Goal: Contribute content: Contribute content

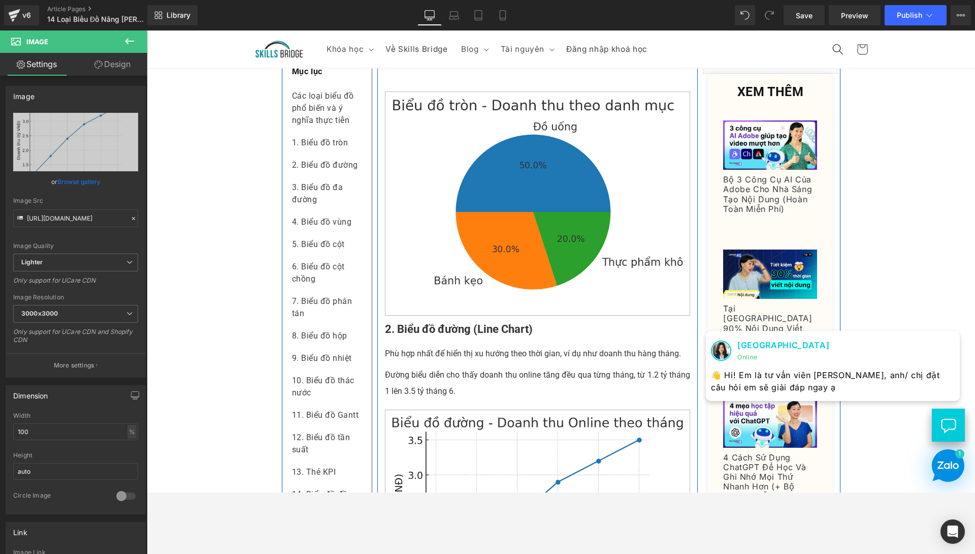
scroll to position [534, 0]
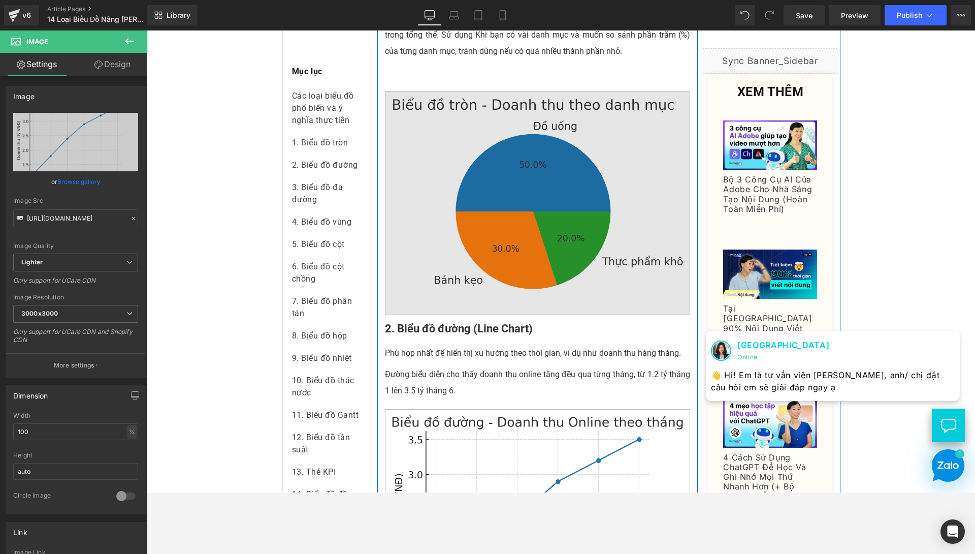
click at [567, 248] on img at bounding box center [538, 203] width 306 height 225
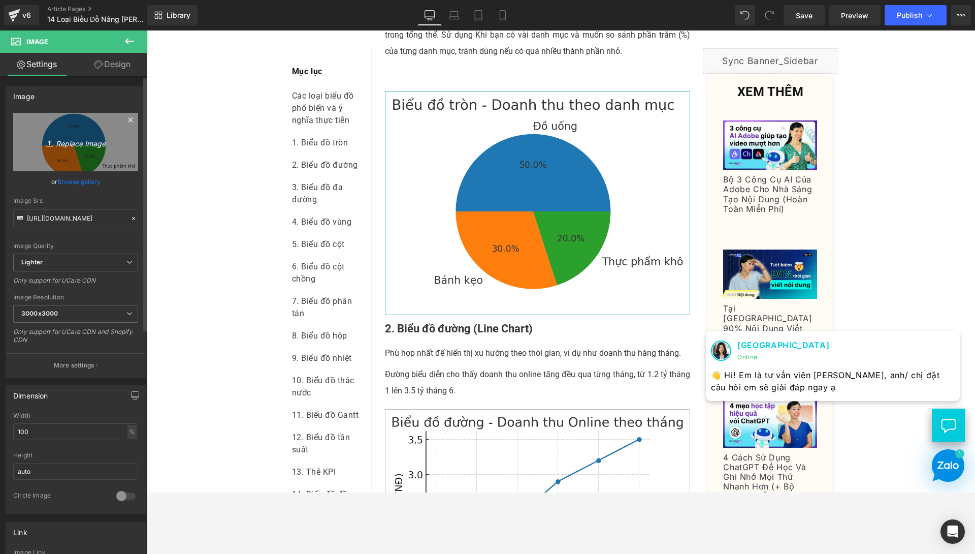
click at [86, 148] on icon "Replace Image" at bounding box center [75, 142] width 81 height 13
type input "C:\fakepath\Pie chart.png"
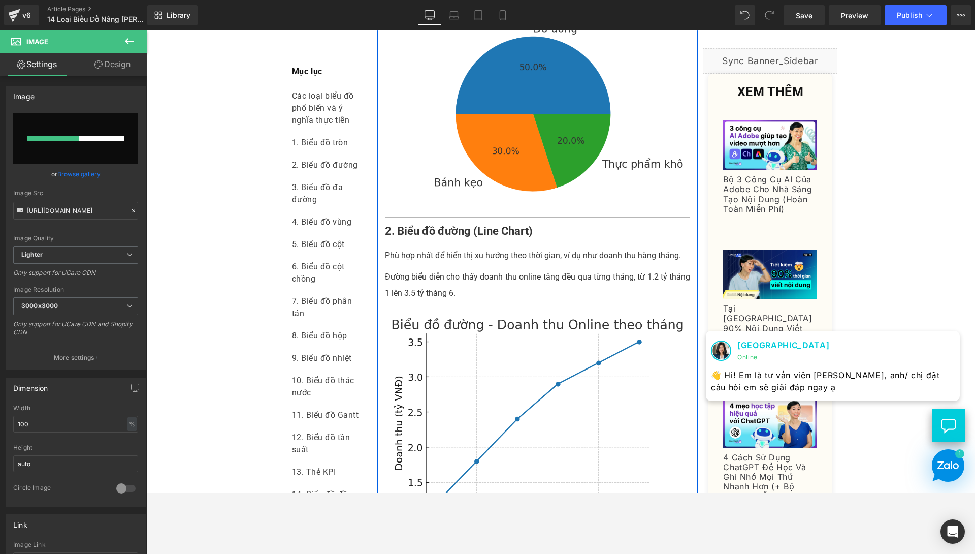
scroll to position [665, 0]
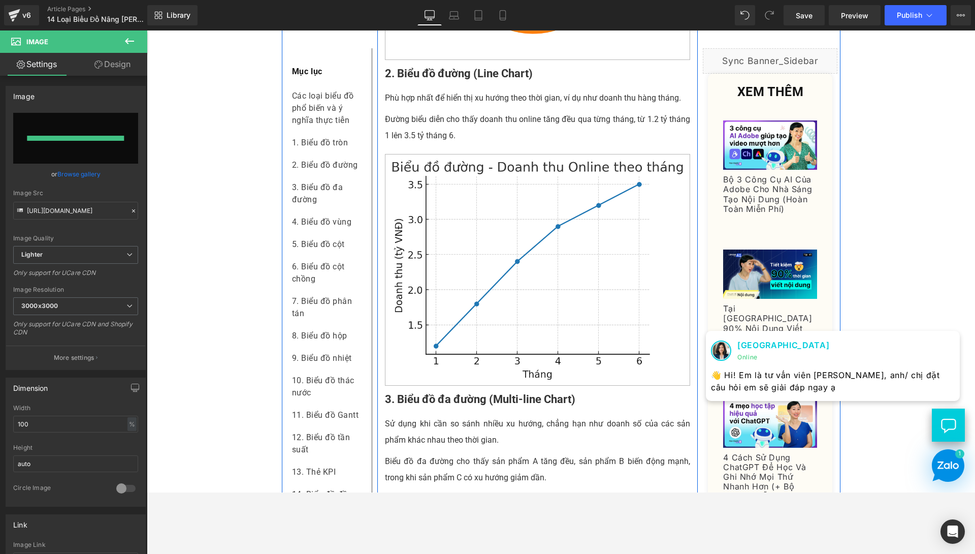
type input "[URL][DOMAIN_NAME]"
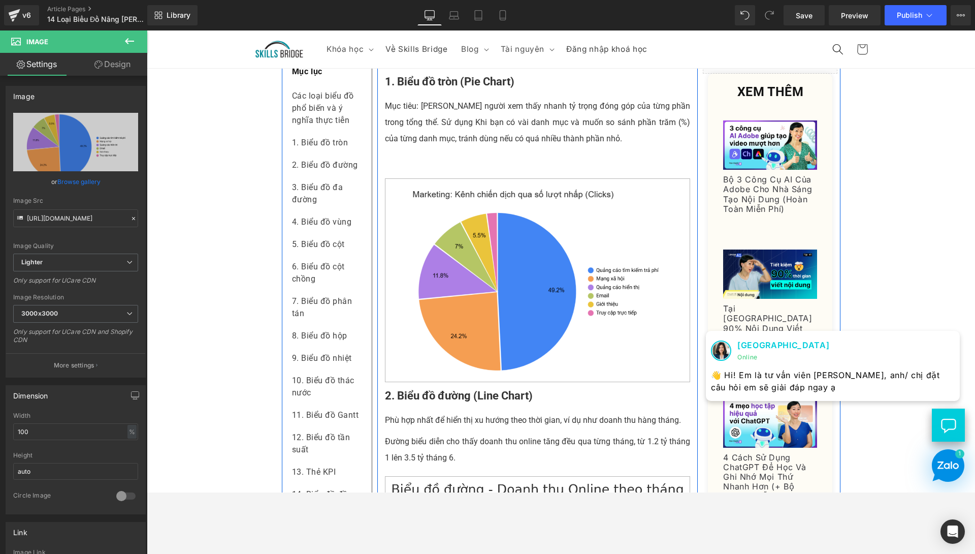
scroll to position [446, 0]
click at [467, 169] on p at bounding box center [538, 160] width 306 height 16
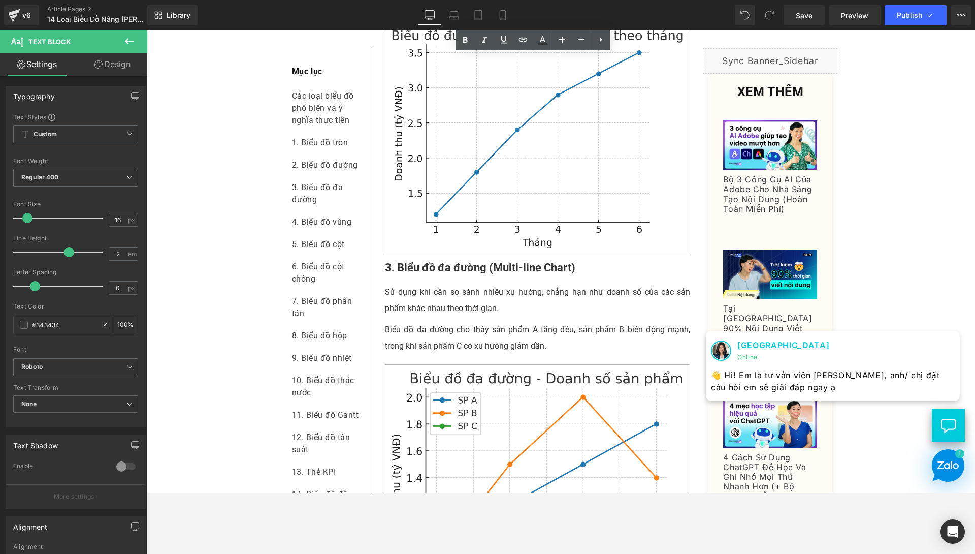
scroll to position [797, 0]
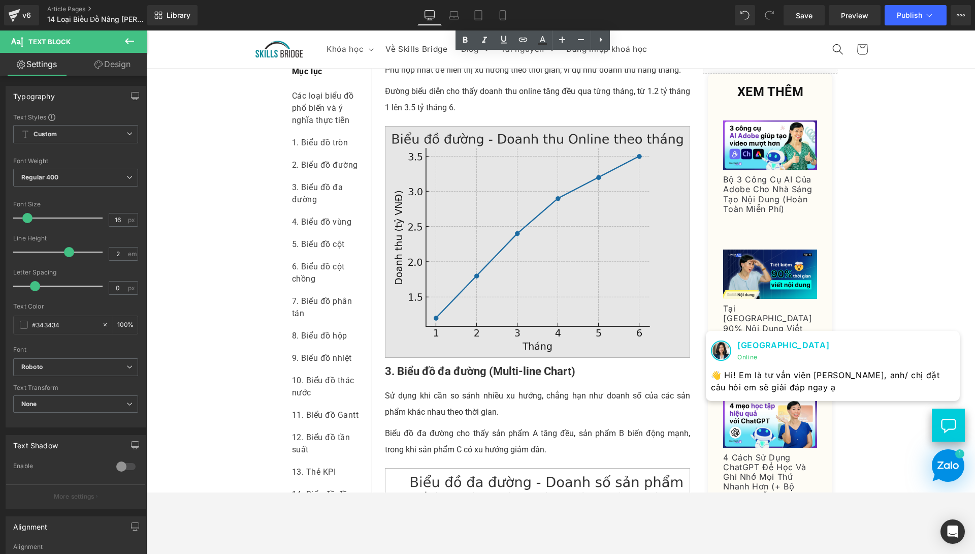
click at [521, 321] on img at bounding box center [538, 242] width 306 height 232
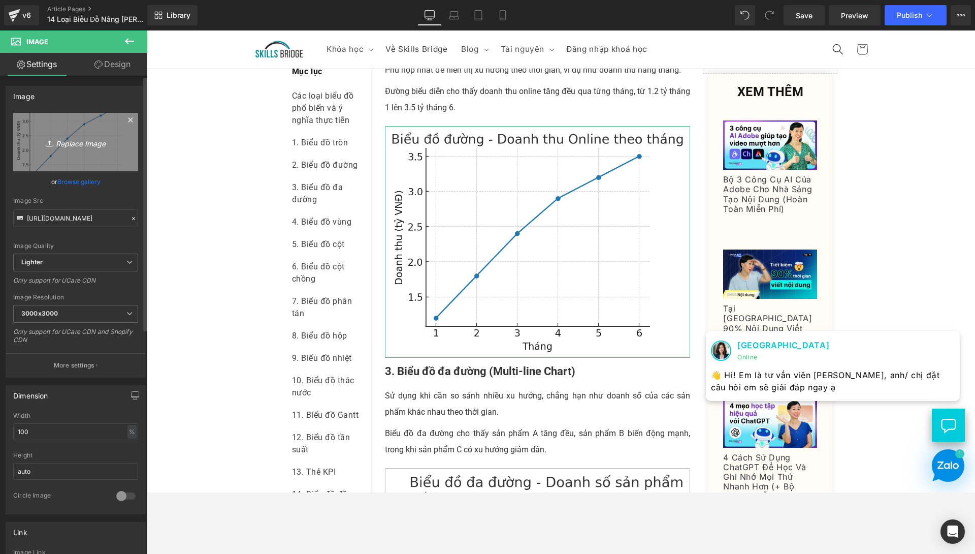
click at [75, 151] on link "Replace Image" at bounding box center [75, 142] width 125 height 58
type input "C:\fakepath\line chart - vietsub.png"
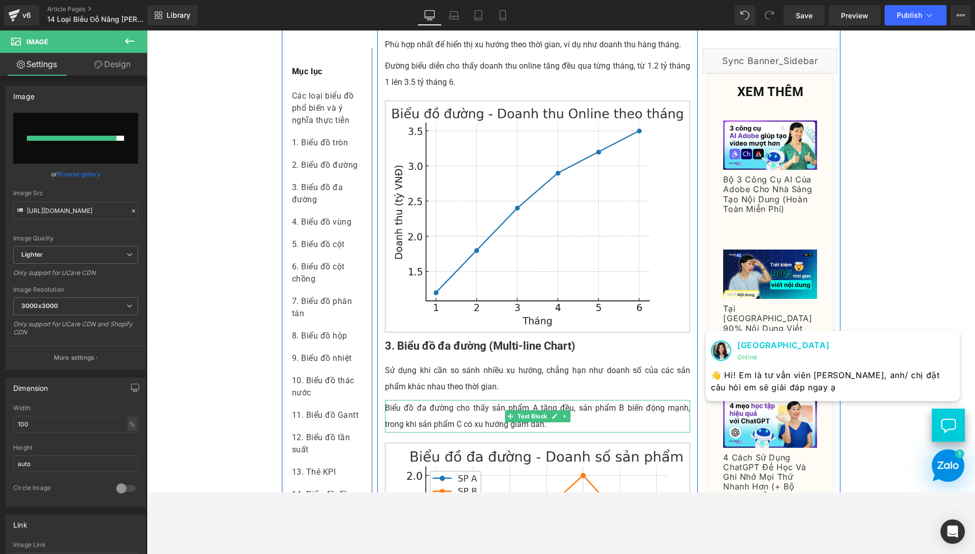
scroll to position [823, 0]
type input "[URL][DOMAIN_NAME]"
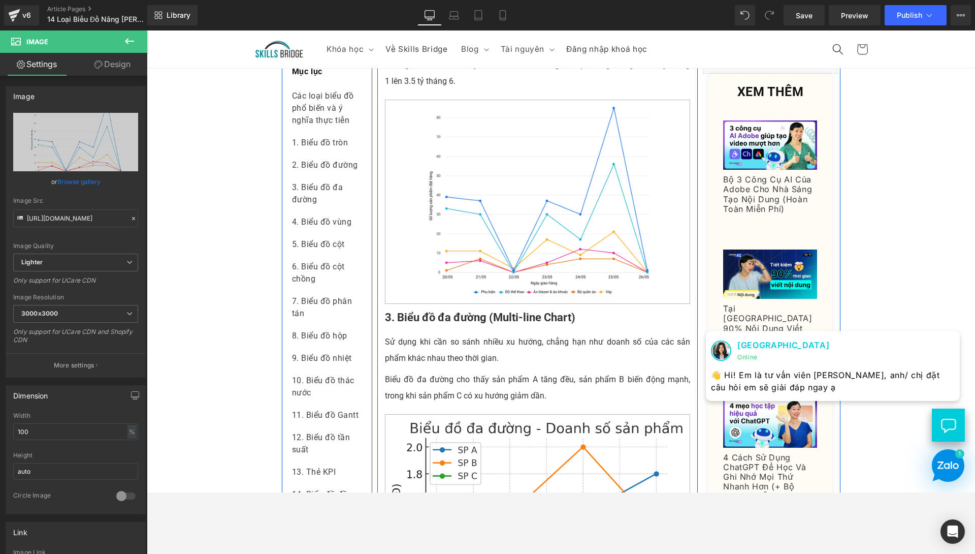
scroll to position [822, 0]
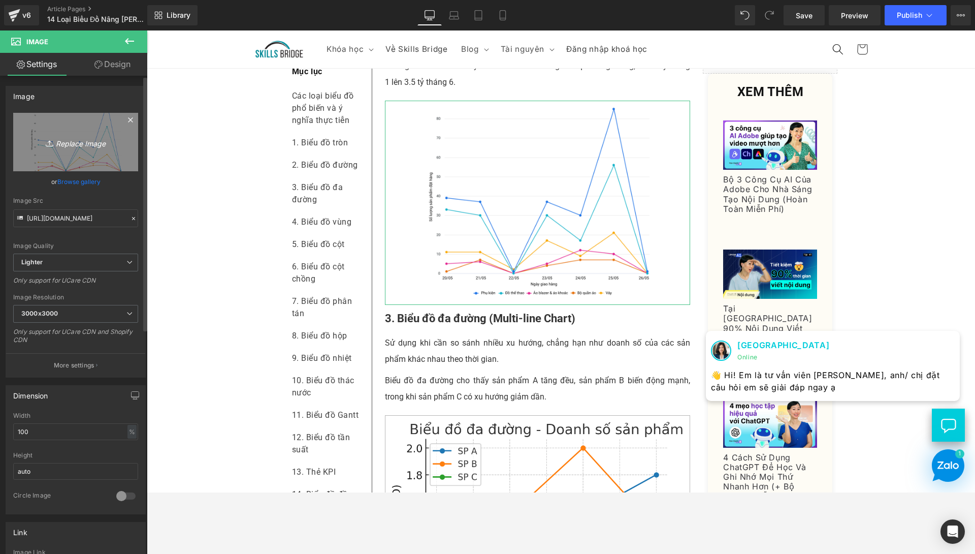
click at [73, 148] on link "Replace Image" at bounding box center [75, 142] width 125 height 58
type input "C:\fakepath\line chart - vietsub.png"
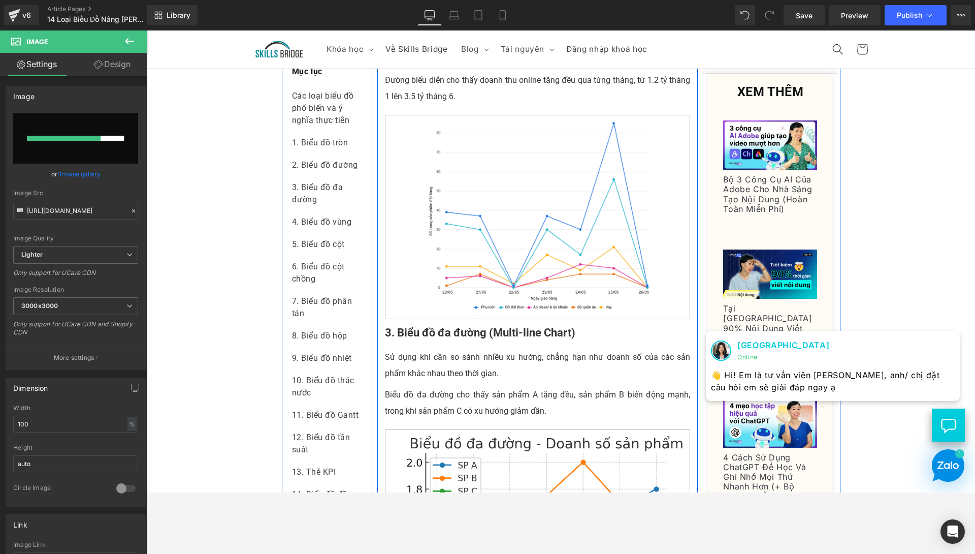
scroll to position [790, 0]
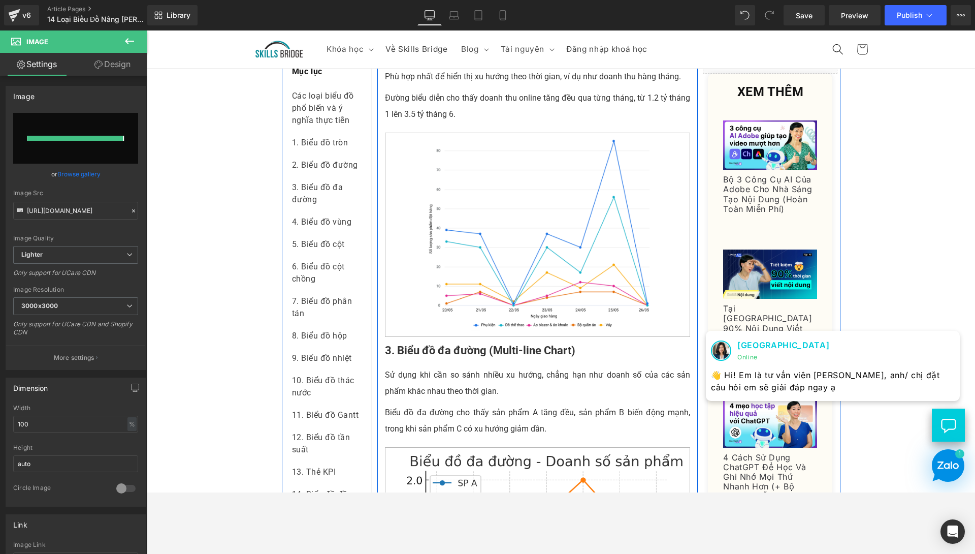
type input "[URL][DOMAIN_NAME]"
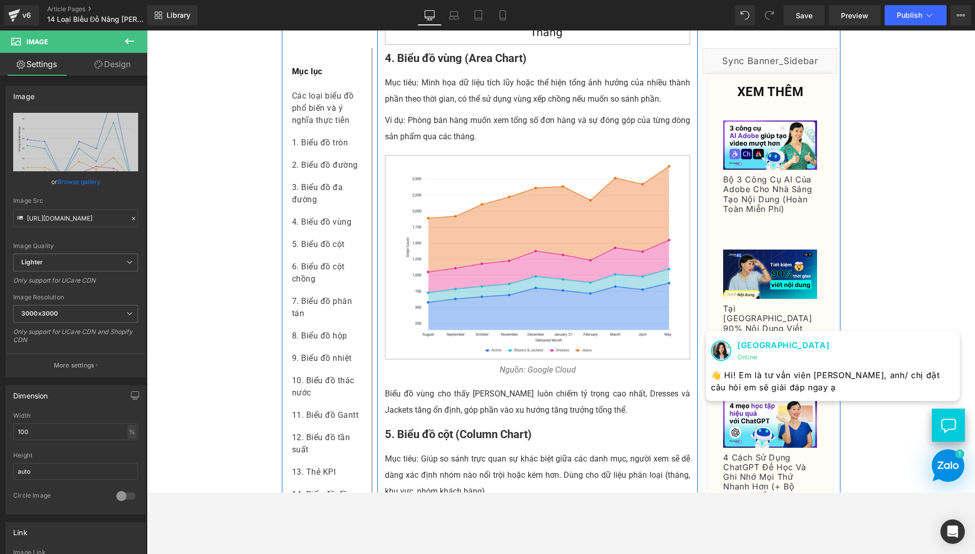
scroll to position [1494, 0]
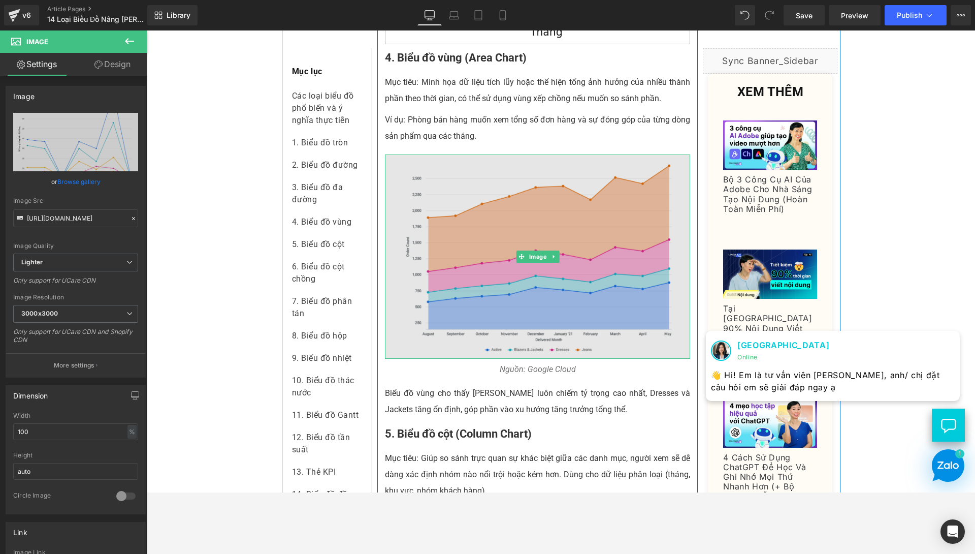
click at [464, 319] on img at bounding box center [538, 256] width 306 height 204
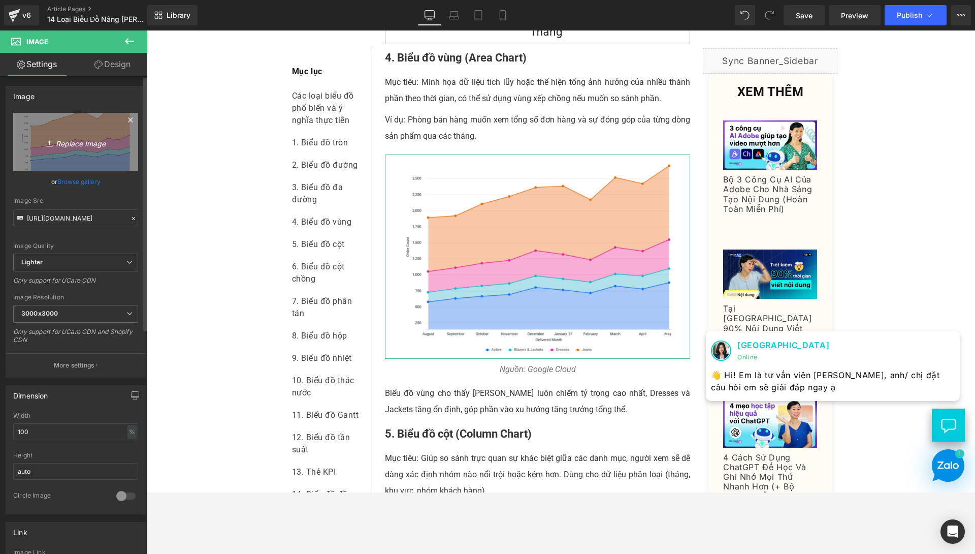
click at [96, 145] on icon "Replace Image" at bounding box center [75, 142] width 81 height 13
type input "C:\fakepath\Area chart - Vietsub.png"
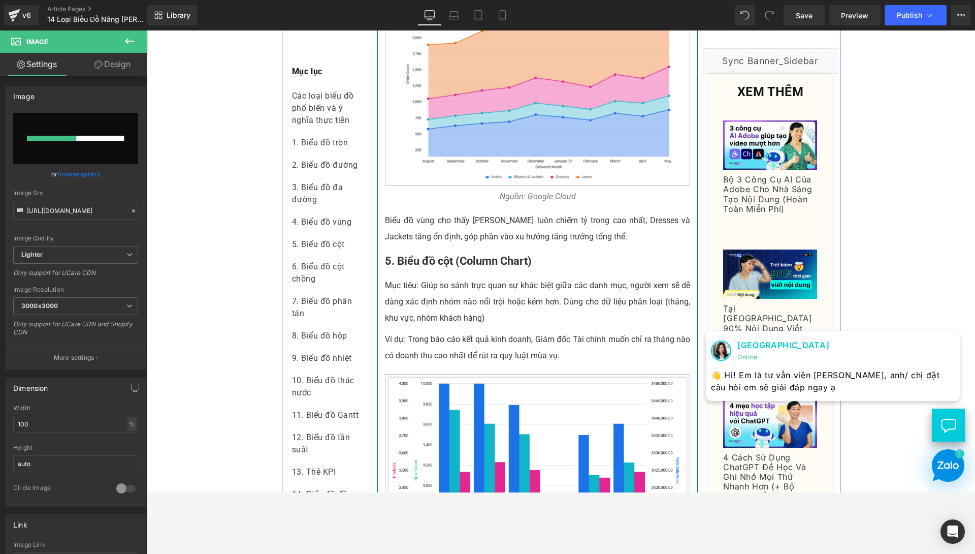
scroll to position [1667, 0]
type input "[URL][DOMAIN_NAME]"
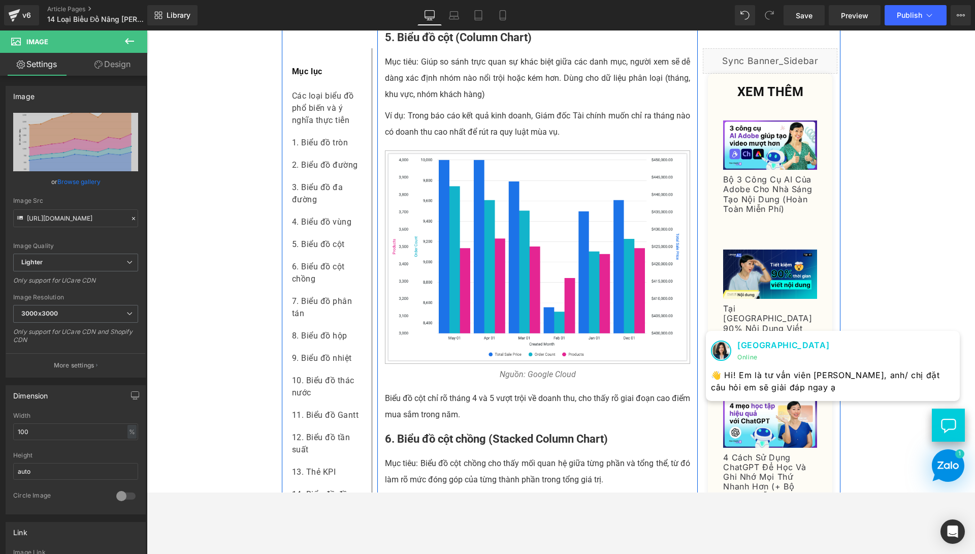
scroll to position [1891, 0]
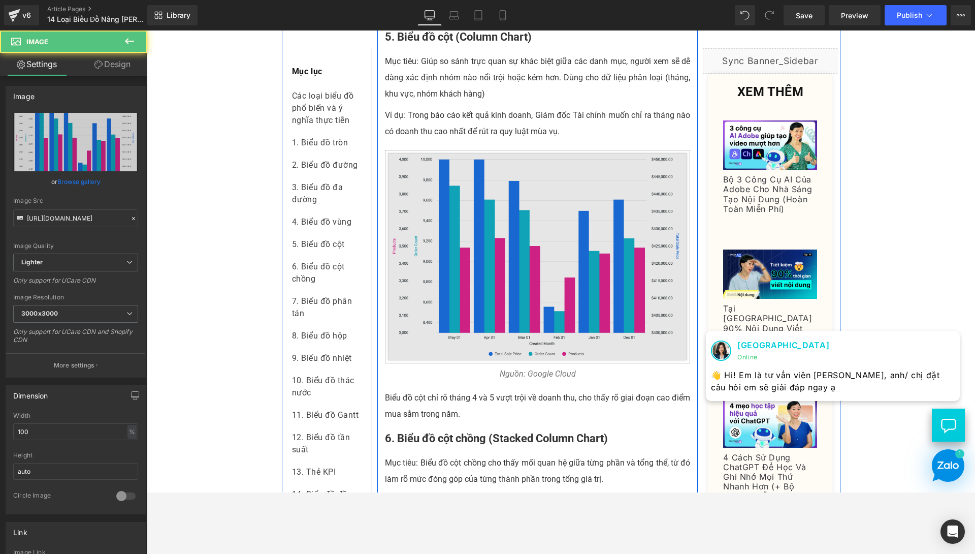
click at [423, 330] on img at bounding box center [538, 257] width 306 height 214
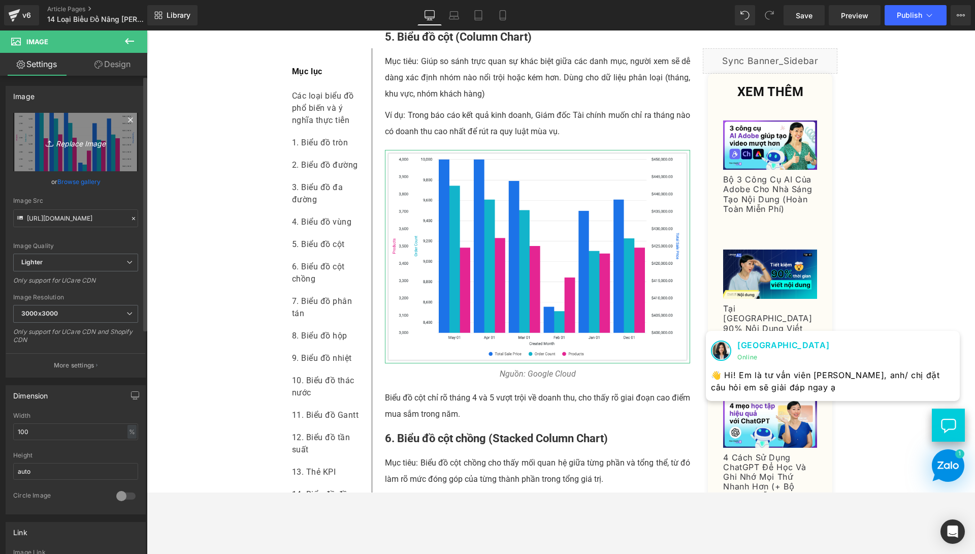
click at [88, 153] on link "Replace Image" at bounding box center [75, 142] width 125 height 58
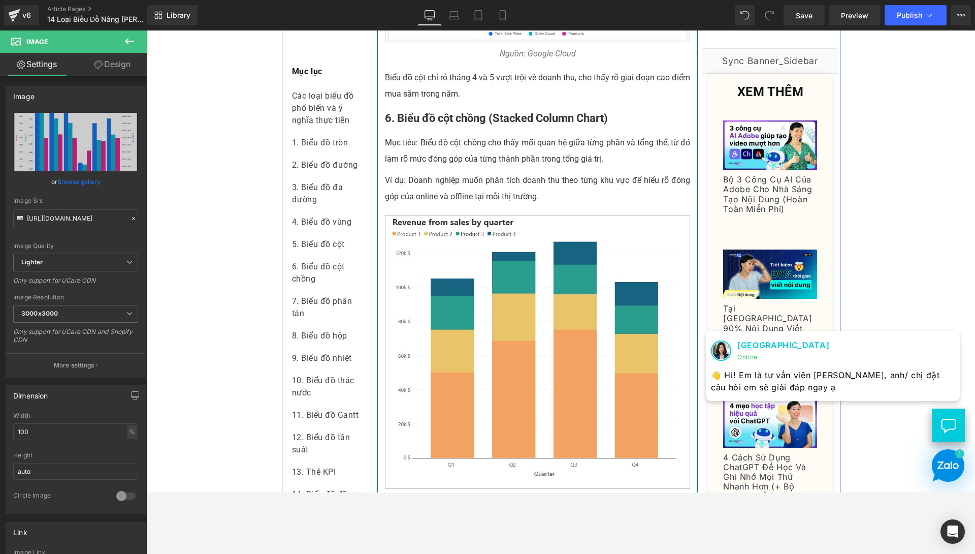
scroll to position [2212, 0]
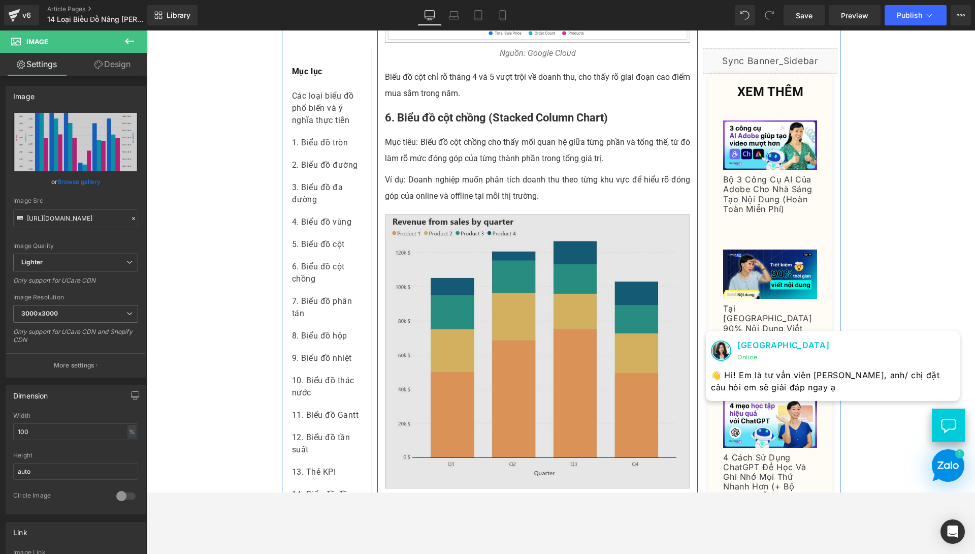
click at [572, 434] on img at bounding box center [538, 351] width 306 height 274
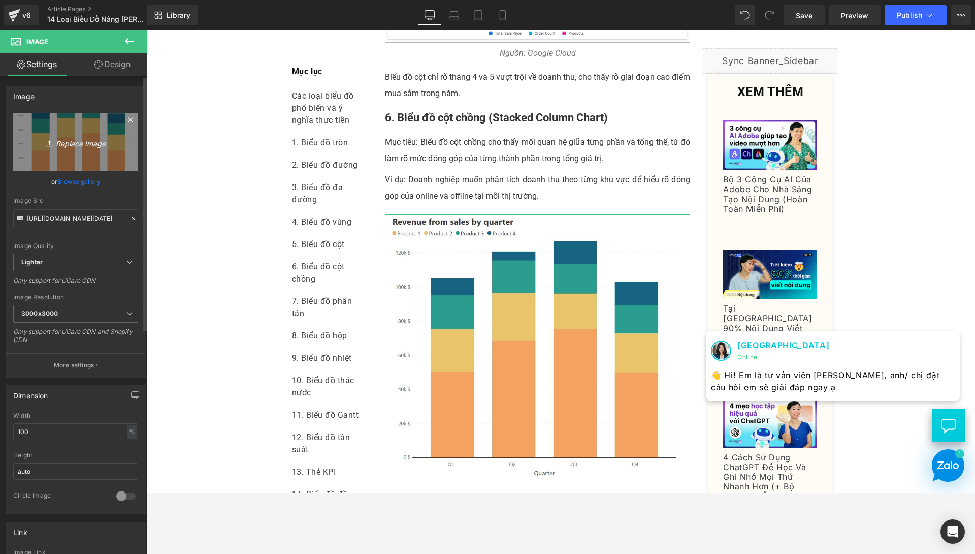
click at [74, 136] on icon "Replace Image" at bounding box center [75, 142] width 81 height 13
type input "C:\fakepath\BIỂU ĐỒ CỘT CHỒNG vietsub.png"
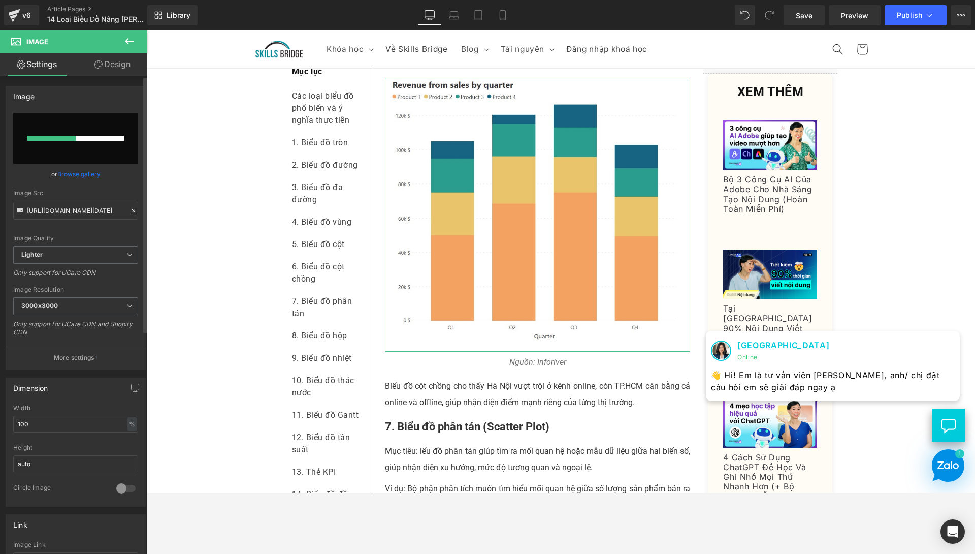
scroll to position [2347, 0]
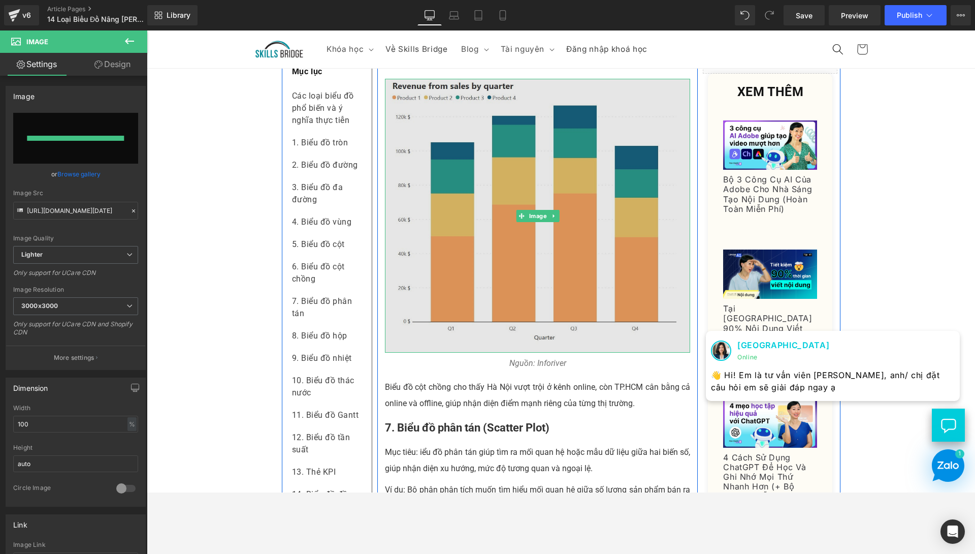
type input "[URL][DOMAIN_NAME]"
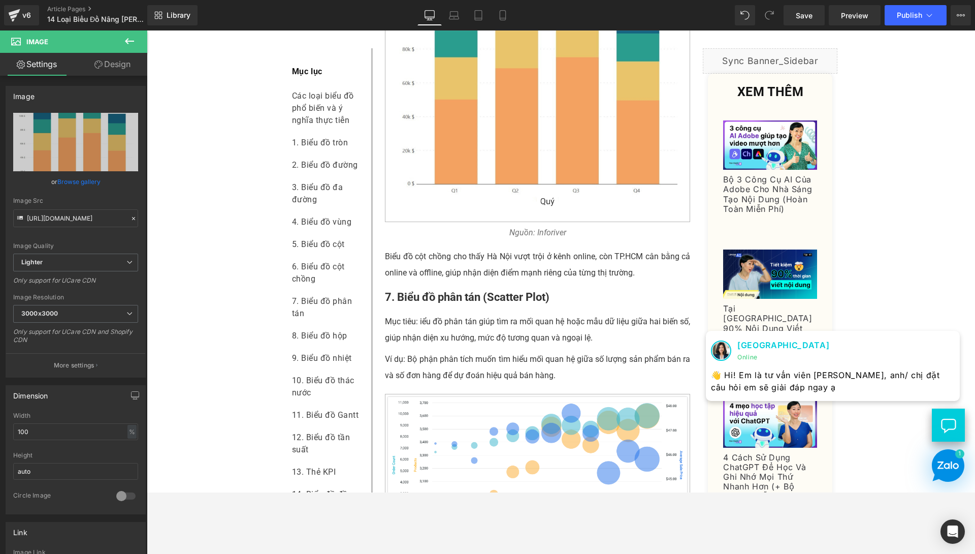
scroll to position [2620, 0]
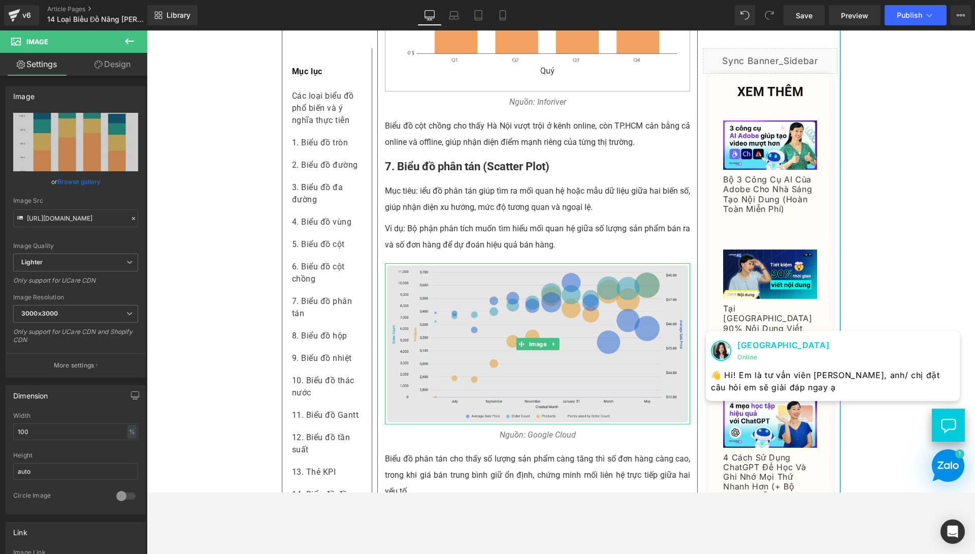
click at [590, 325] on img at bounding box center [538, 343] width 306 height 161
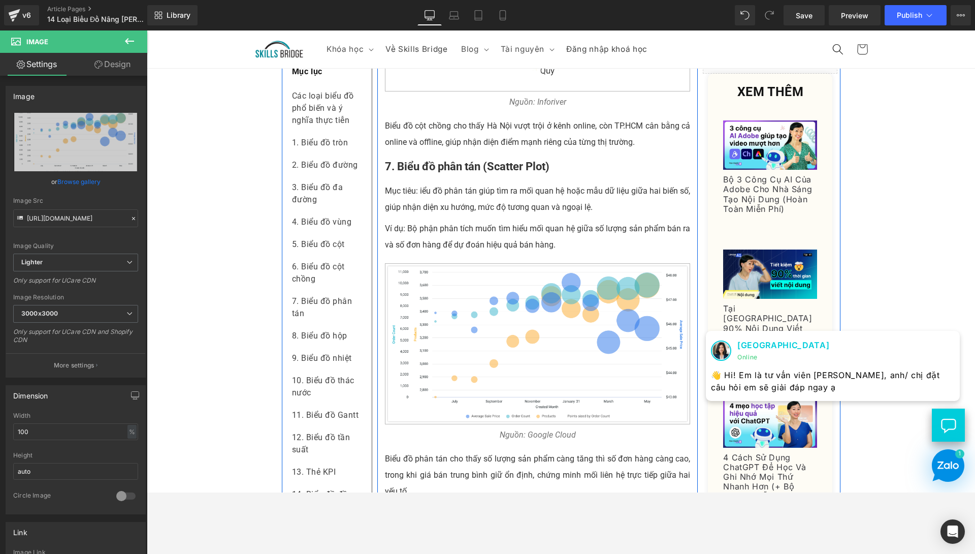
scroll to position [2356, 0]
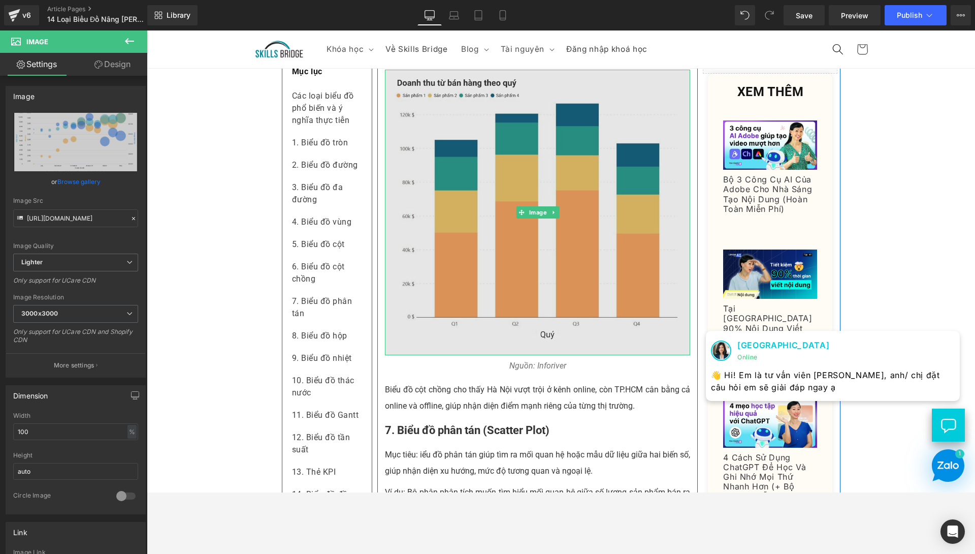
click at [521, 267] on img at bounding box center [538, 213] width 306 height 286
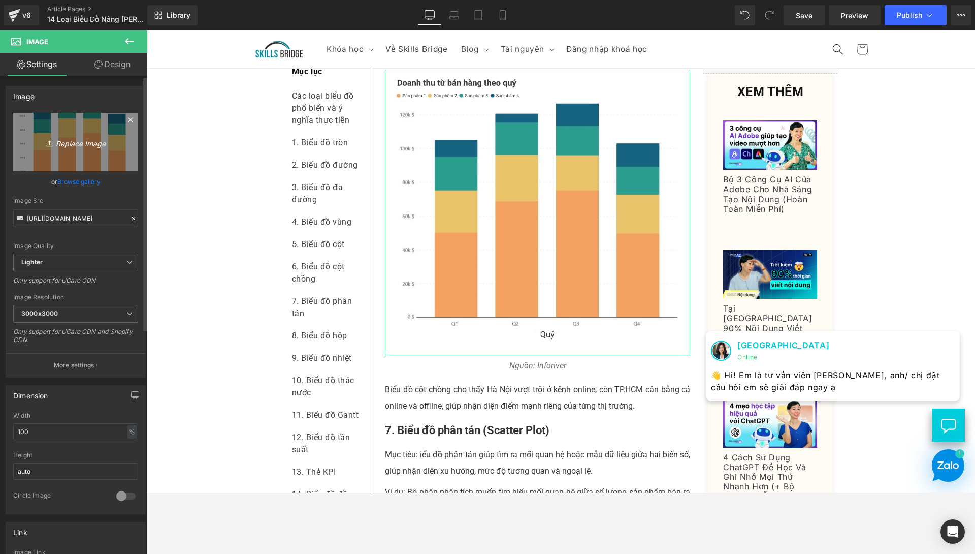
click at [88, 146] on icon "Replace Image" at bounding box center [75, 142] width 81 height 13
type input "C:\fakepath\BIỂU ĐỒ CỘT CHỒNG vietsub.png"
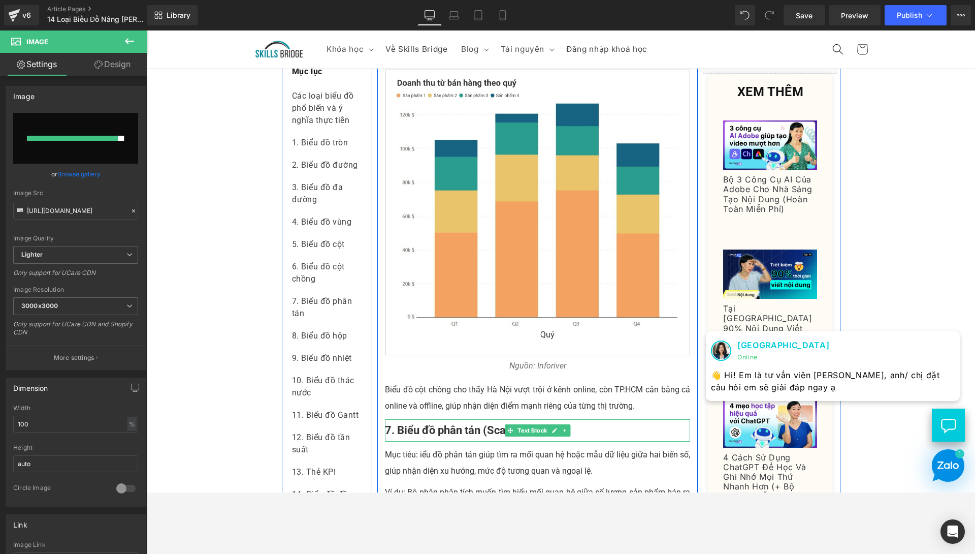
type input "[URL][DOMAIN_NAME]"
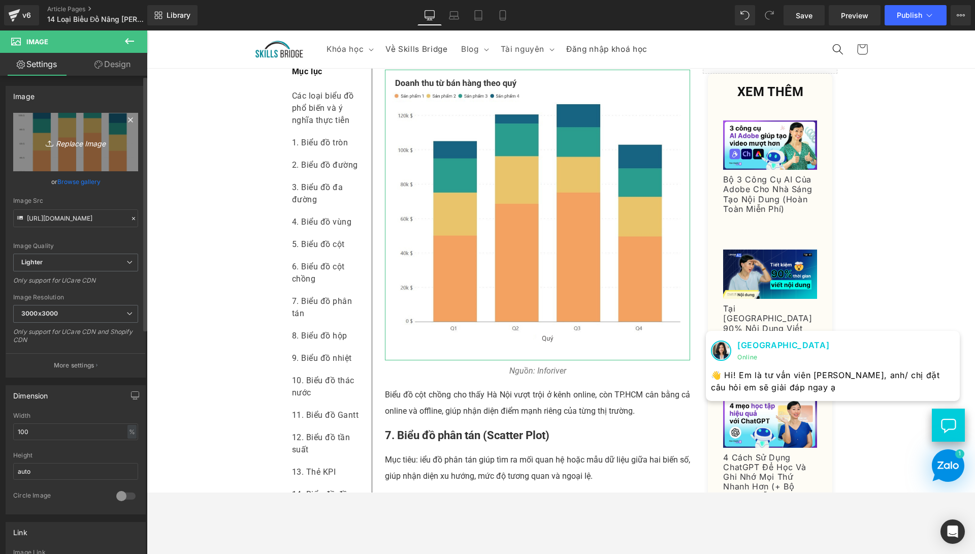
click at [55, 147] on icon "Replace Image" at bounding box center [75, 142] width 81 height 13
type input "C:\fakepath\BIỂU ĐỒ CỘT CHỒNG vietsub.png"
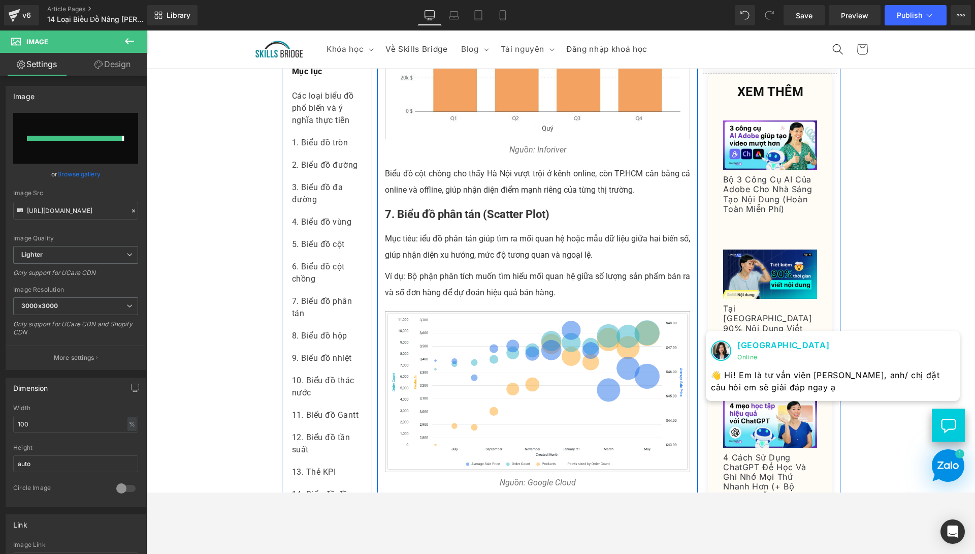
type input "[URL][DOMAIN_NAME]"
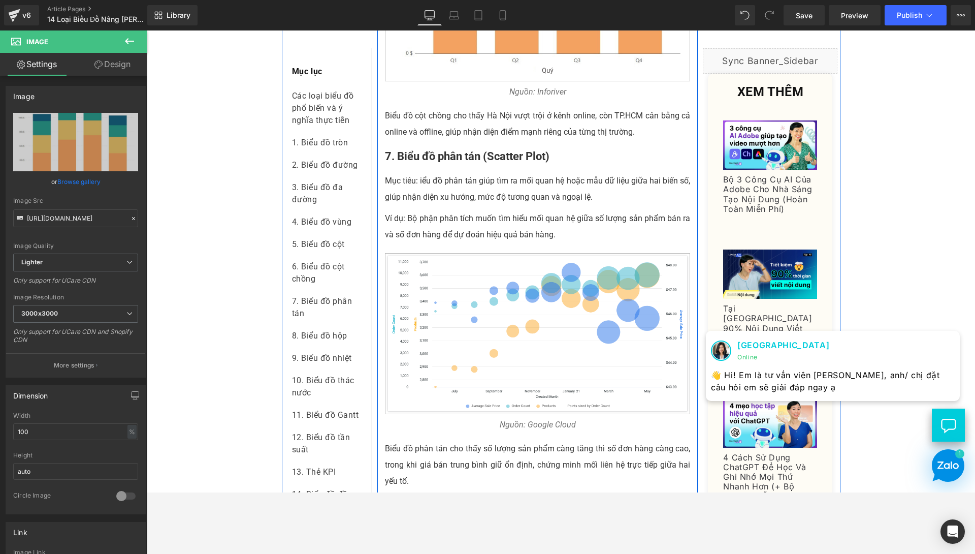
scroll to position [2625, 0]
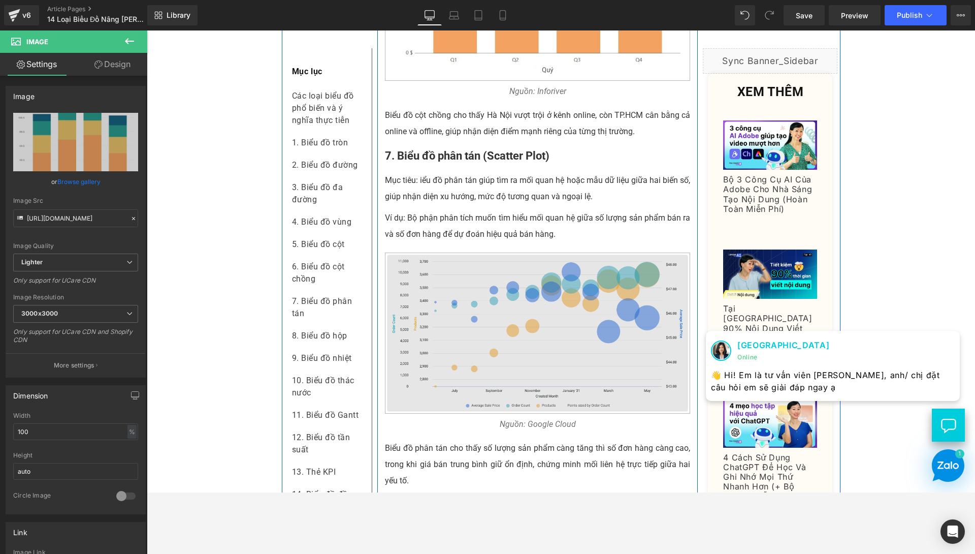
click at [446, 395] on img at bounding box center [538, 333] width 306 height 161
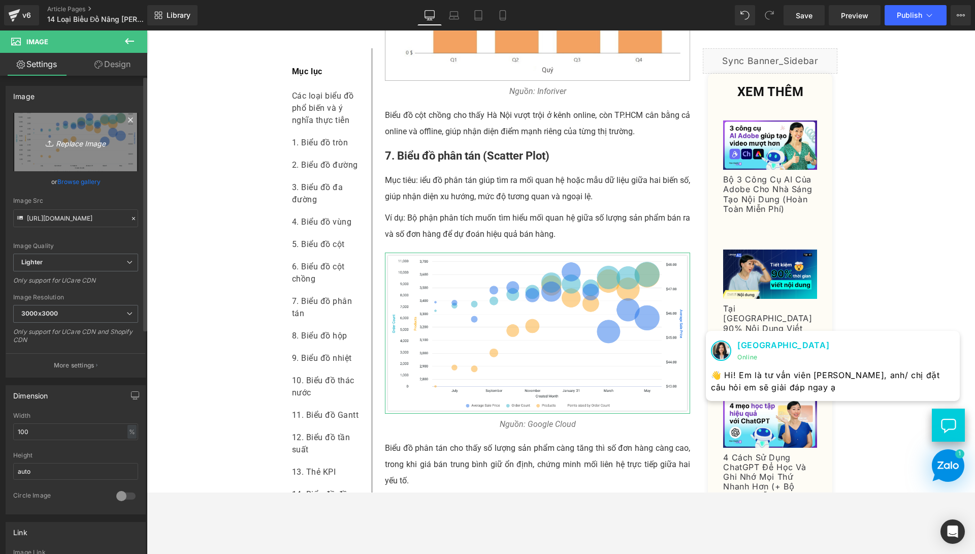
click at [77, 149] on link "Replace Image" at bounding box center [75, 142] width 125 height 58
type input "C:\fakepath\BIỂU ĐỒ PHÂN TÁN -vietsub.png"
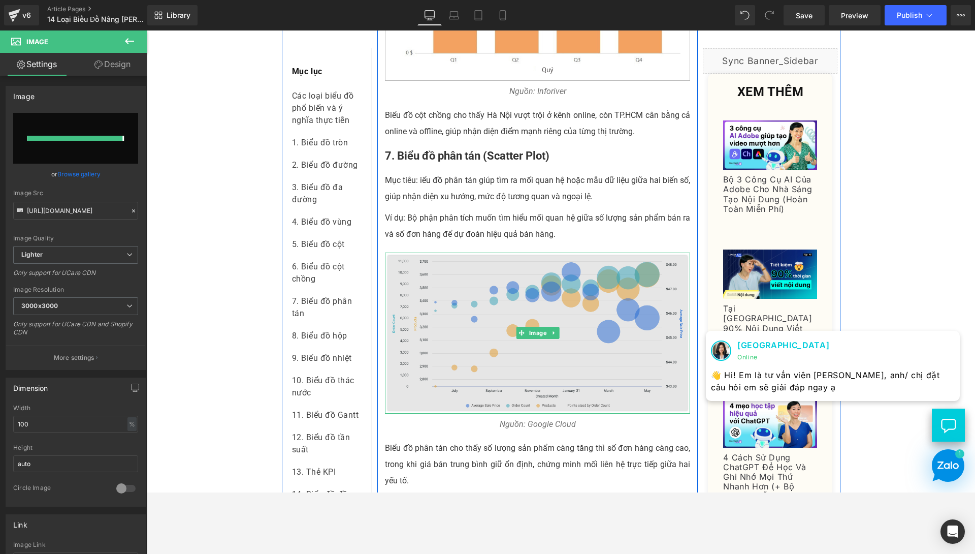
type input "[URL][DOMAIN_NAME]"
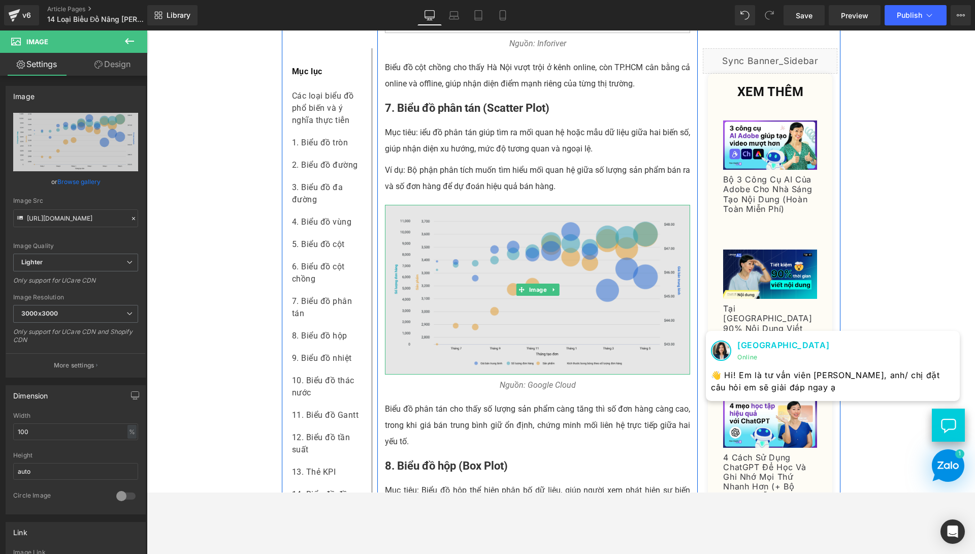
scroll to position [2673, 0]
click at [498, 365] on img at bounding box center [538, 289] width 306 height 170
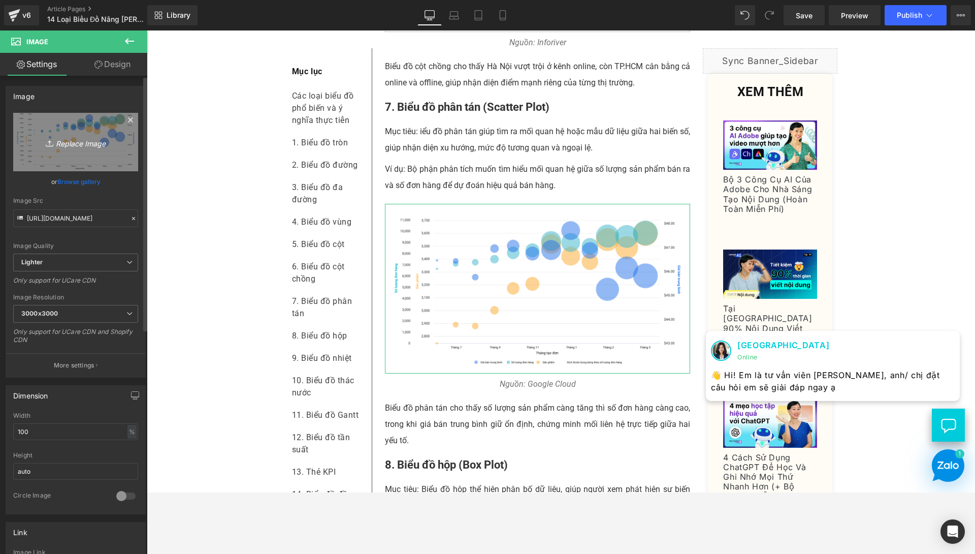
click at [58, 148] on link "Replace Image" at bounding box center [75, 142] width 125 height 58
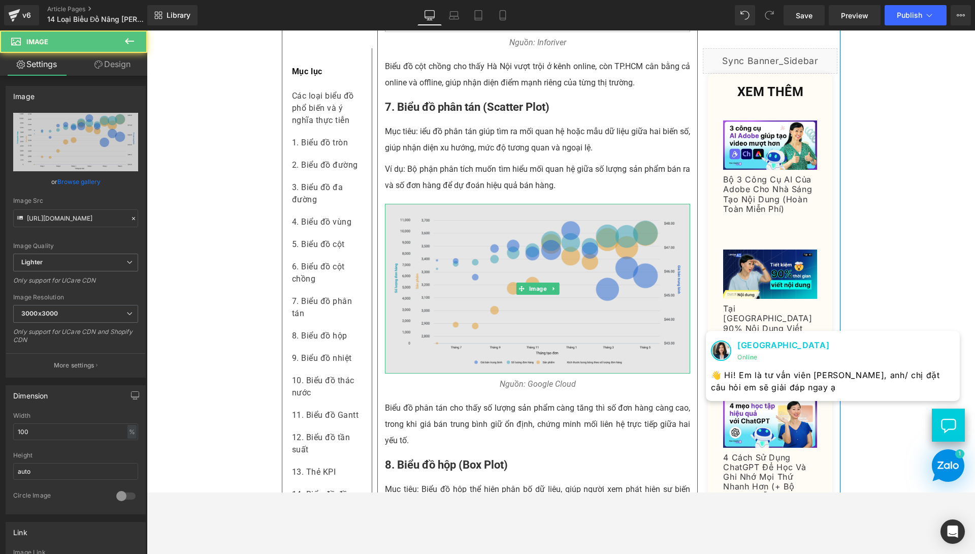
click at [492, 282] on img at bounding box center [538, 289] width 306 height 170
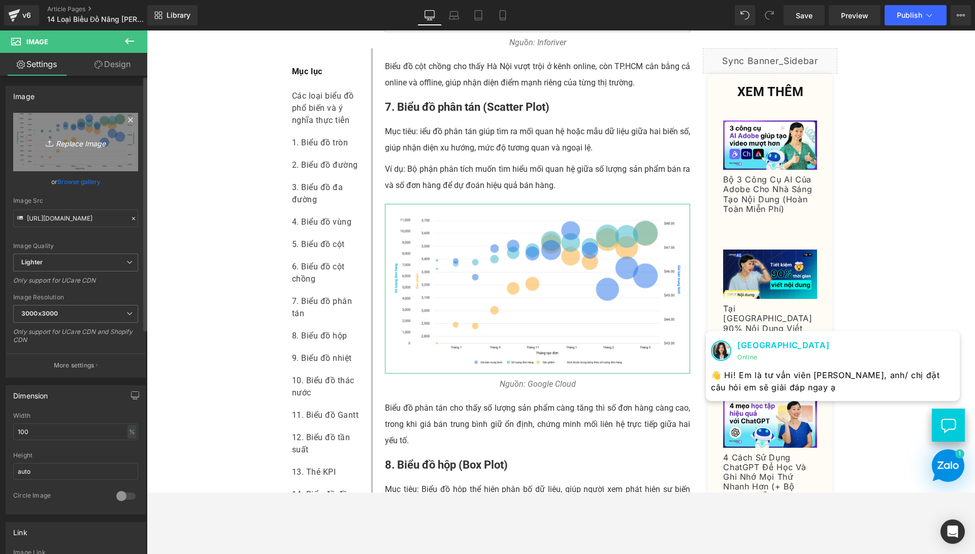
click at [79, 145] on icon "Replace Image" at bounding box center [75, 142] width 81 height 13
type input "C:\fakepath\BIỂU ĐỒ PHÂN TÁN -vietsub.png"
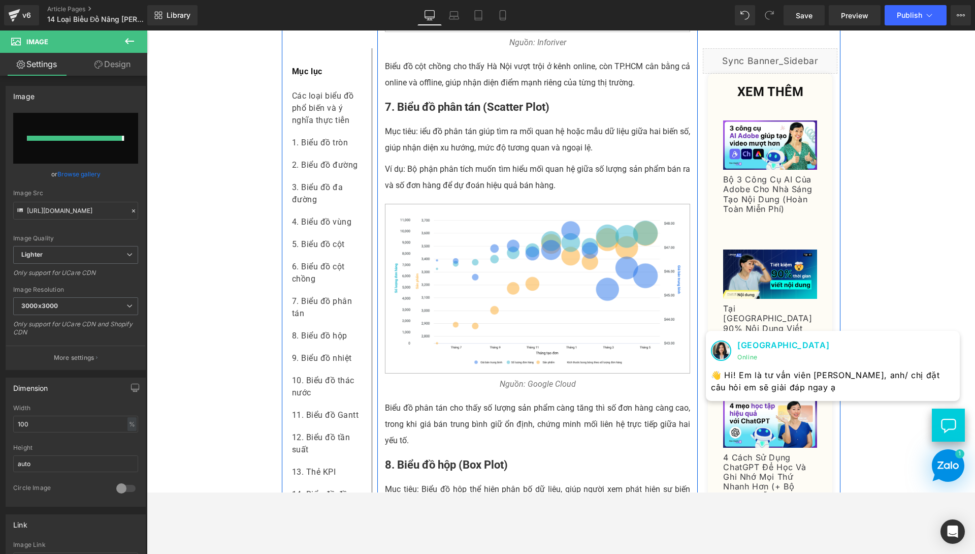
type input "[URL][DOMAIN_NAME]"
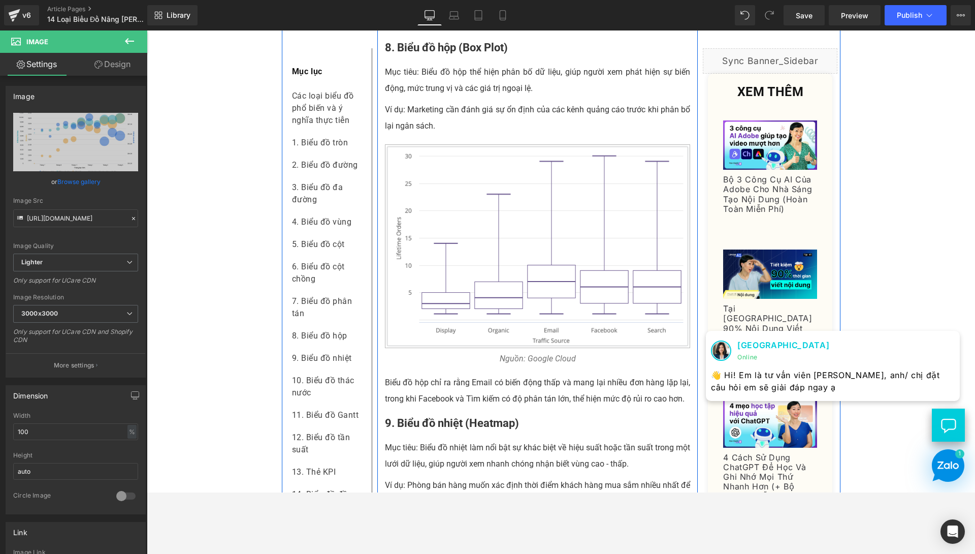
scroll to position [3087, 0]
click at [434, 327] on img at bounding box center [538, 246] width 306 height 204
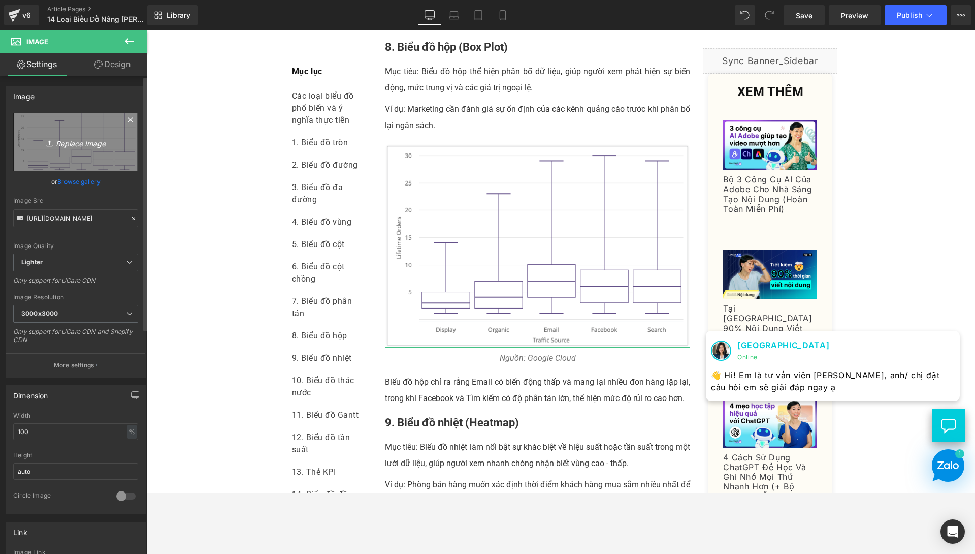
click at [68, 156] on link "Replace Image" at bounding box center [75, 142] width 125 height 58
type input "C:\fakepath\BIỂU ĐỒ HỘP vietsub.png"
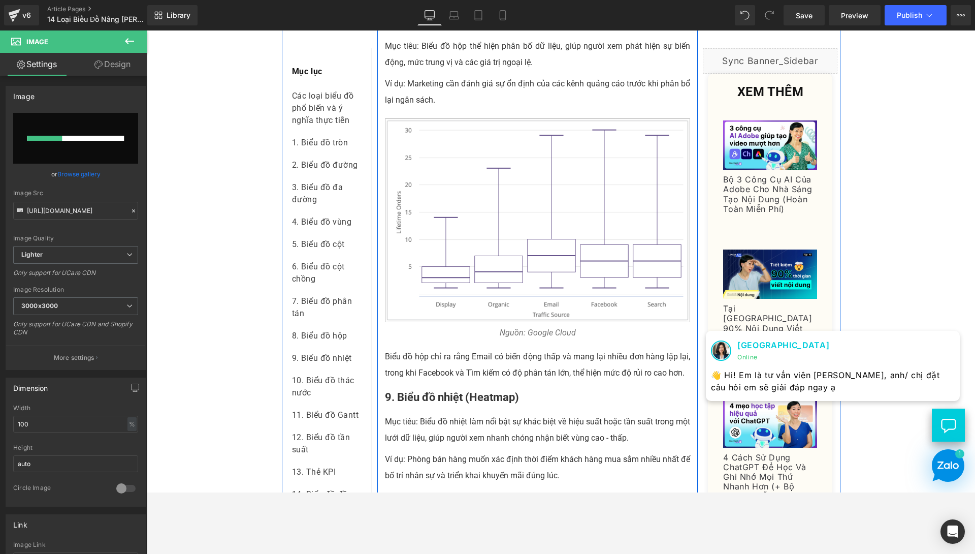
scroll to position [3115, 0]
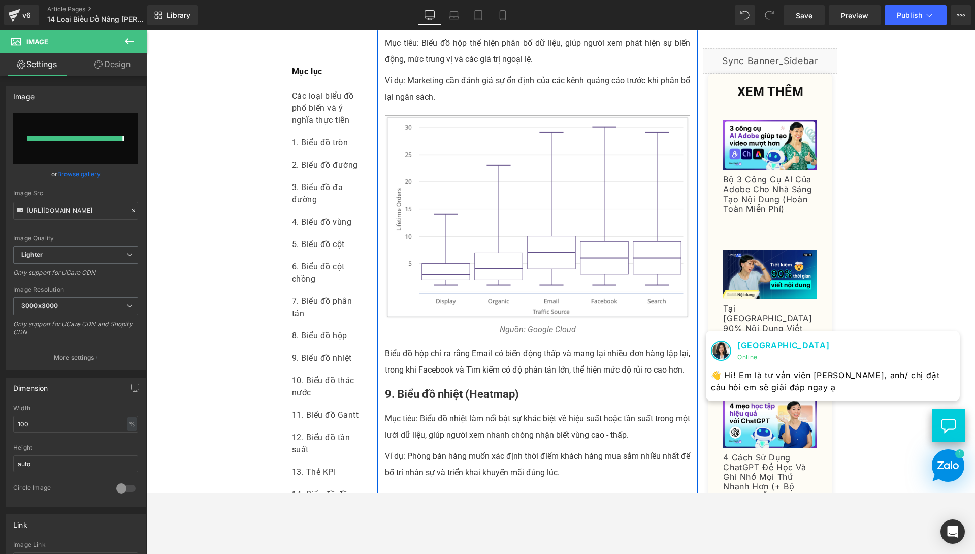
type input "[URL][DOMAIN_NAME]"
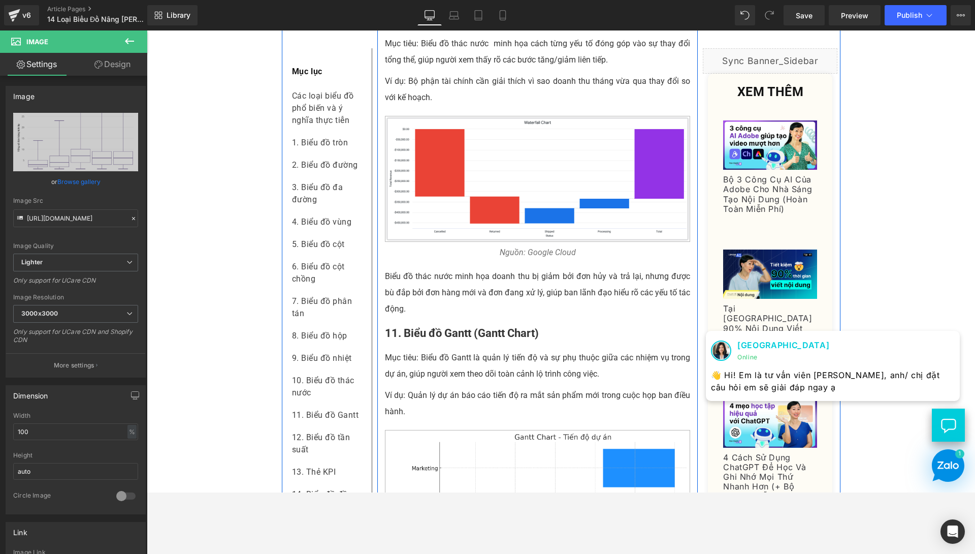
scroll to position [3849, 0]
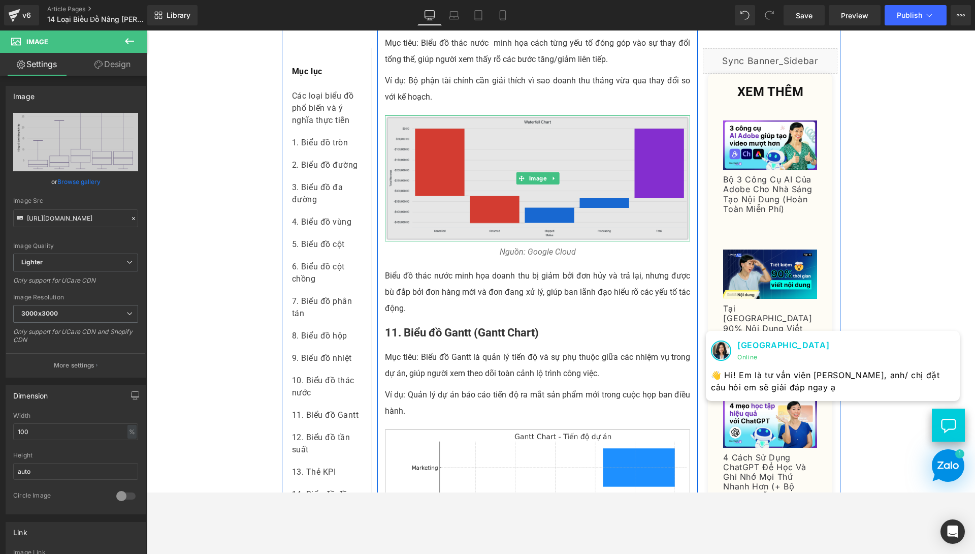
click at [427, 224] on img at bounding box center [538, 178] width 306 height 126
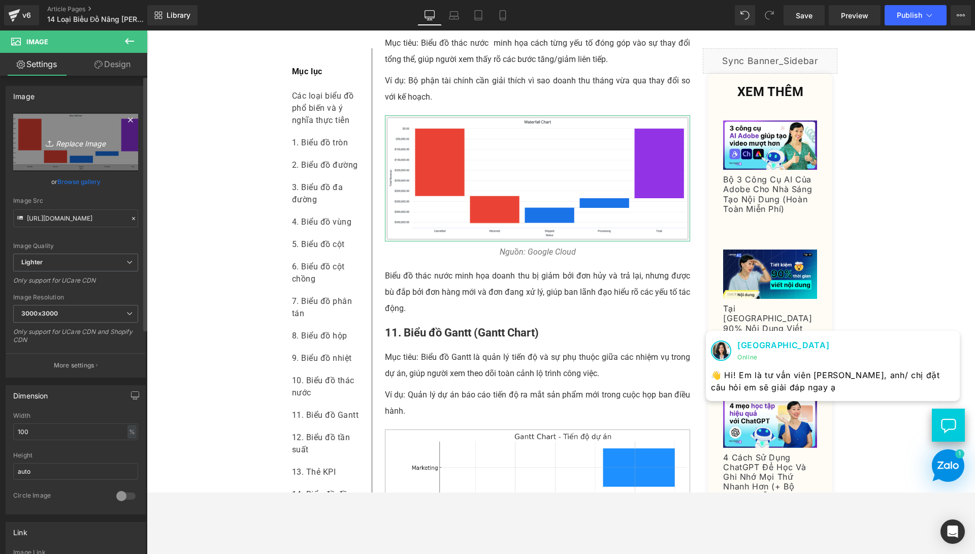
click at [63, 136] on icon "Replace Image" at bounding box center [75, 142] width 81 height 13
type input "C:\fakepath\BIỂU ĐỒ THÁC NƯỚC - vietsub.png"
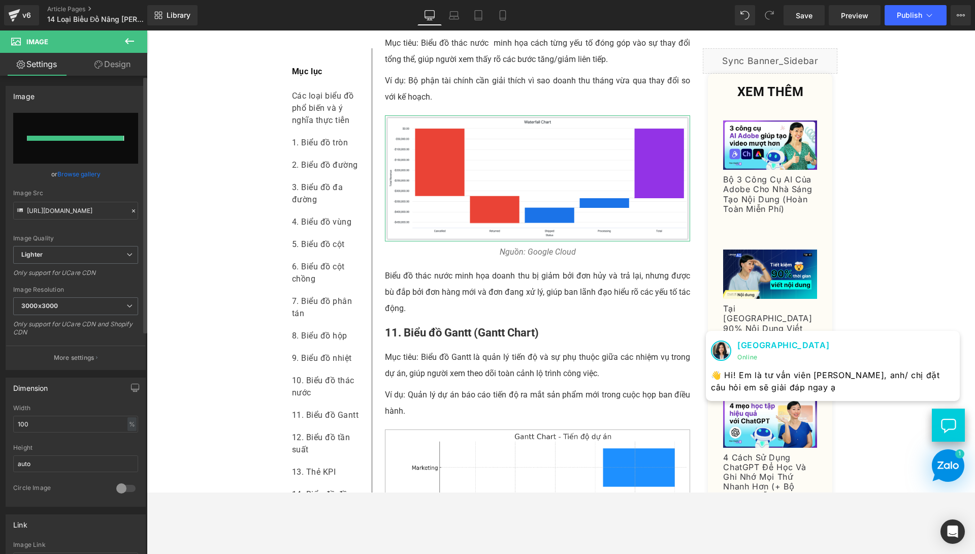
type input "[URL][DOMAIN_NAME]"
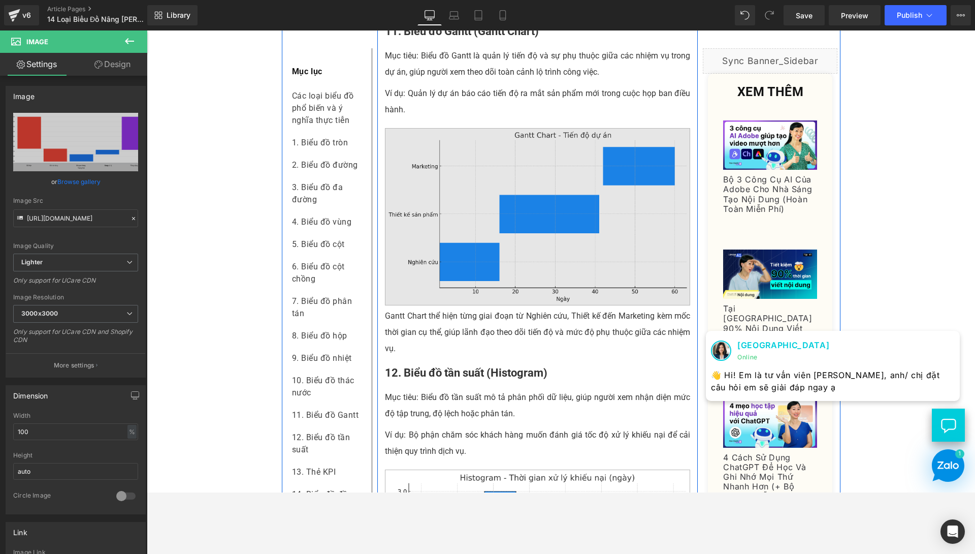
scroll to position [4151, 0]
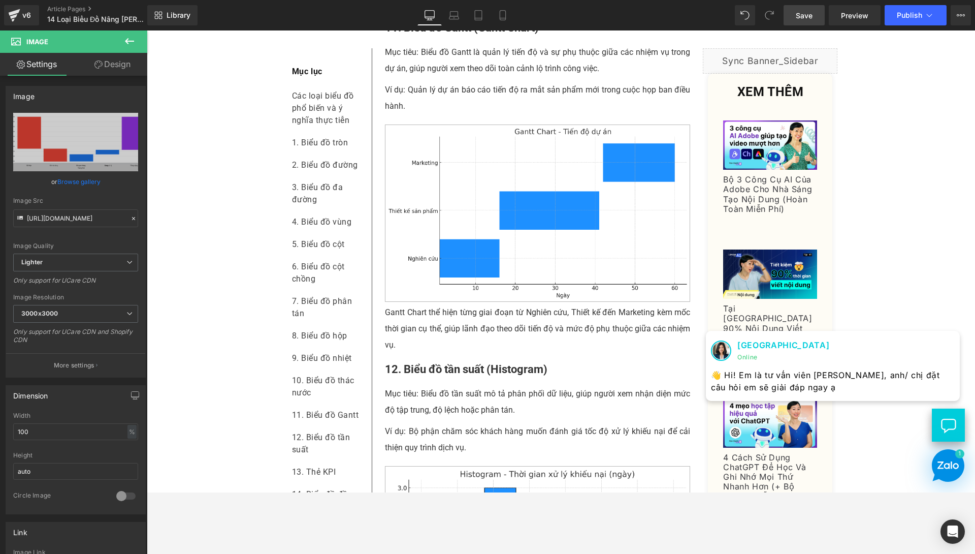
click at [807, 5] on link "Save" at bounding box center [804, 15] width 41 height 20
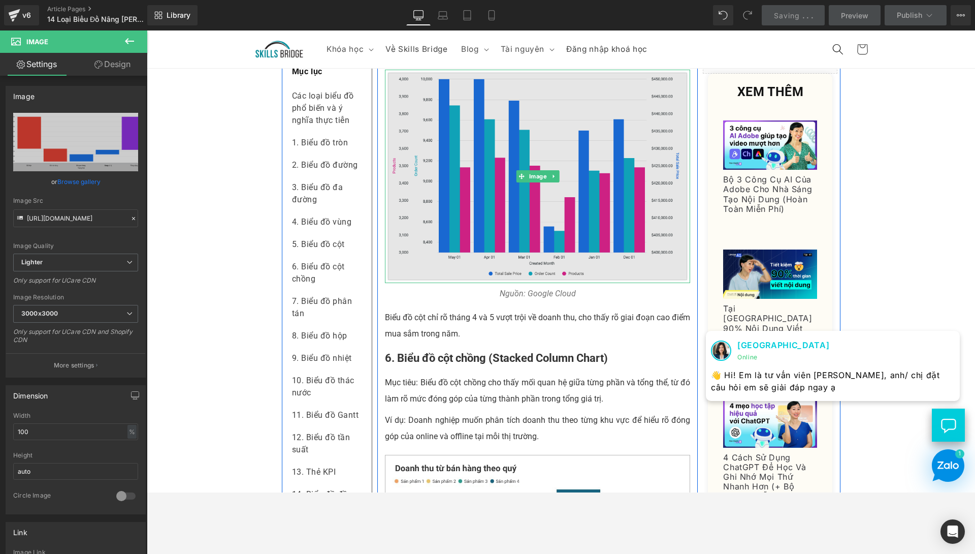
scroll to position [1873, 0]
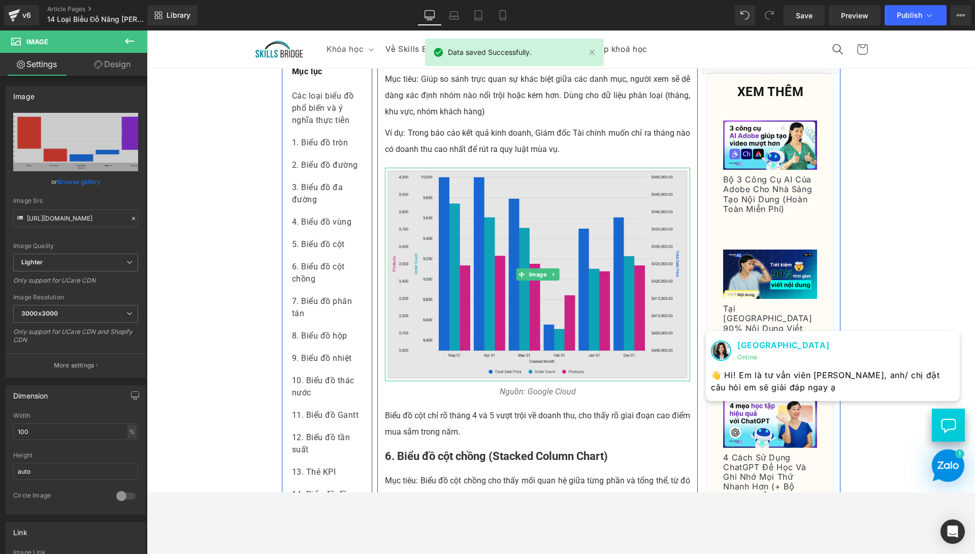
click at [536, 375] on img at bounding box center [538, 275] width 306 height 214
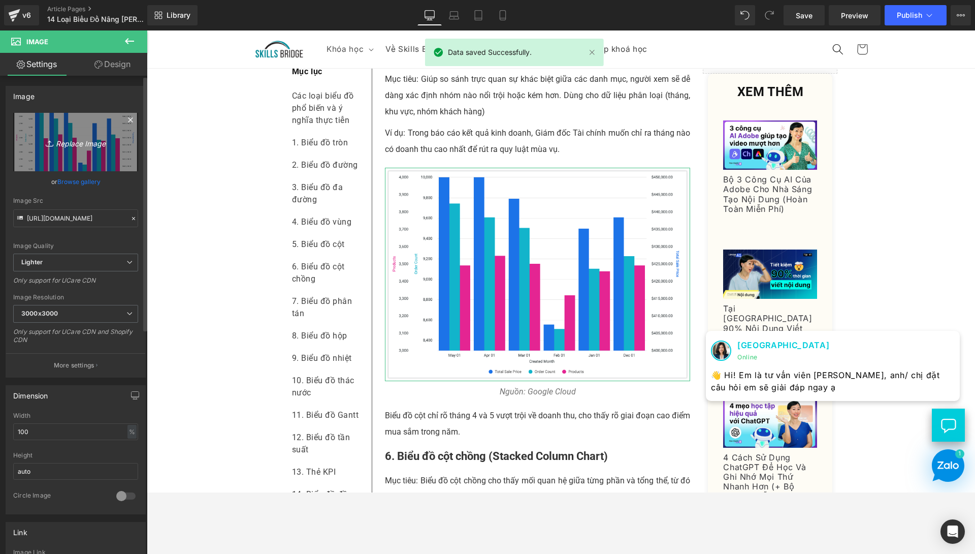
click at [96, 143] on icon "Replace Image" at bounding box center [75, 142] width 81 height 13
type input "C:\fakepath\BIỂU ĐỒ CỘT vietsub.png"
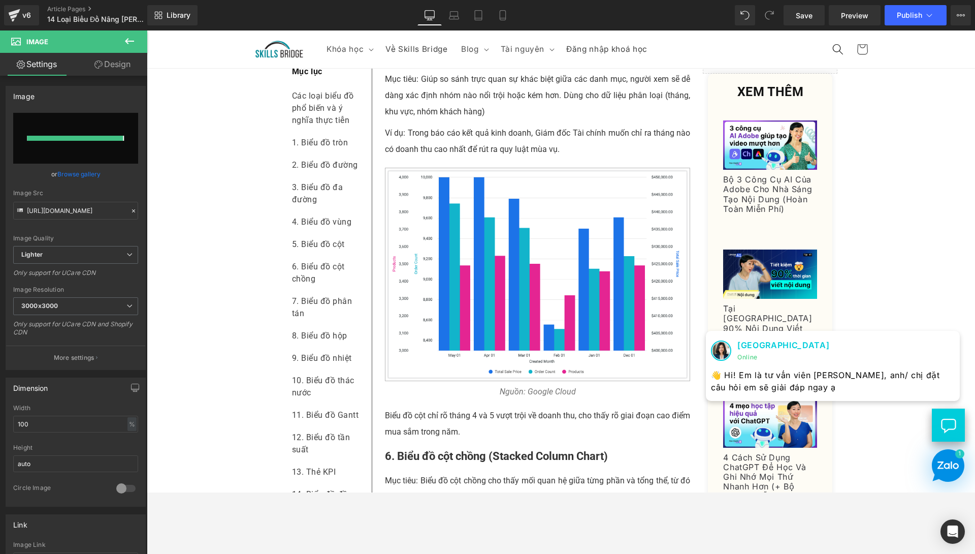
type input "[URL][DOMAIN_NAME]"
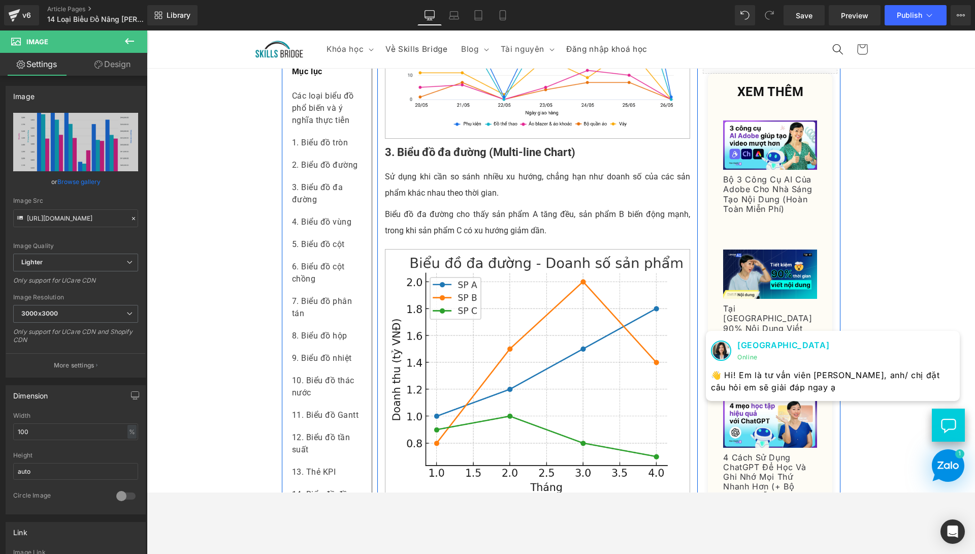
scroll to position [1038, 0]
click at [488, 160] on b "3. Biểu đồ đa đường (Multi-line Chart)" at bounding box center [480, 153] width 191 height 13
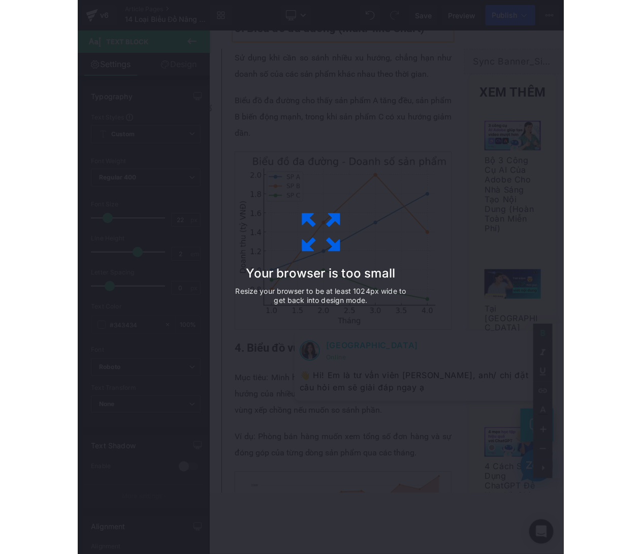
scroll to position [1166, 0]
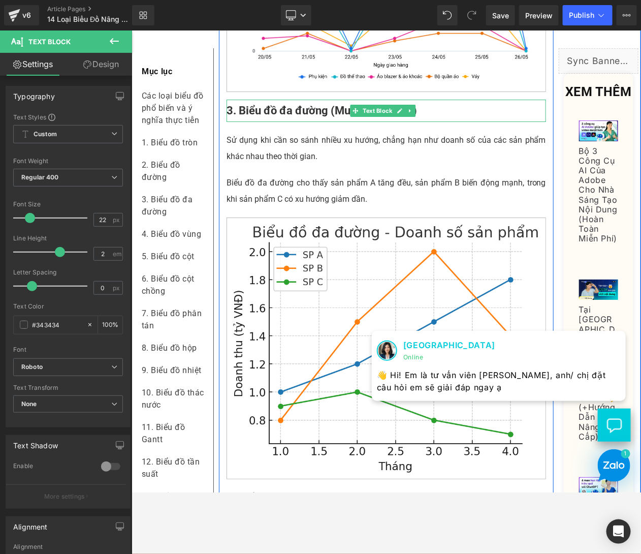
click at [326, 116] on b "3. Biểu đồ đa đường (Multi-line Chart)" at bounding box center [321, 110] width 191 height 13
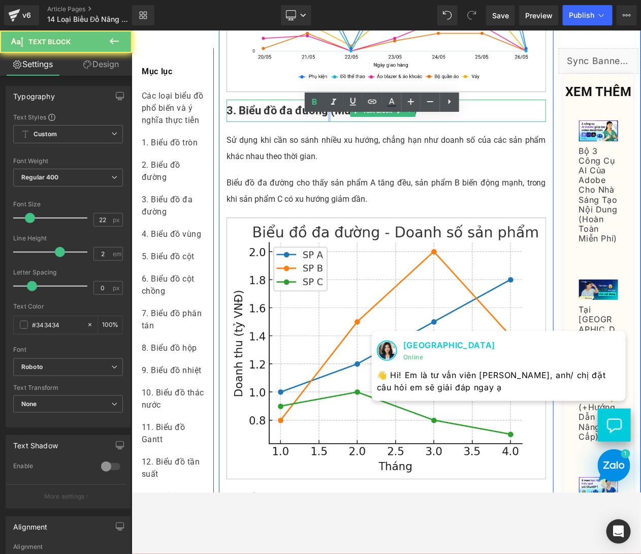
click at [326, 116] on b "3. Biểu đồ đa đường (Multi-line Chart)" at bounding box center [321, 110] width 191 height 13
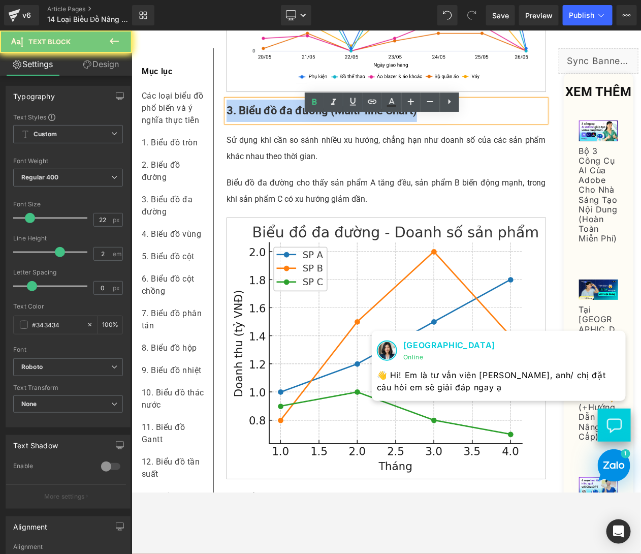
click at [326, 116] on b "3. Biểu đồ đa đường (Multi-line Chart)" at bounding box center [321, 110] width 191 height 13
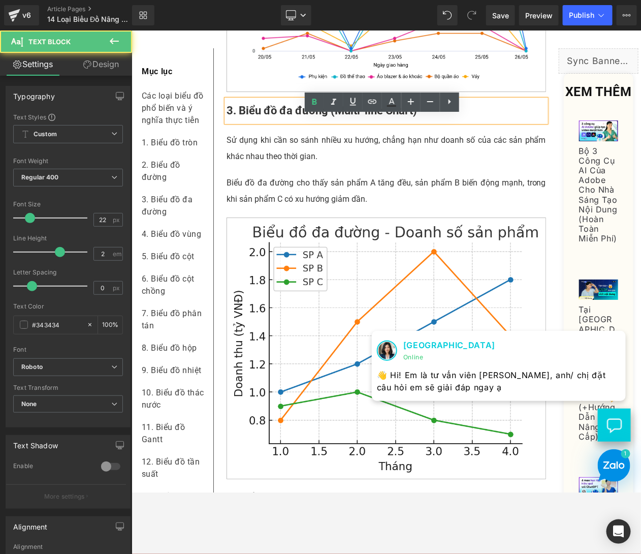
click at [434, 121] on div "3. Biểu đồ đa đường (Multi-line Chart)" at bounding box center [386, 110] width 320 height 22
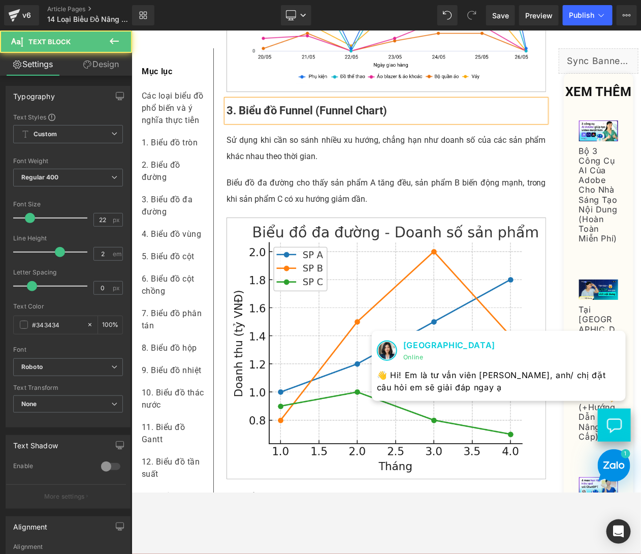
click at [296, 116] on b "3. Biểu đồ Funnel (Funnel Chart)" at bounding box center [306, 110] width 161 height 13
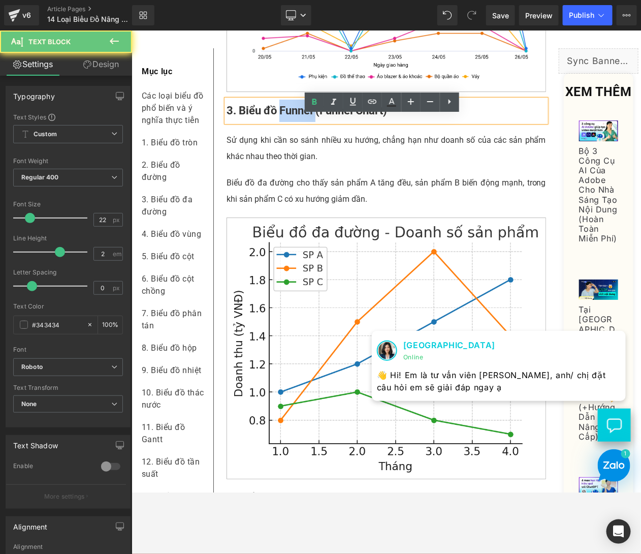
click at [296, 116] on b "3. Biểu đồ Funnel (Funnel Chart)" at bounding box center [306, 110] width 161 height 13
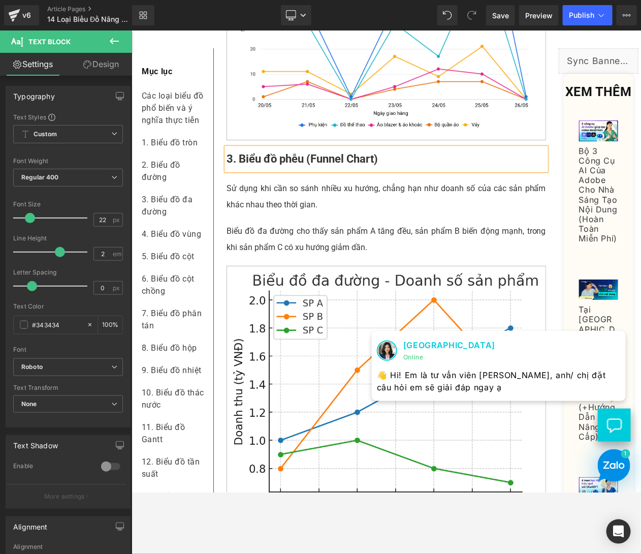
scroll to position [1185, 0]
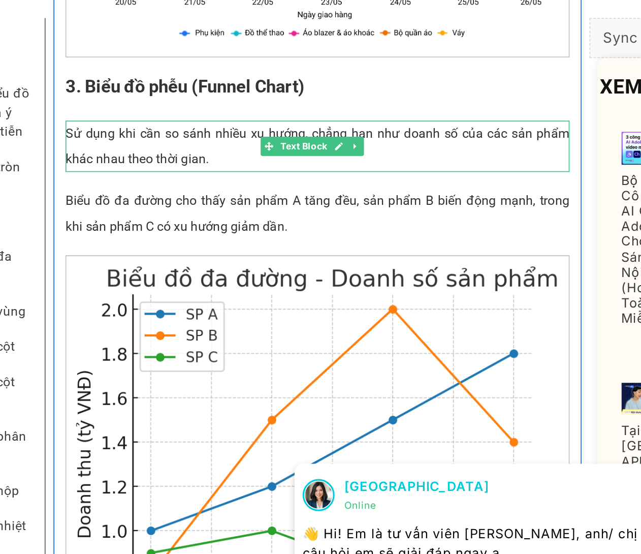
click at [72, 106] on p "Sử dụng khi cần so sánh nhiều xu hướng, chẳng hạn như doanh số của các sản phẩm…" at bounding box center [171, 89] width 320 height 33
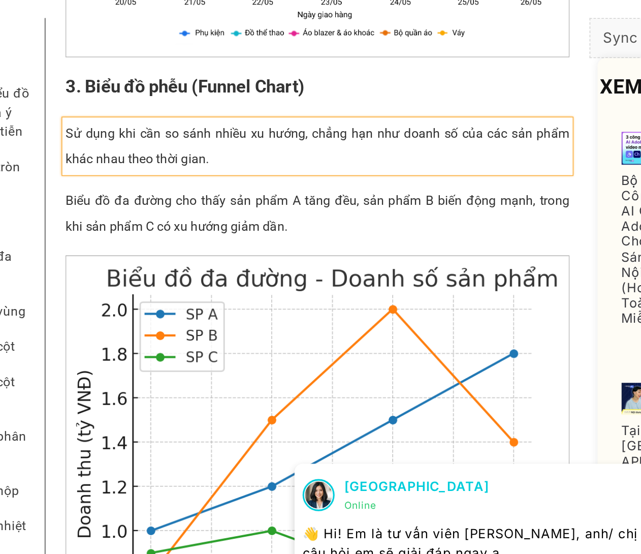
click at [72, 106] on p "Sử dụng khi cần so sánh nhiều xu hướng, chẳng hạn như doanh số của các sản phẩm…" at bounding box center [171, 89] width 320 height 33
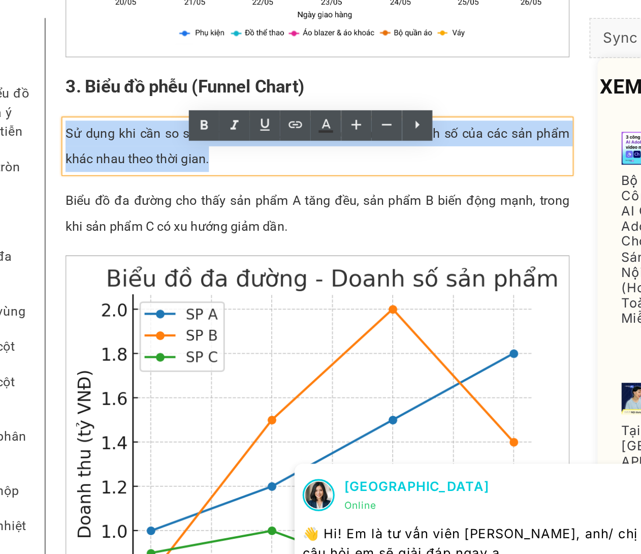
paste div
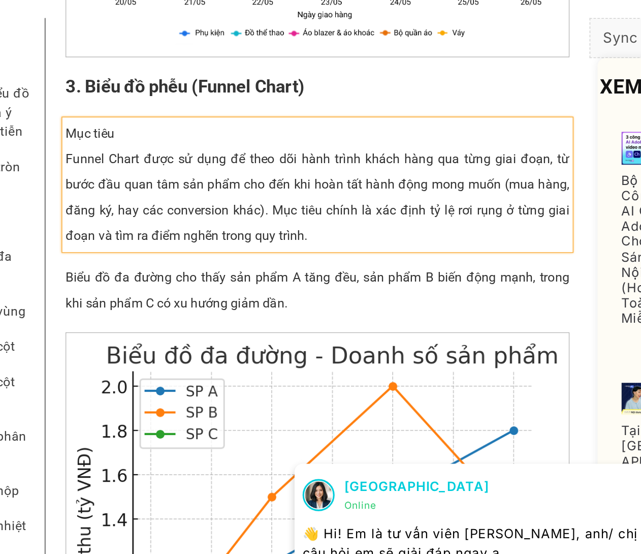
click at [11, 112] on p "Funnel Chart được sử dụng để theo dõi hành trình khách hàng qua từng giai đoạn,…" at bounding box center [171, 121] width 320 height 65
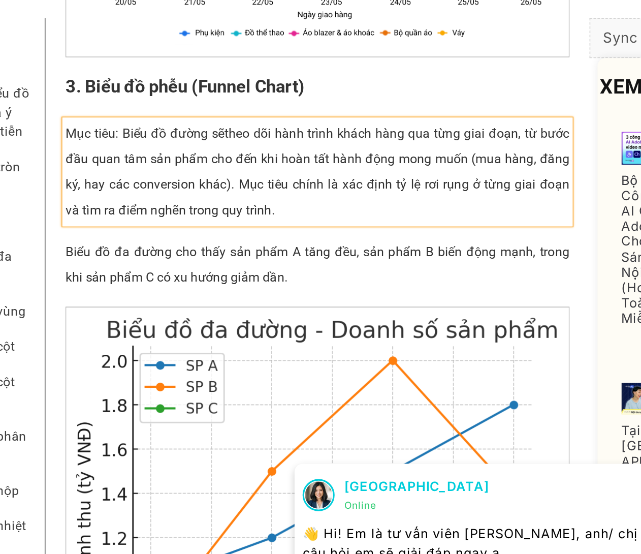
drag, startPoint x: 191, startPoint y: 148, endPoint x: 200, endPoint y: 133, distance: 17.8
click at [200, 133] on p "Mục tiêu: Biểu đồ đường sẽ theo dõi hành trình khách hàng qua từng giai đoạn, t…" at bounding box center [171, 105] width 320 height 65
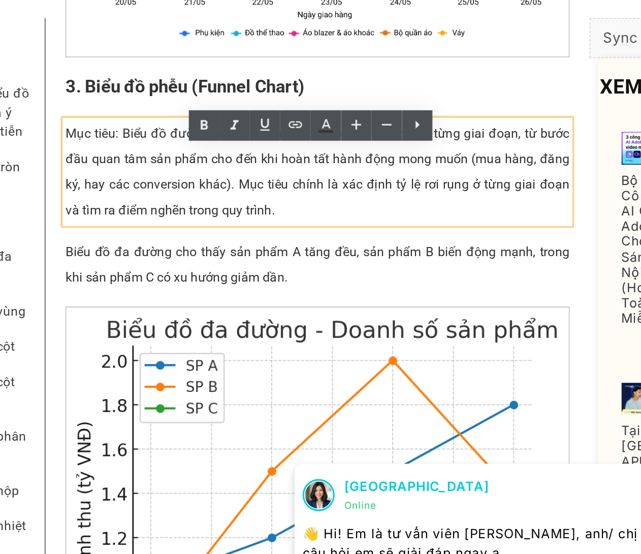
copy span "xác định tỷ lệ rơi rụng ở từng giai đoạn và tìm ra điểm nghẽn trong quy trình."
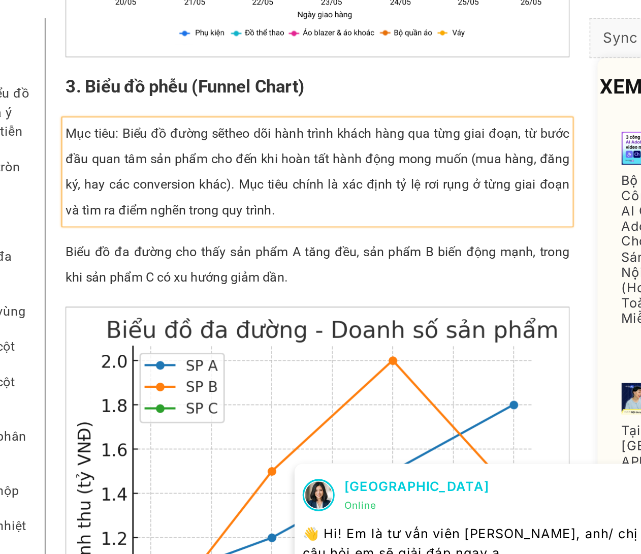
click at [115, 98] on span "theo dõi hành trình khách hàng qua từng giai đoạn, từ bước đầu quan tâm sản phẩ…" at bounding box center [171, 105] width 320 height 58
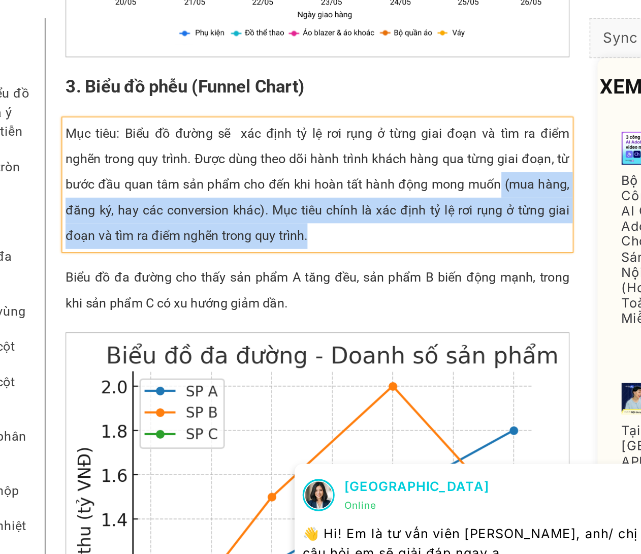
drag, startPoint x: 198, startPoint y: 166, endPoint x: 300, endPoint y: 128, distance: 109.2
click at [300, 128] on p "Mục tiêu: Biểu đồ đường sẽ xác định tỷ lệ rơi rụng ở từng giai đoạn và tìm ra đ…" at bounding box center [171, 113] width 320 height 81
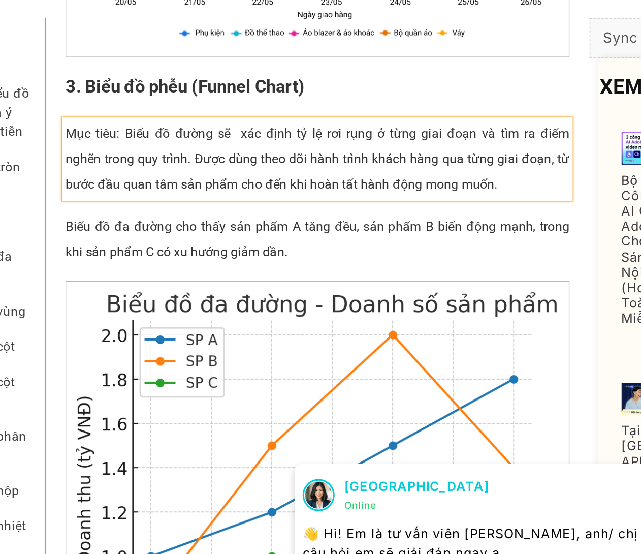
click at [116, 98] on p "Mục tiêu: Biểu đồ đường sẽ xác định tỷ lệ rơi rụng ở từng giai đoạn và tìm ra đ…" at bounding box center [171, 97] width 320 height 49
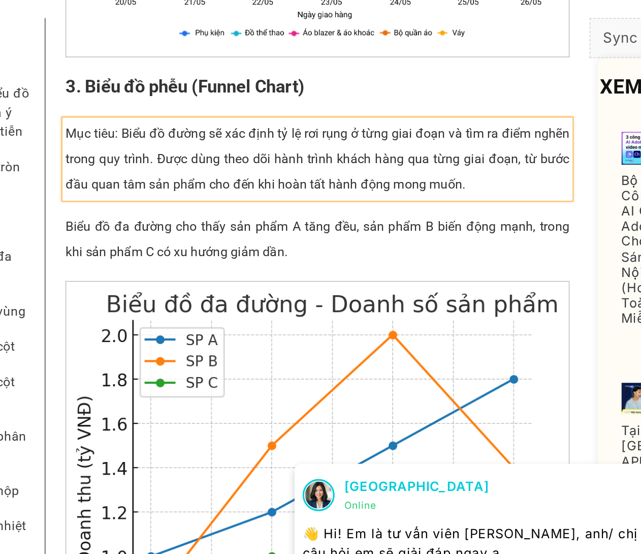
click at [132, 113] on p "Mục tiêu: Biểu đồ đường sẽ xác định tỷ lệ rơi rụng ở từng giai đoạn và tìm ra đ…" at bounding box center [171, 97] width 320 height 49
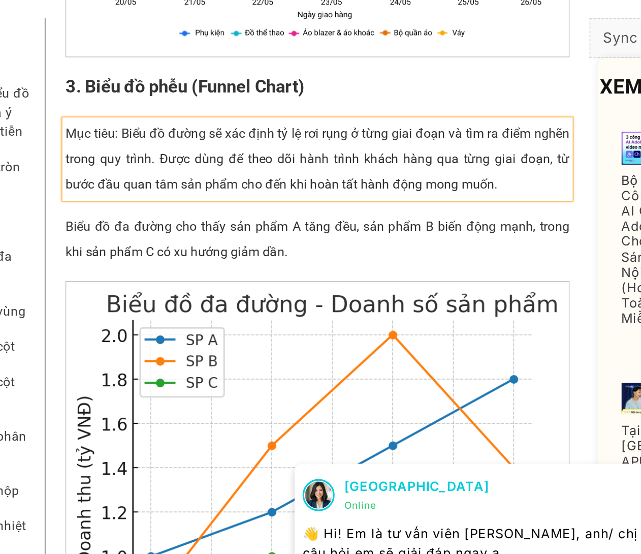
click at [314, 122] on p "Mục tiêu: Biểu đồ đường sẽ xác định tỷ lệ rơi rụng ở từng giai đoạn và tìm ra đ…" at bounding box center [171, 97] width 320 height 49
click at [87, 93] on p "Mục tiêu: Biểu đồ đường sẽ xác định tỷ lệ rơi rụng ở từng giai đoạn và tìm ra đ…" at bounding box center [171, 97] width 320 height 49
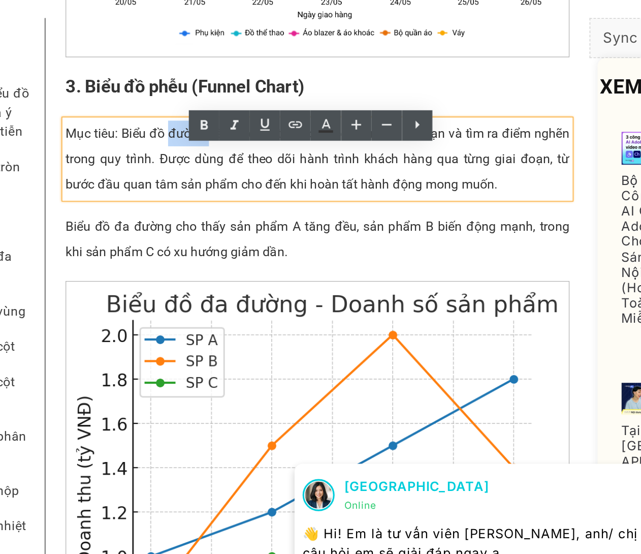
click at [87, 93] on p "Mục tiêu: Biểu đồ đường sẽ xác định tỷ lệ rơi rụng ở từng giai đoạn và tìm ra đ…" at bounding box center [171, 97] width 320 height 49
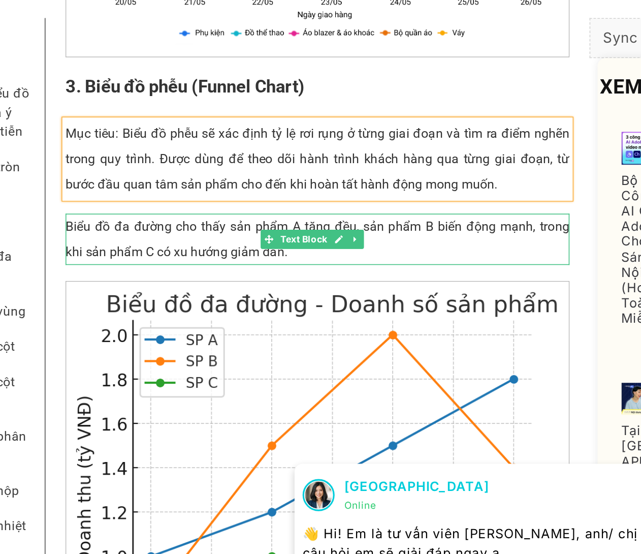
click at [52, 160] on p "Biểu đồ đa đường cho thấy sản phẩm A tăng đều, sản phẩm B biến động mạnh, trong…" at bounding box center [171, 148] width 320 height 33
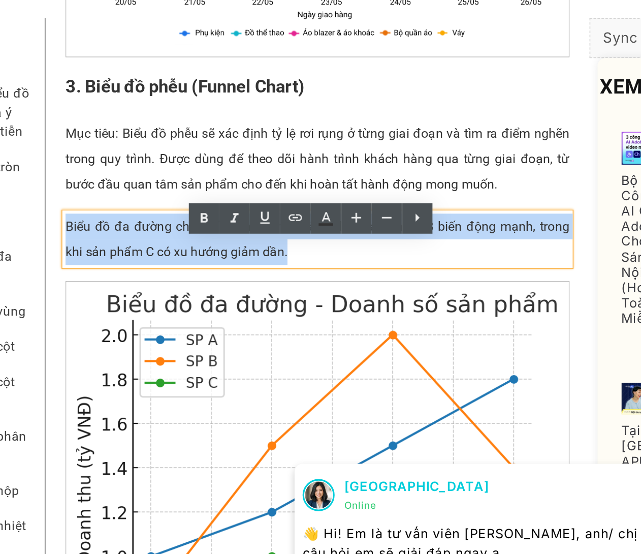
click at [52, 160] on p "Biểu đồ đa đường cho thấy sản phẩm A tăng đều, sản phẩm B biến động mạnh, trong…" at bounding box center [171, 148] width 320 height 33
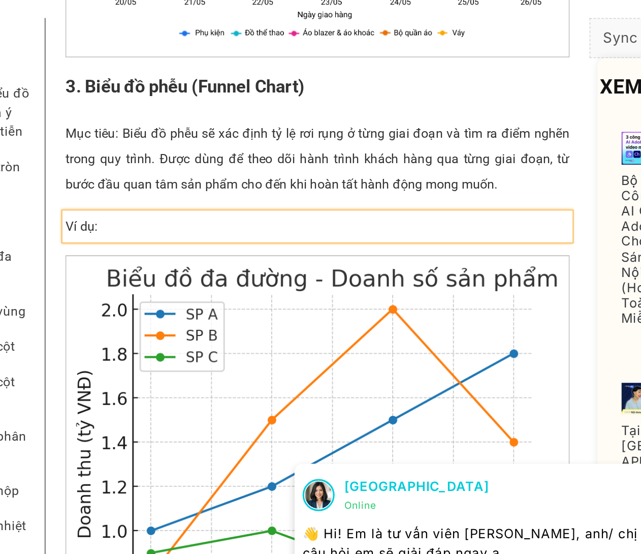
click at [51, 148] on p "Ví dụ:" at bounding box center [171, 140] width 320 height 16
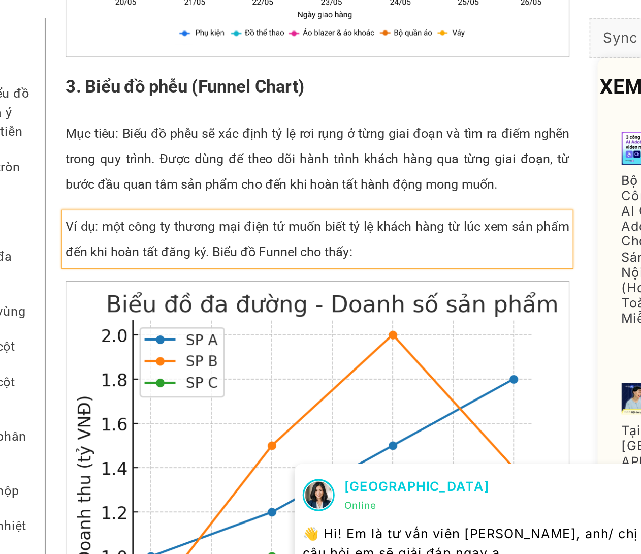
click at [36, 157] on p "Ví dụ: một công ty thương mại điện tử muốn biết tỷ lệ khách hàng từ lúc xem sản…" at bounding box center [171, 148] width 320 height 33
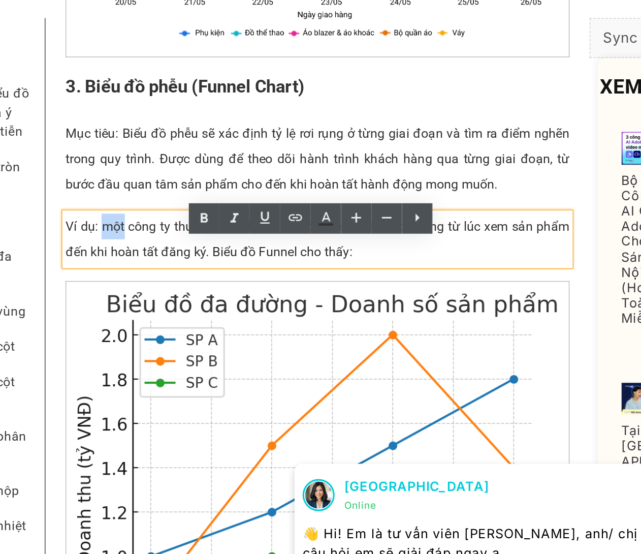
click at [36, 157] on p "Ví dụ: một công ty thương mại điện tử muốn biết tỷ lệ khách hàng từ lúc xem sản…" at bounding box center [171, 148] width 320 height 33
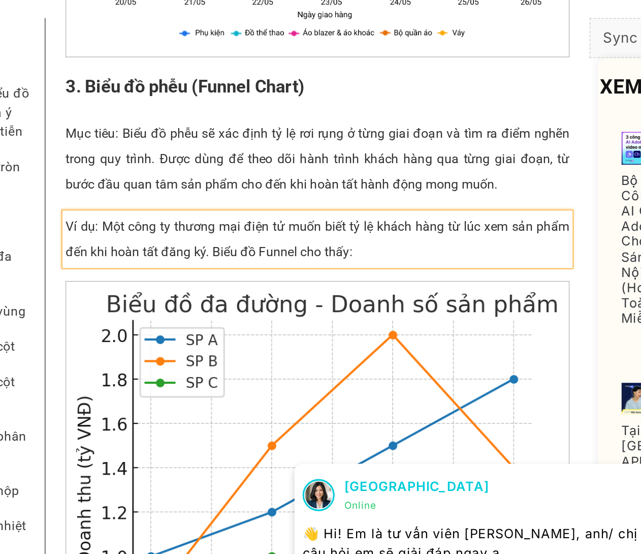
click at [225, 165] on p "Ví dụ: Một công ty thương mại điện tử muốn biết tỷ lệ khách hàng từ lúc xem sản…" at bounding box center [171, 148] width 320 height 33
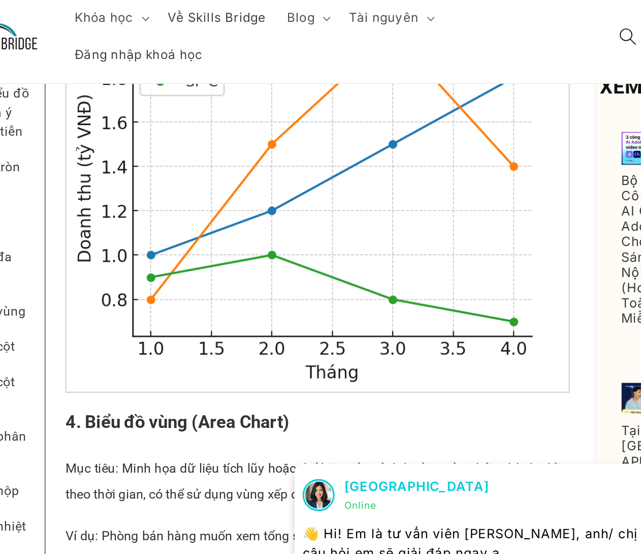
scroll to position [1239, 0]
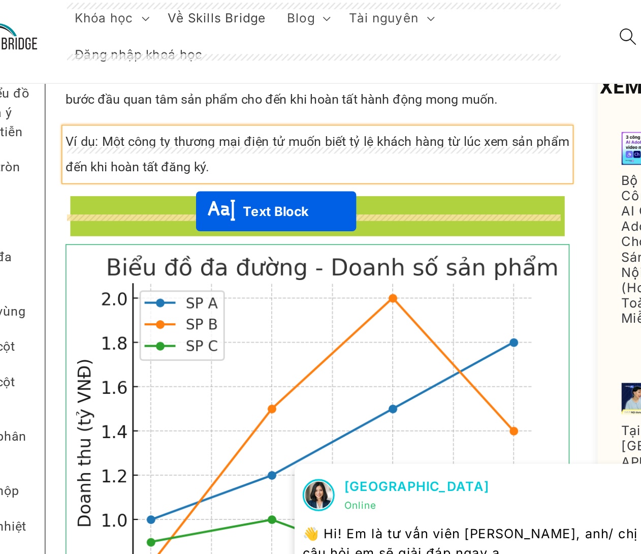
drag, startPoint x: 137, startPoint y: 156, endPoint x: 92, endPoint y: 130, distance: 51.2
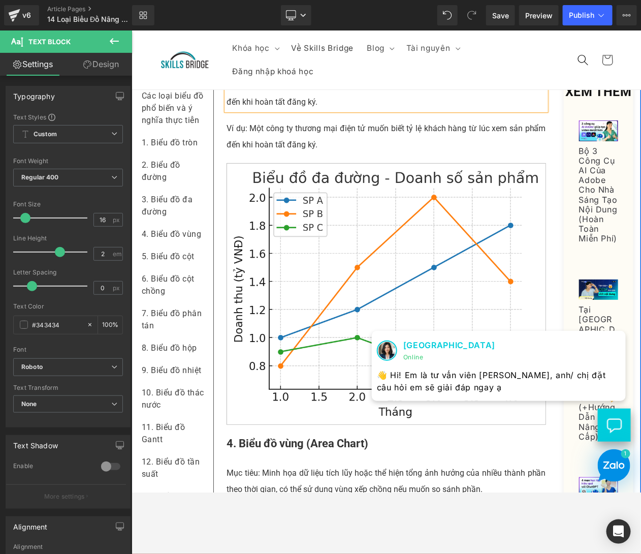
scroll to position [1285, 0]
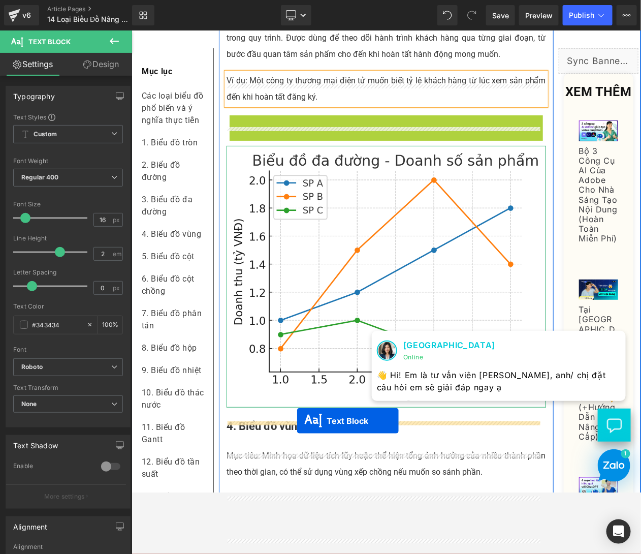
drag, startPoint x: 354, startPoint y: 145, endPoint x: 296, endPoint y: 420, distance: 281.3
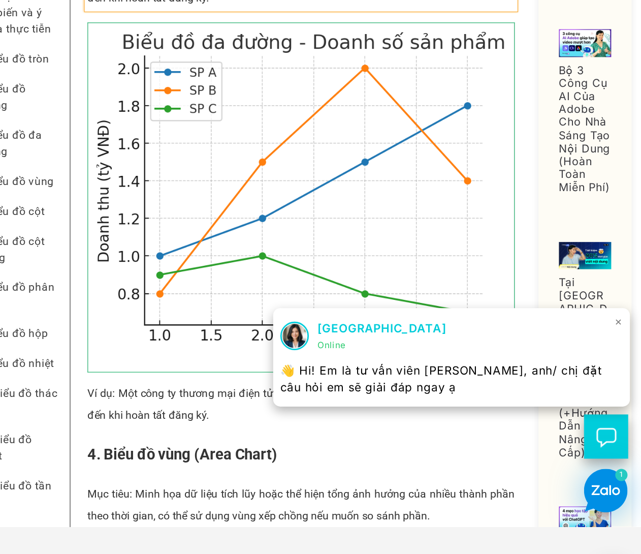
scroll to position [0, 0]
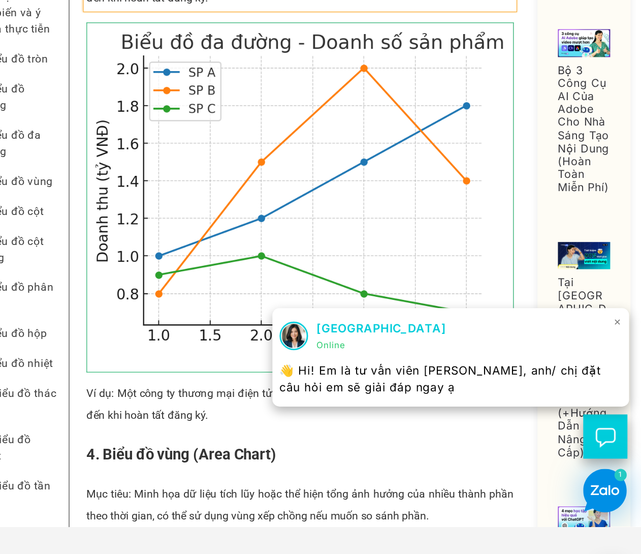
click at [437, 215] on div "Thanh Tú Skills Bridge Online" at bounding box center [327, 227] width 256 height 25
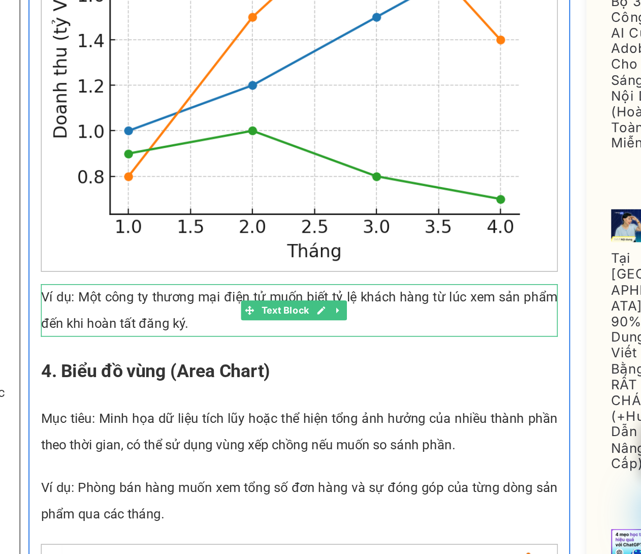
click at [52, 126] on p "Ví dụ: Một công ty thương mại điện tử muốn biết tỷ lệ khách hàng từ lúc xem sản…" at bounding box center [142, 118] width 320 height 33
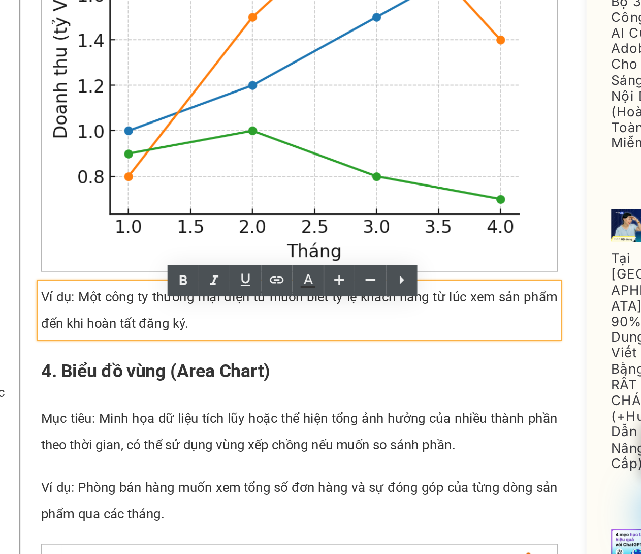
click at [52, 126] on p "Ví dụ: Một công ty thương mại điện tử muốn biết tỷ lệ khách hàng từ lúc xem sản…" at bounding box center [142, 118] width 320 height 33
paste div
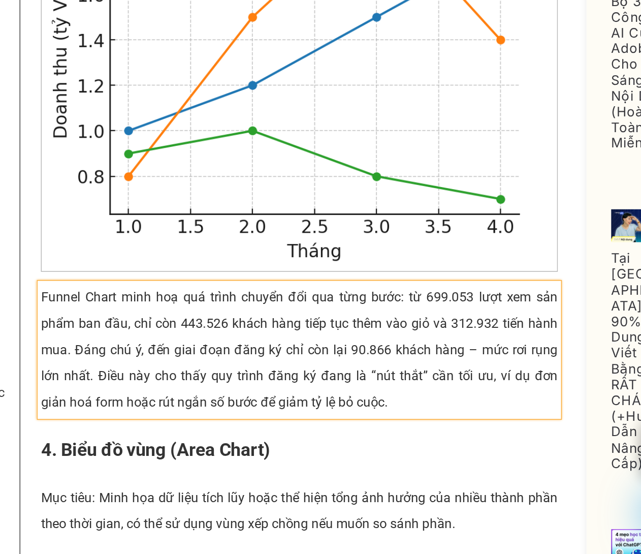
click at [15, 121] on p "Funnel Chart minh hoạ quá trình chuyển đổi qua từng bước: từ 699.053 lượt xem s…" at bounding box center [142, 142] width 320 height 81
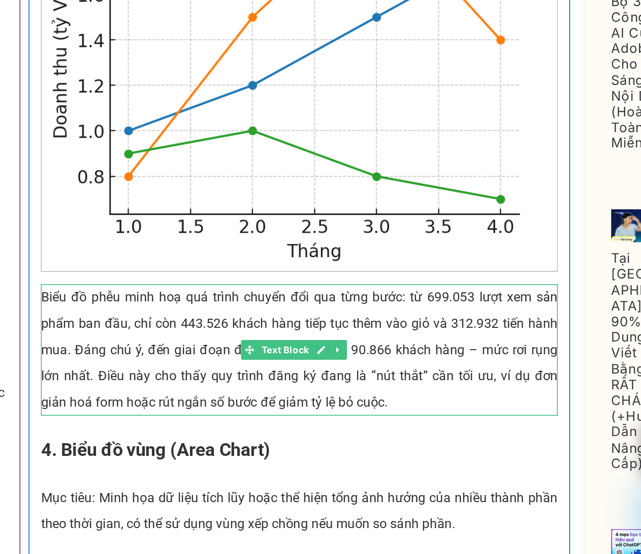
click at [195, 180] on p "Biểu đồ phễu minh hoạ quá trình chuyển đổi qua từng bước: từ 699.053 lượt xem s…" at bounding box center [142, 142] width 320 height 81
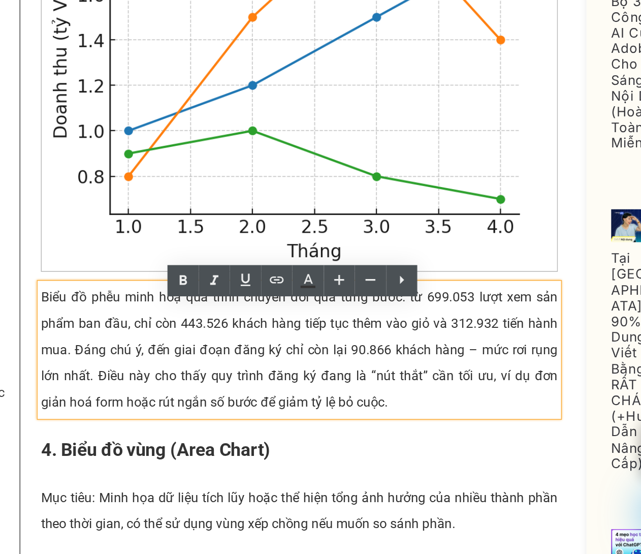
click at [218, 168] on p "Biểu đồ phễu minh hoạ quá trình chuyển đổi qua từng bước: từ 699.053 lượt xem s…" at bounding box center [142, 142] width 320 height 81
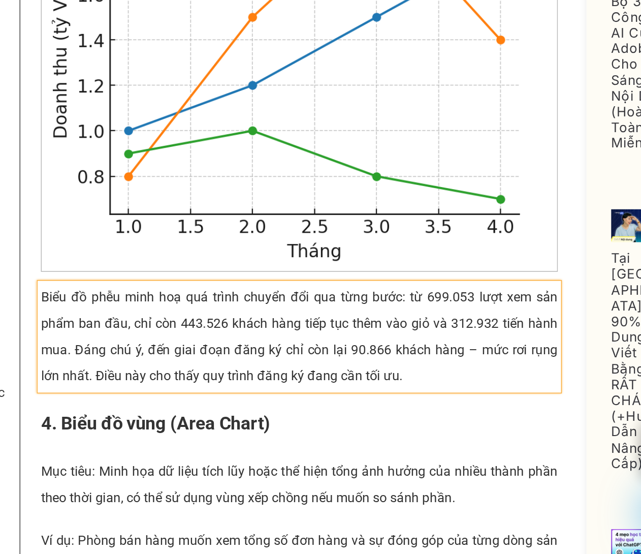
click at [245, 150] on p "Biểu đồ phễu minh hoạ quá trình chuyển đổi qua từng bước: từ 699.053 lượt xem s…" at bounding box center [142, 134] width 320 height 65
click at [49, 154] on p "Biểu đồ phễu minh hoạ quá trình chuyển đổi qua từng bước: từ 699.053 lượt xem s…" at bounding box center [142, 134] width 320 height 65
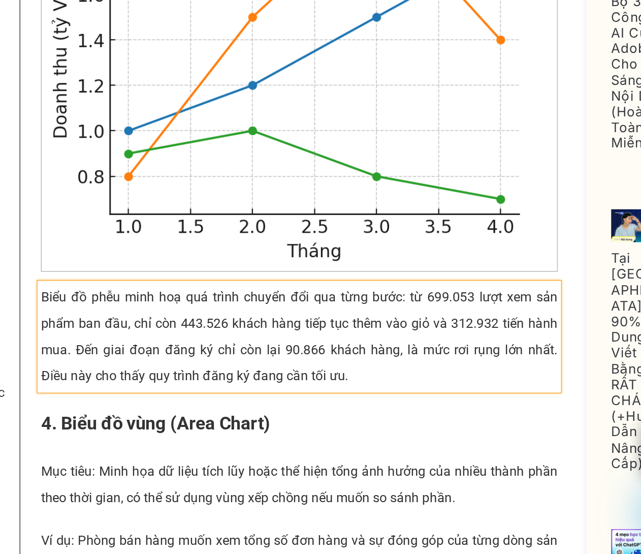
click at [206, 167] on p "Biểu đồ phễu minh hoạ quá trình chuyển đổi qua từng bước: từ 699.053 lượt xem s…" at bounding box center [142, 134] width 320 height 65
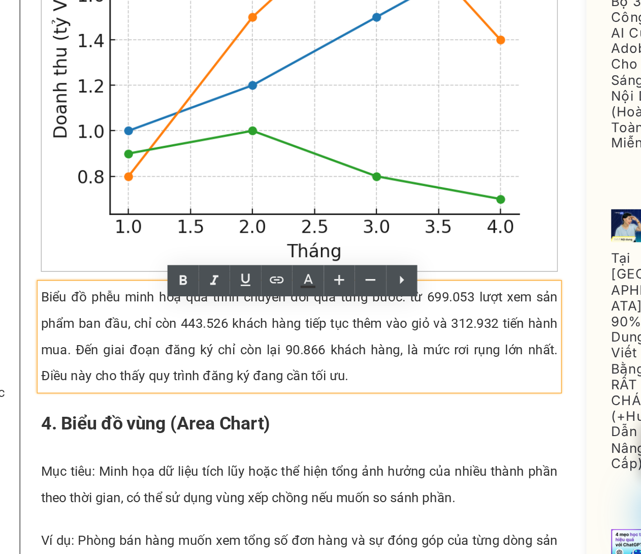
click at [144, 167] on p "Biểu đồ phễu minh hoạ quá trình chuyển đổi qua từng bước: từ 699.053 lượt xem s…" at bounding box center [142, 134] width 320 height 65
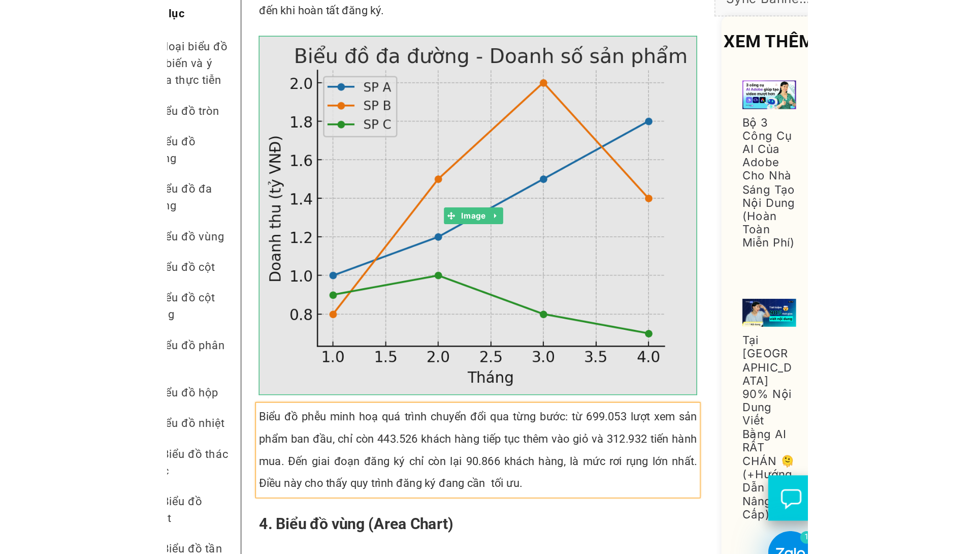
scroll to position [1312, 0]
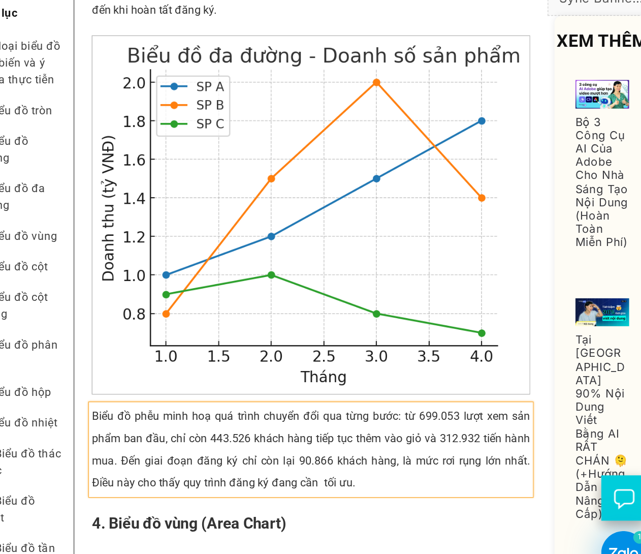
click at [305, 303] on p "Biểu đồ phễu minh hoạ quá trình chuyển đổi qua từng bước: từ 699.053 lượt xem s…" at bounding box center [217, 315] width 320 height 65
click at [319, 322] on p "Biểu đồ phễu minh hoạ quá trình chuyển đổi qua từng bước: từ 699,053 lượt xem s…" at bounding box center [217, 315] width 320 height 65
click at [215, 334] on p "Biểu đồ phễu minh hoạ quá trình chuyển đổi qua từng bước: từ 699,053 lượt xem s…" at bounding box center [217, 315] width 320 height 65
click at [154, 321] on p "Biểu đồ phễu minh hoạ quá trình chuyển đổi qua từng bước: từ 699,053 lượt xem s…" at bounding box center [217, 315] width 320 height 65
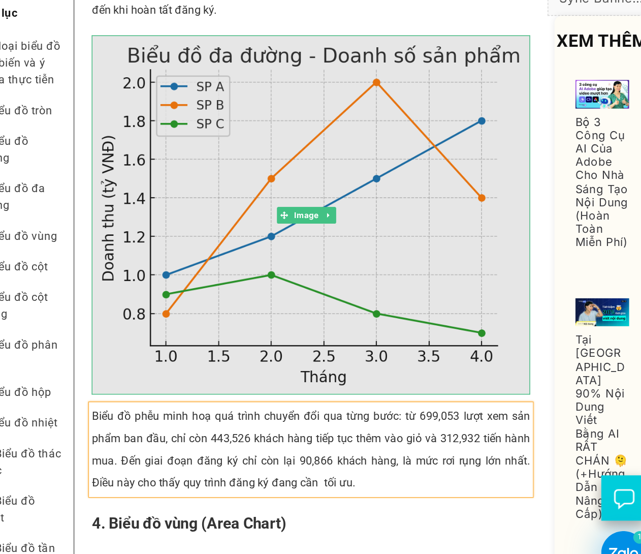
click at [157, 169] on img at bounding box center [217, 145] width 320 height 262
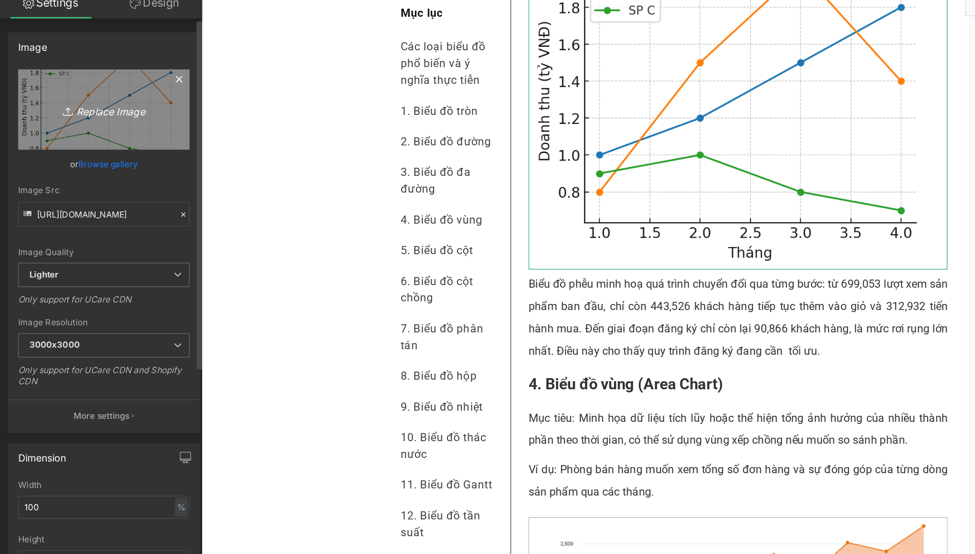
click at [79, 141] on icon "Replace Image" at bounding box center [75, 142] width 81 height 13
type input "C:\fakepath\funnel chart vietsub.png"
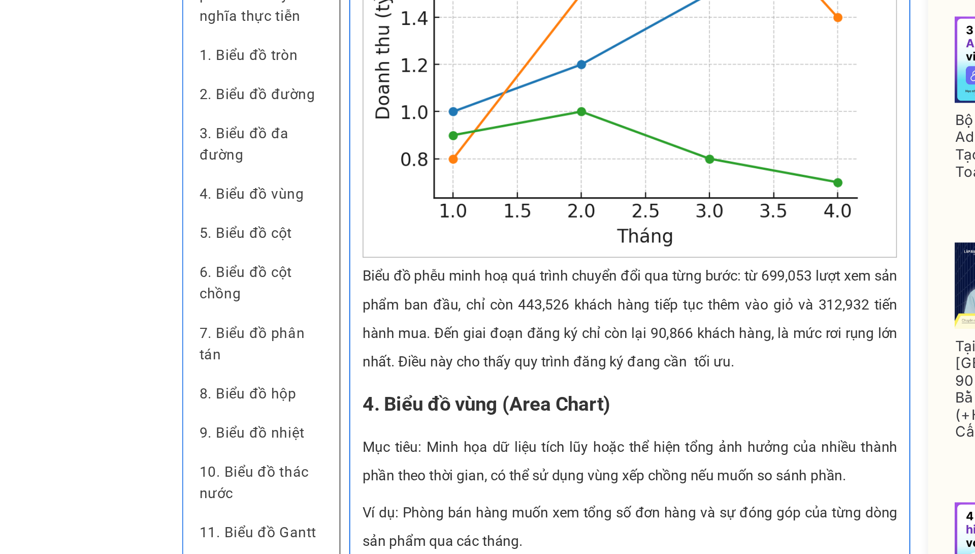
scroll to position [1288, 0]
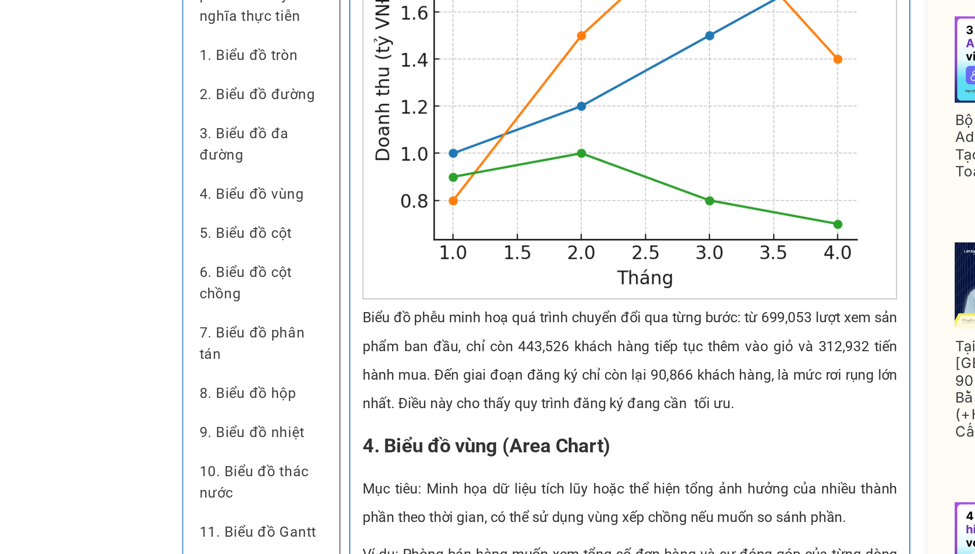
type input "[URL][DOMAIN_NAME]"
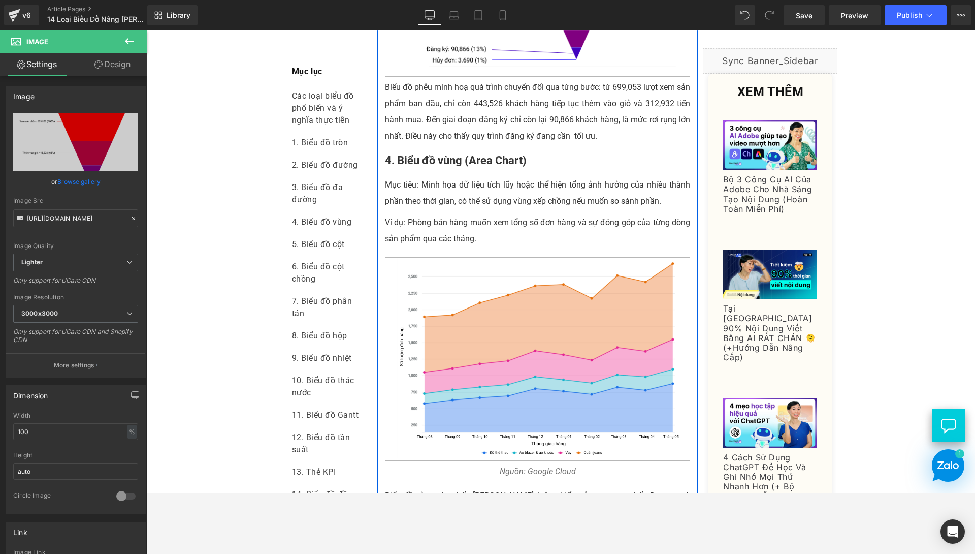
scroll to position [1505, 0]
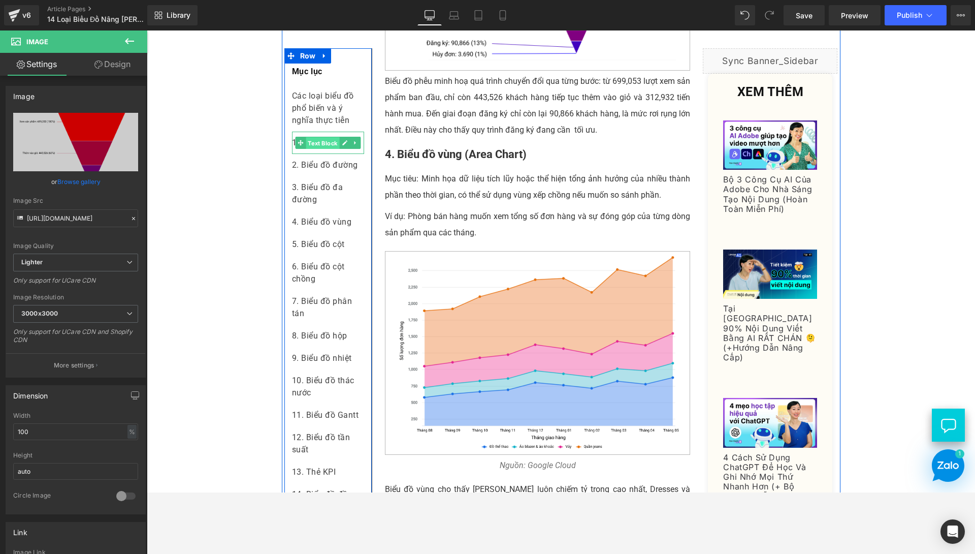
click at [327, 145] on span "Text Block" at bounding box center [323, 143] width 34 height 12
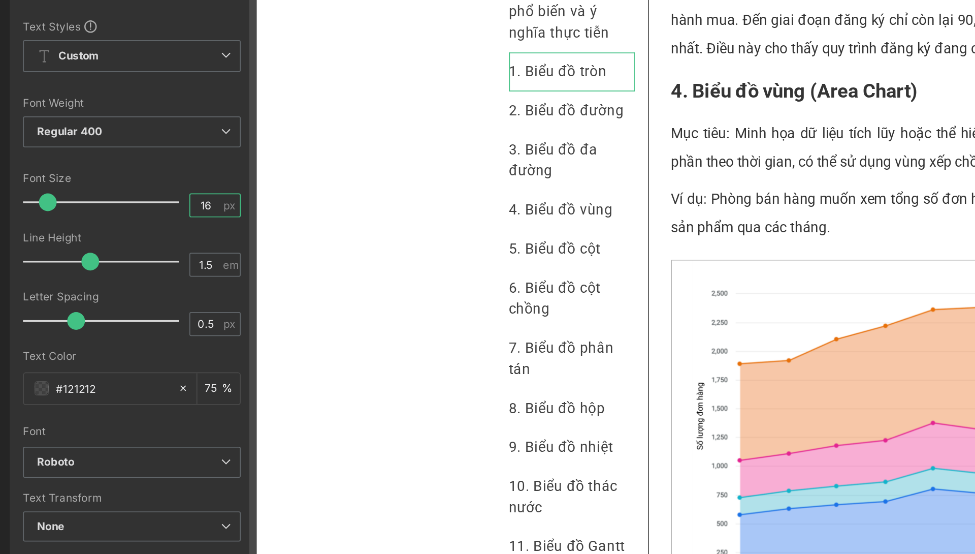
click at [114, 223] on input "16" at bounding box center [118, 219] width 18 height 13
click at [117, 222] on input "16" at bounding box center [118, 219] width 18 height 13
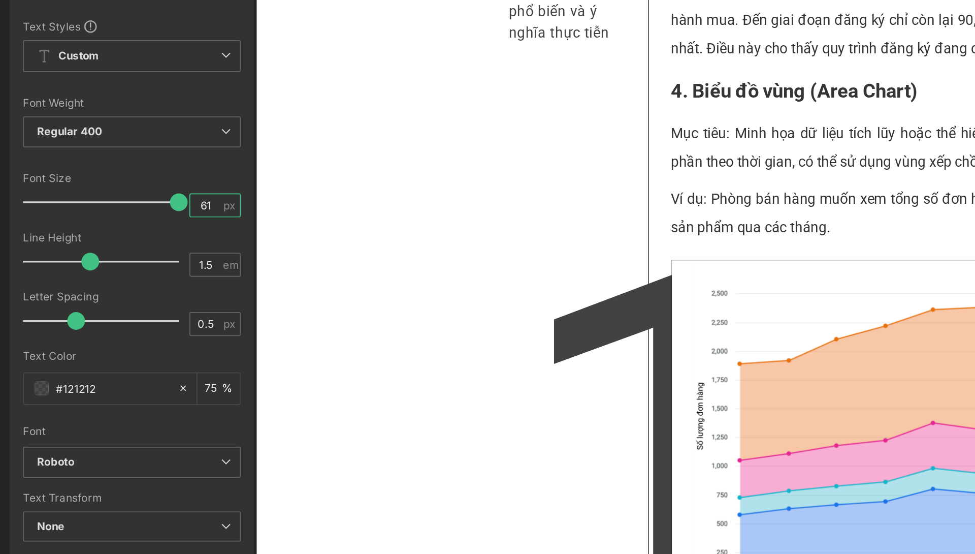
type input "6"
type input "15"
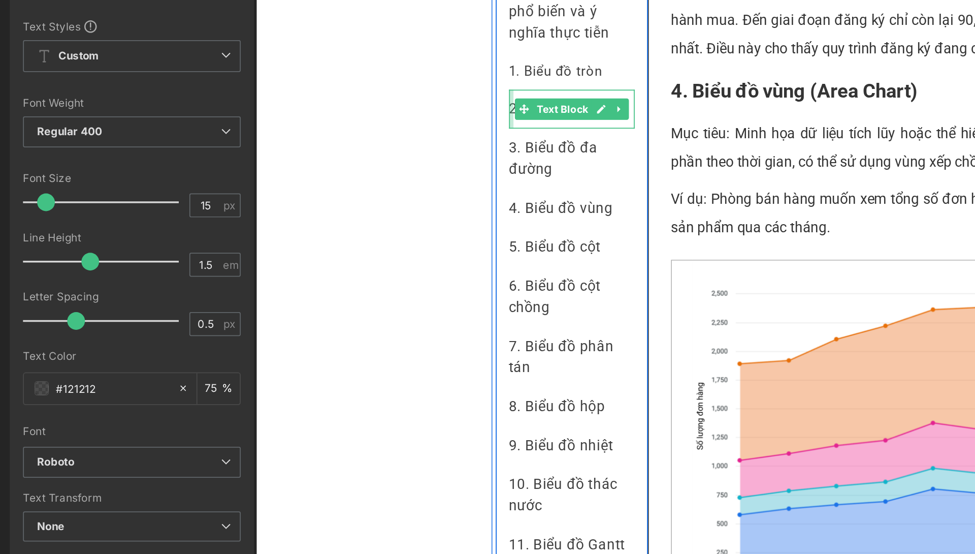
click at [401, 11] on div at bounding box center [402, 9] width 3 height 22
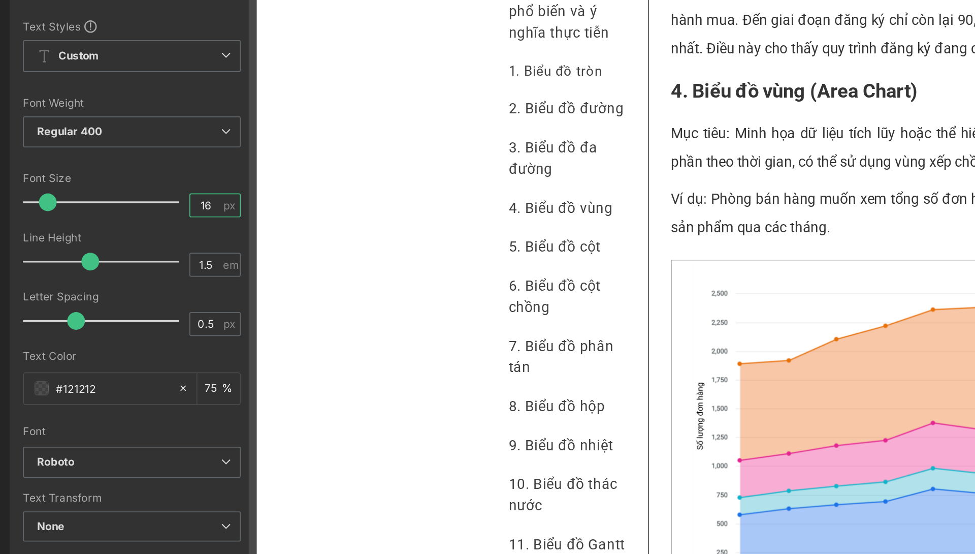
click at [120, 217] on input "16" at bounding box center [118, 219] width 18 height 13
type input "15"
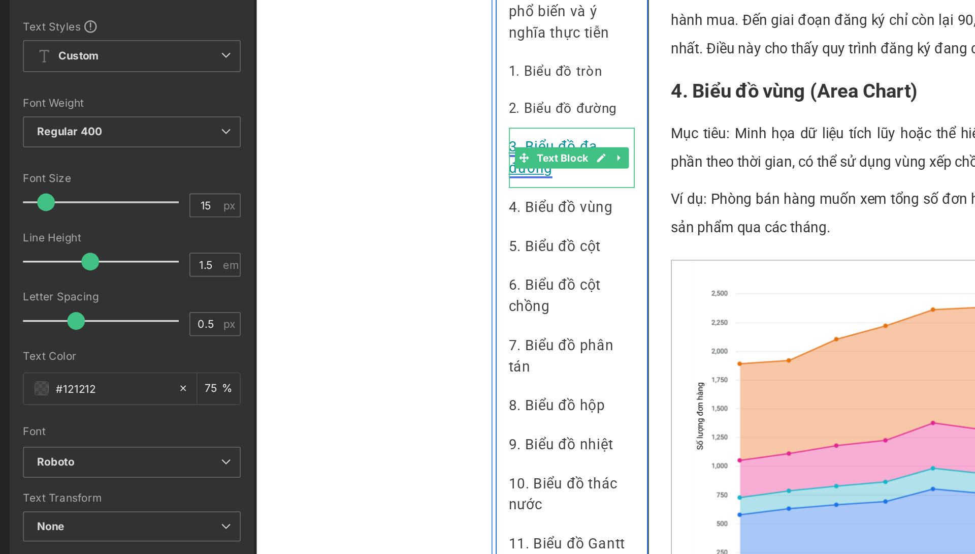
click at [401, 47] on link "3. Biểu đồ đa đường" at bounding box center [426, 37] width 51 height 22
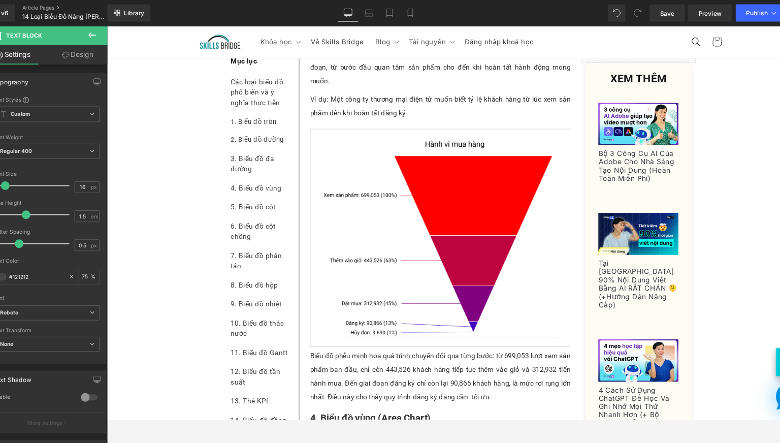
scroll to position [1166, 0]
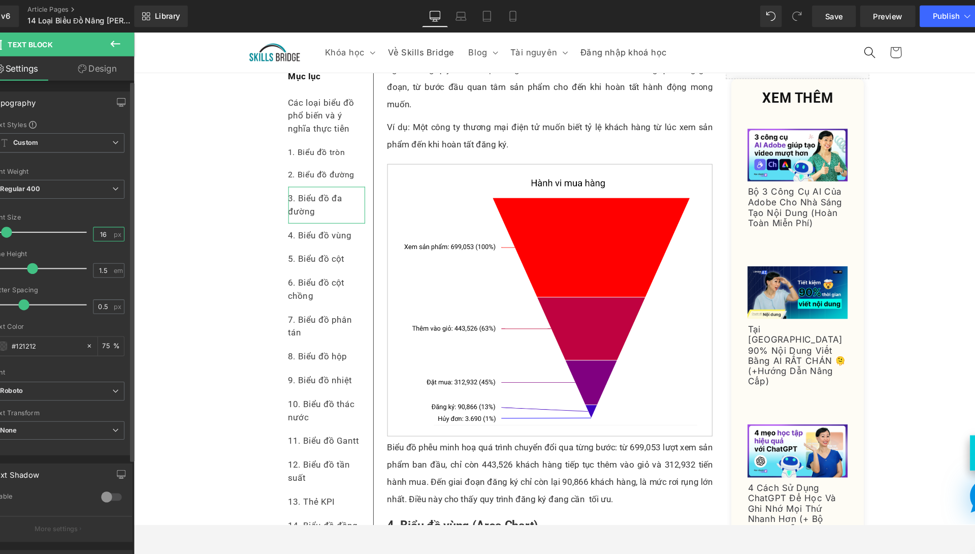
click at [117, 221] on input "16" at bounding box center [118, 219] width 18 height 13
type input "14"
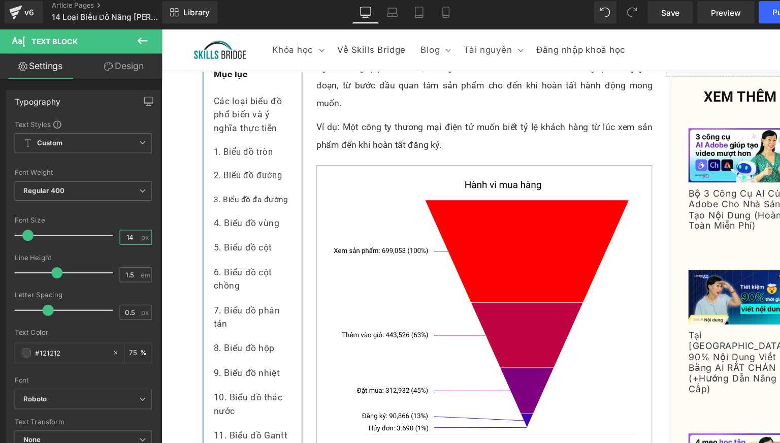
scroll to position [1167, 0]
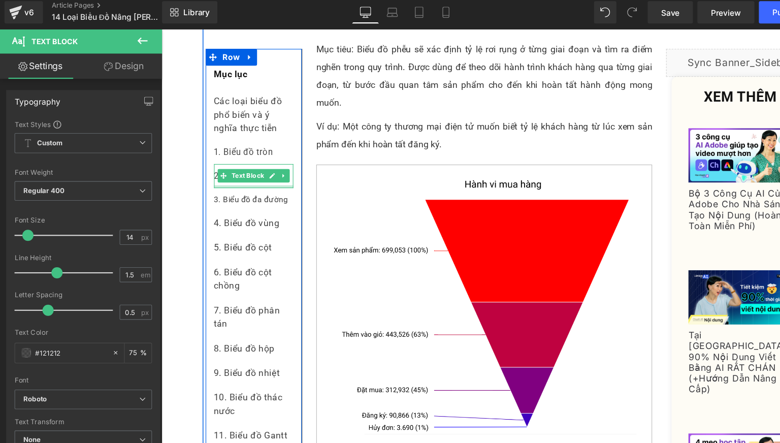
click at [266, 172] on div at bounding box center [245, 172] width 72 height 3
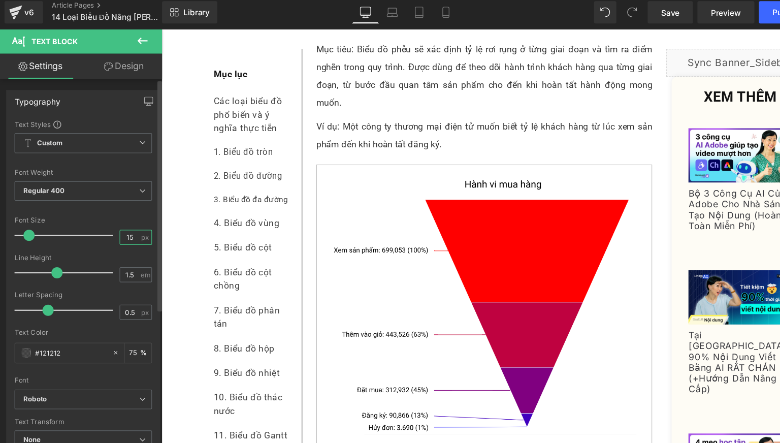
click at [120, 223] on input "15" at bounding box center [118, 219] width 18 height 13
type input "14"
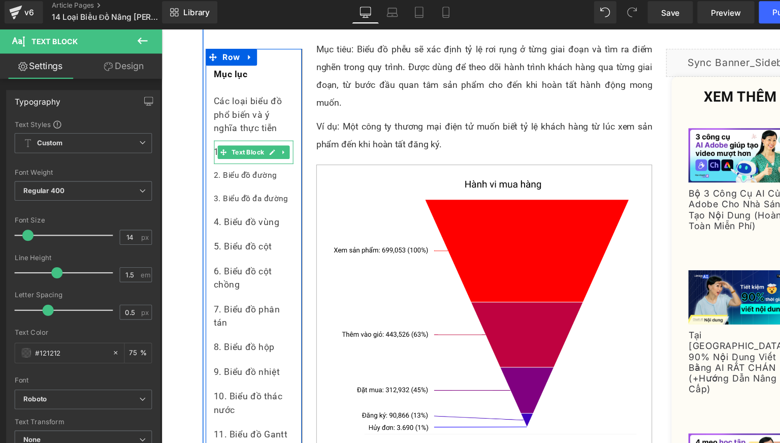
click at [274, 148] on div "1. Biểu đồ tròn" at bounding box center [245, 141] width 72 height 22
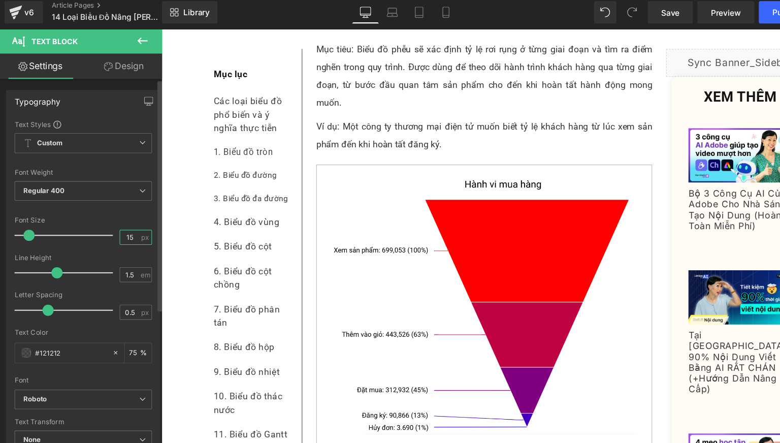
click at [121, 218] on input "15" at bounding box center [118, 219] width 18 height 13
type input "14"
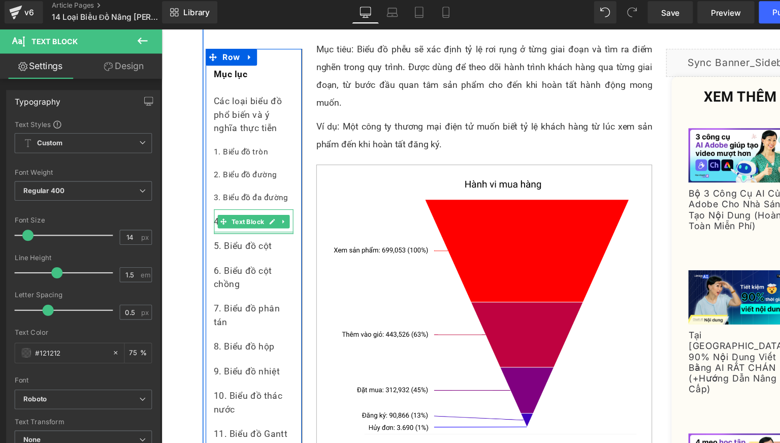
click at [270, 213] on div at bounding box center [245, 213] width 72 height 3
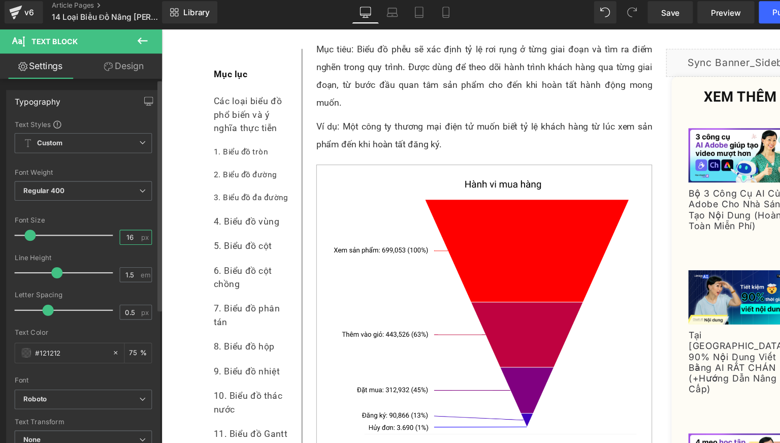
click at [117, 220] on input "16" at bounding box center [118, 219] width 18 height 13
type input "14"
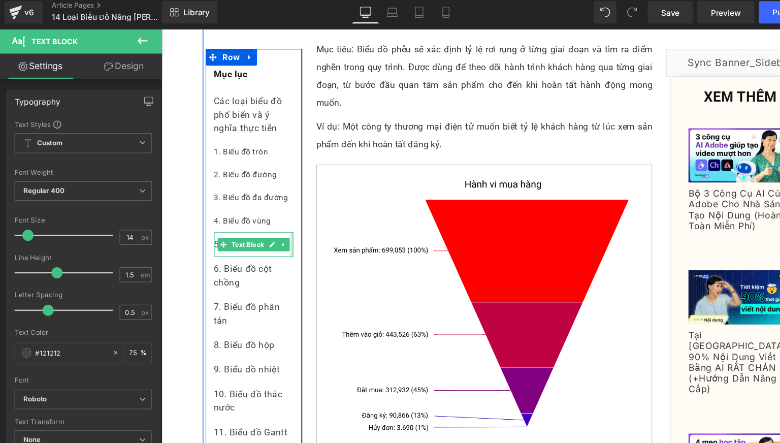
click at [279, 215] on div at bounding box center [280, 224] width 3 height 22
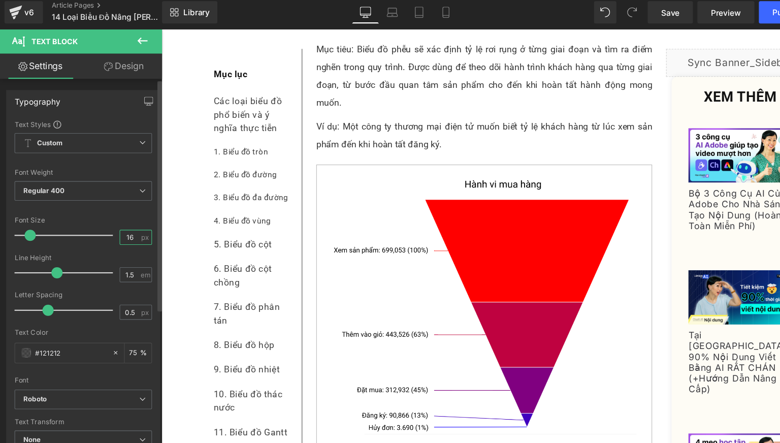
click at [121, 214] on input "16" at bounding box center [118, 219] width 18 height 13
type input "14"
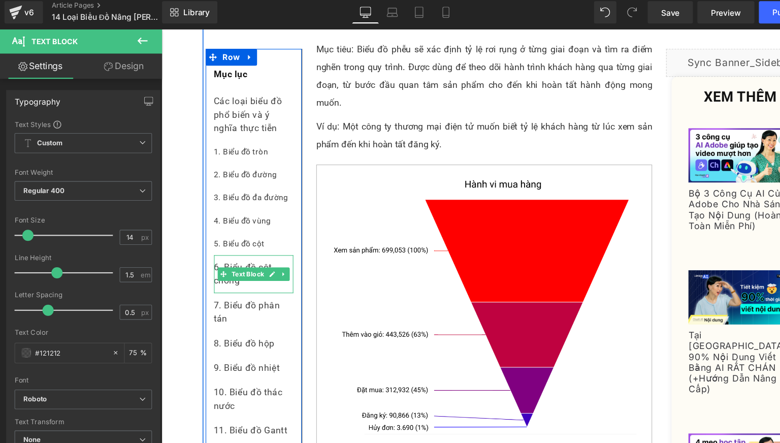
click at [255, 264] on div "6. Biểu đồ cột chồng" at bounding box center [245, 251] width 72 height 35
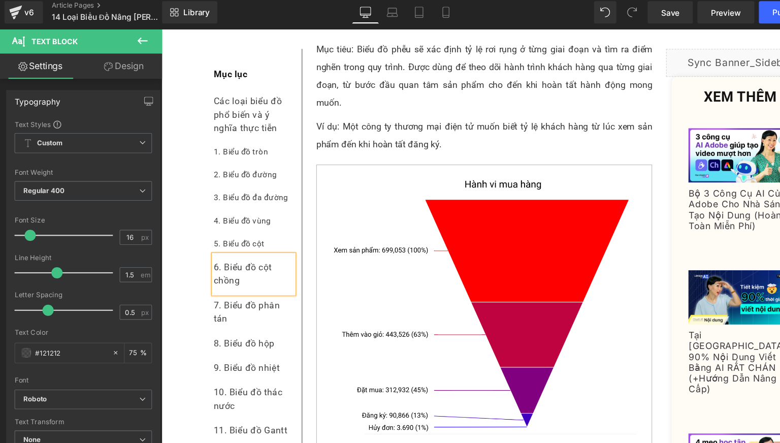
click at [235, 265] on div "6. Biểu đồ cột chồng" at bounding box center [245, 251] width 72 height 35
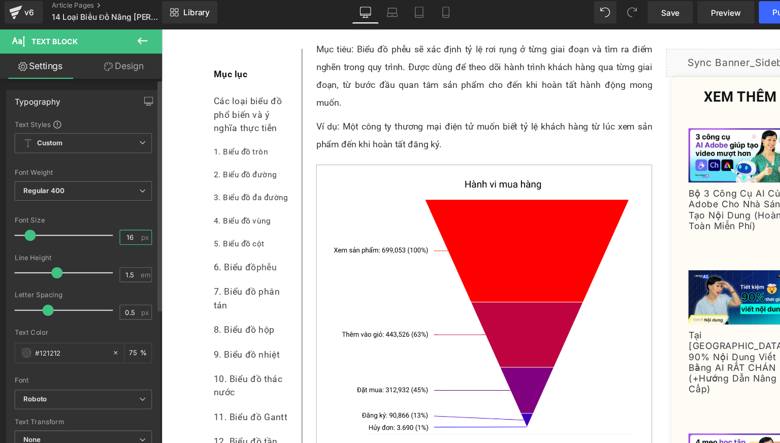
click at [120, 216] on input "16" at bounding box center [118, 219] width 18 height 13
type input "14"
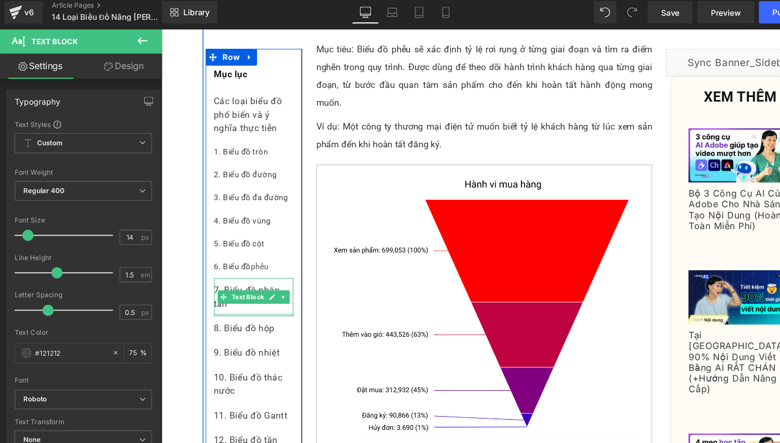
click at [242, 288] on div at bounding box center [245, 288] width 72 height 3
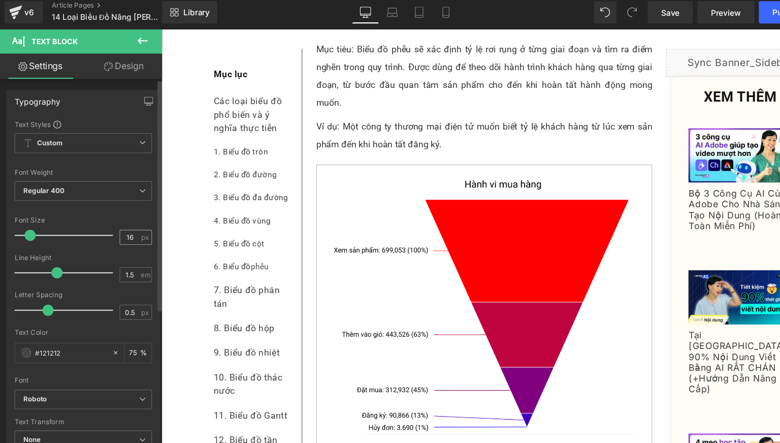
click at [128, 223] on span "px" at bounding box center [132, 219] width 9 height 7
click at [121, 222] on input "16" at bounding box center [118, 219] width 18 height 13
type input "14"
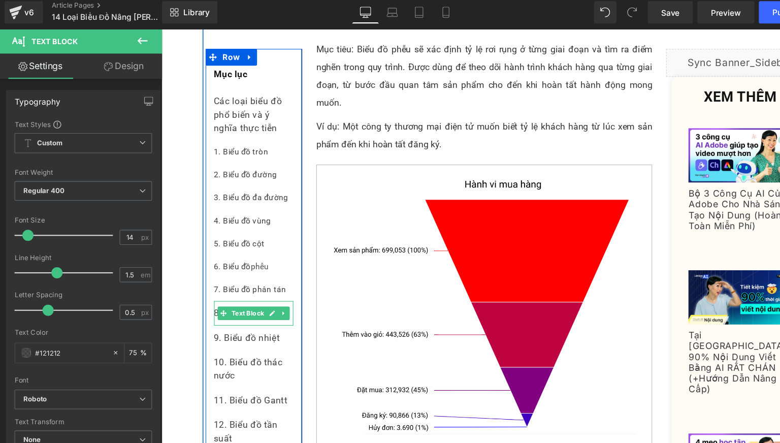
click at [260, 294] on div "8. Biểu đồ hộp" at bounding box center [245, 287] width 72 height 22
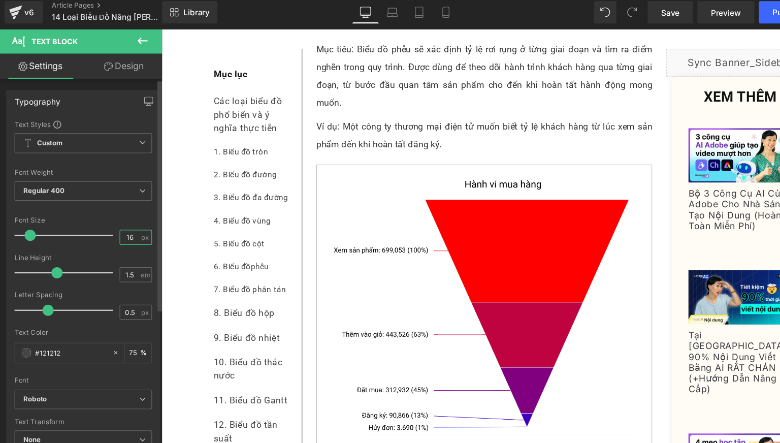
click at [118, 220] on input "16" at bounding box center [118, 219] width 18 height 13
type input "14"
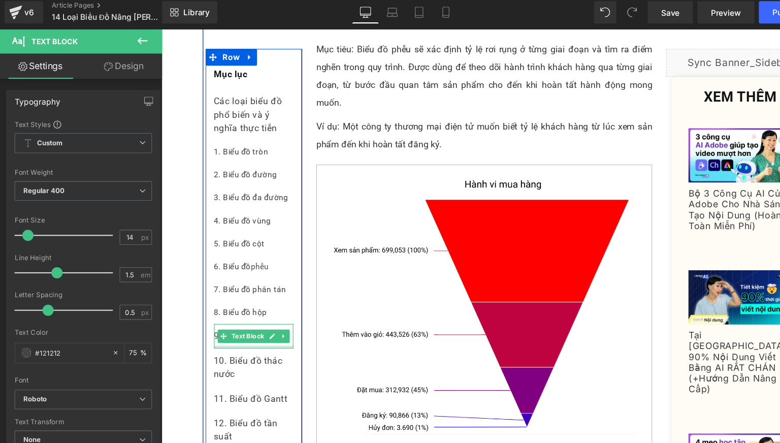
click at [250, 317] on div at bounding box center [245, 318] width 72 height 3
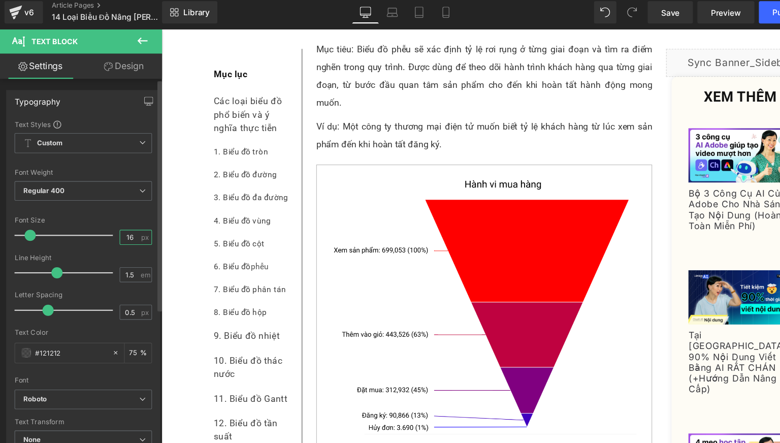
click at [122, 218] on input "16" at bounding box center [118, 219] width 18 height 13
type input "14"
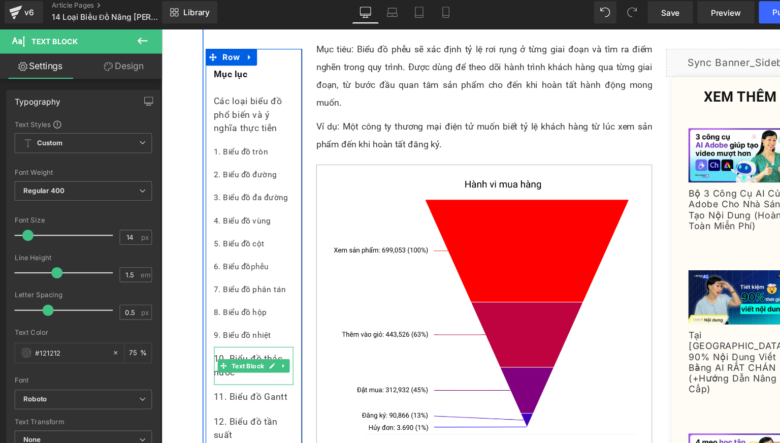
click at [238, 346] on div "10. Biểu đồ thác nước" at bounding box center [245, 335] width 72 height 35
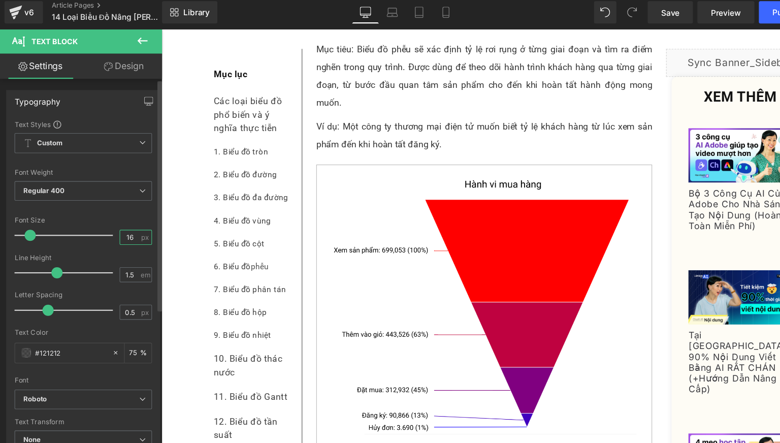
click at [118, 218] on input "16" at bounding box center [118, 219] width 18 height 13
type input "14"
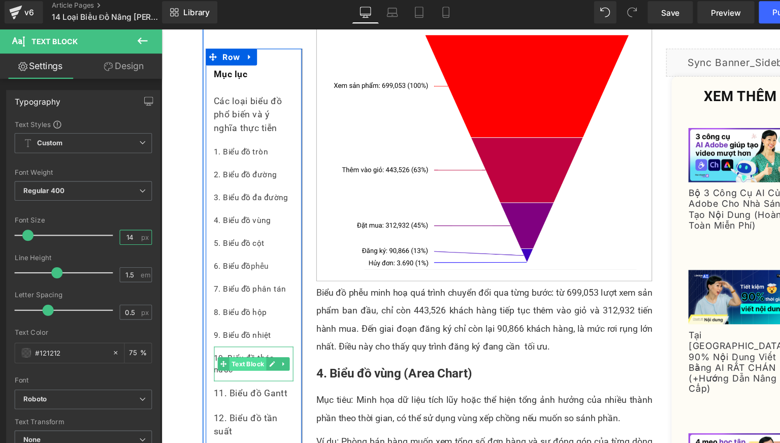
scroll to position [1317, 0]
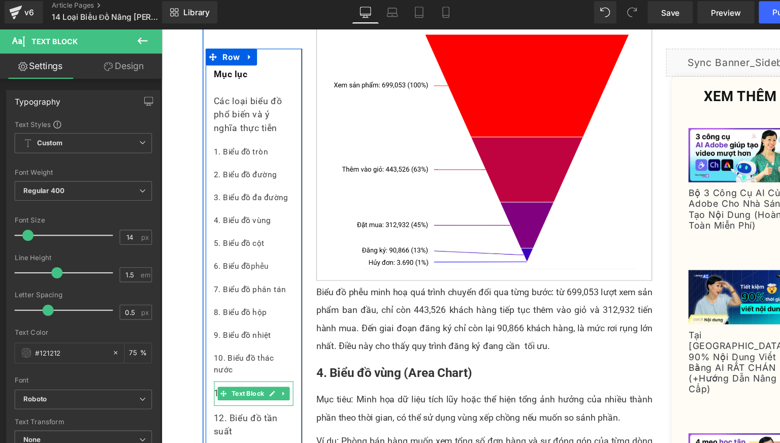
click at [256, 368] on div "11. Biểu đồ Gantt" at bounding box center [245, 360] width 72 height 22
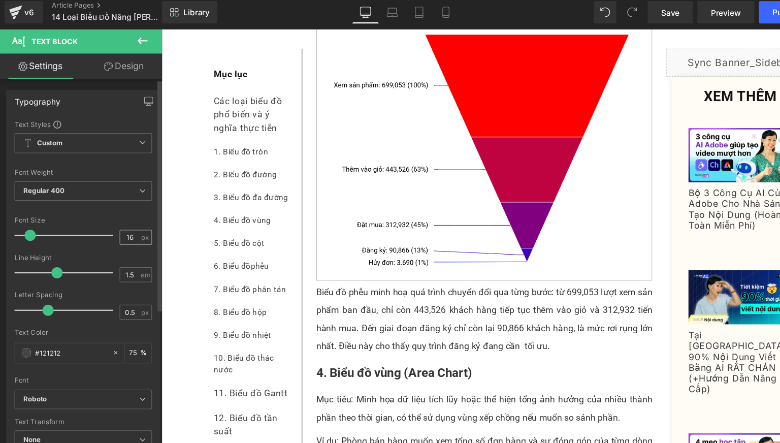
click at [128, 223] on span "px" at bounding box center [132, 219] width 9 height 7
click at [128, 219] on span "px" at bounding box center [132, 219] width 9 height 7
click at [117, 224] on input "16" at bounding box center [118, 219] width 18 height 13
type input "14"
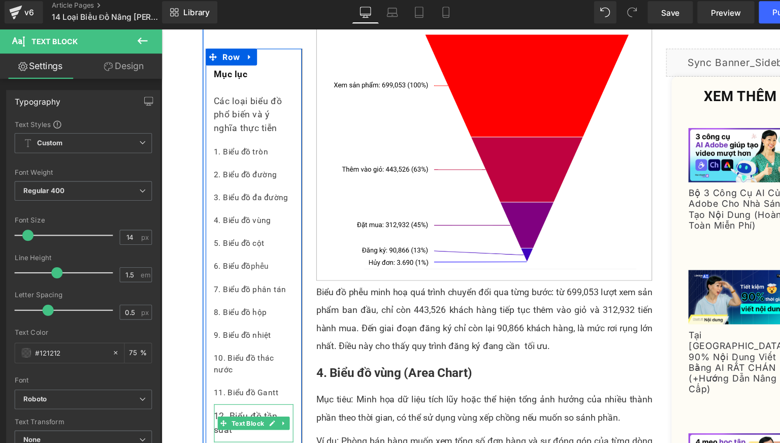
click at [227, 395] on div "12. Biểu đồ tần suất" at bounding box center [245, 387] width 72 height 35
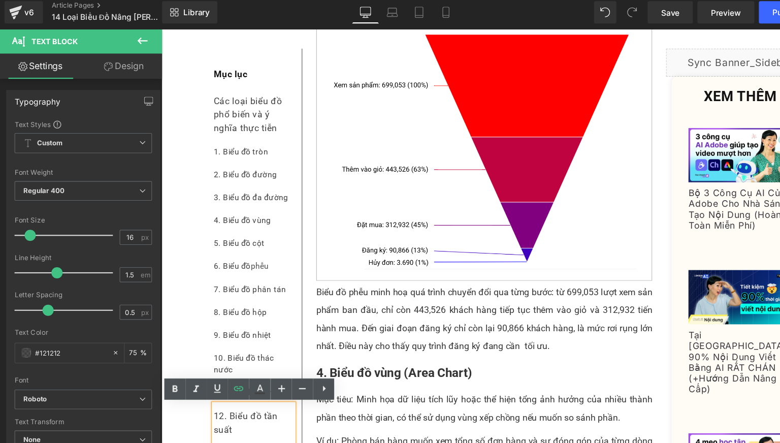
click at [227, 395] on div "12. Biểu đồ tần suất" at bounding box center [245, 387] width 72 height 35
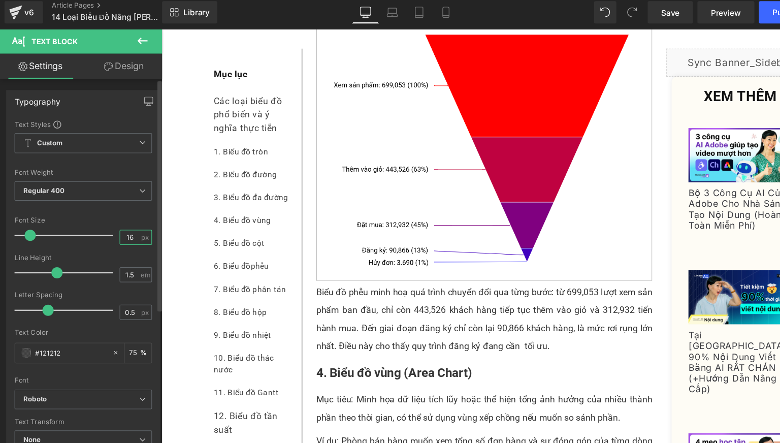
click at [121, 215] on input "16" at bounding box center [118, 219] width 18 height 13
type input "14"
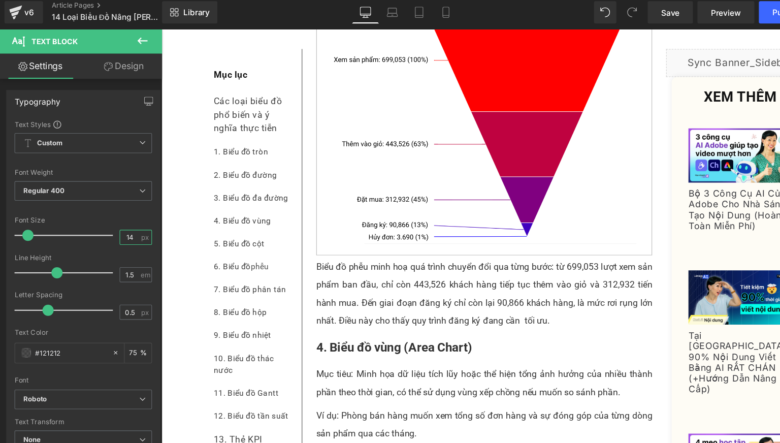
scroll to position [1340, 0]
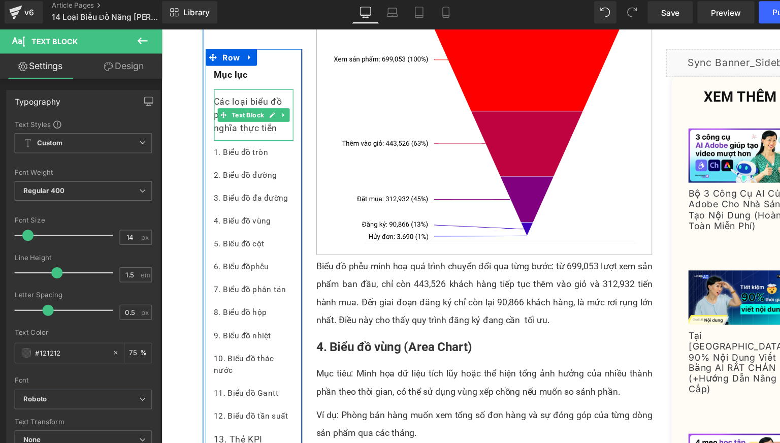
click at [271, 121] on div "Các loại biểu đồ phổ biến và ý nghĩa thực tiễn" at bounding box center [245, 106] width 72 height 47
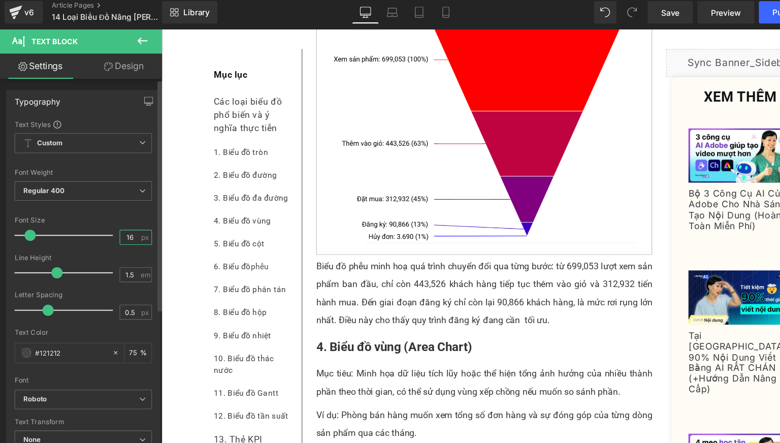
click at [119, 217] on input "16" at bounding box center [118, 219] width 18 height 13
type input "14"
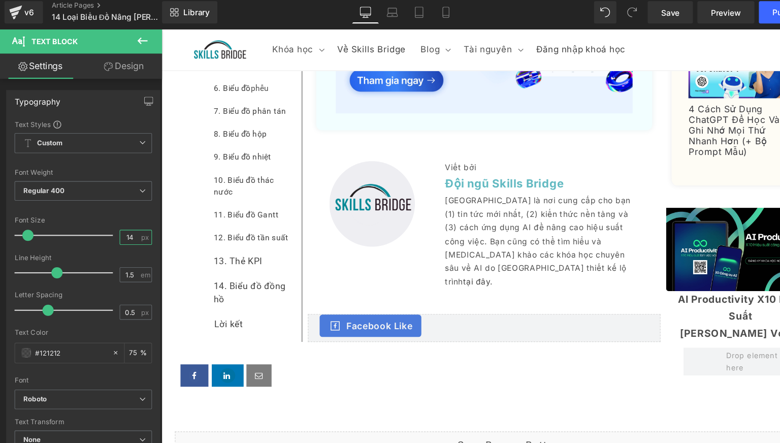
scroll to position [6084, 0]
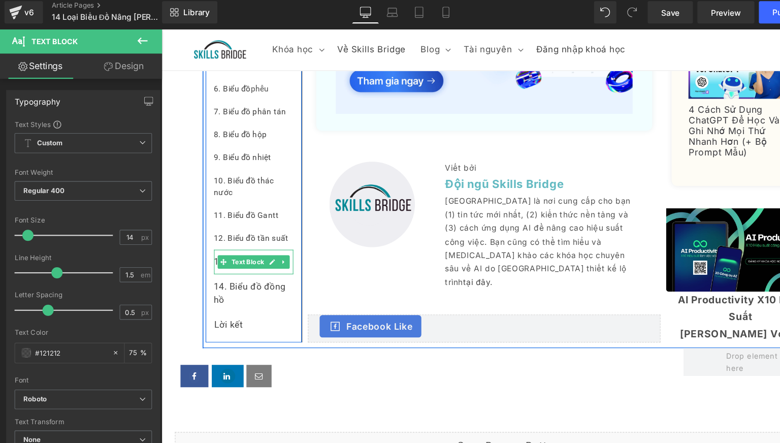
click at [258, 252] on div "13. Thẻ KPI" at bounding box center [245, 241] width 72 height 22
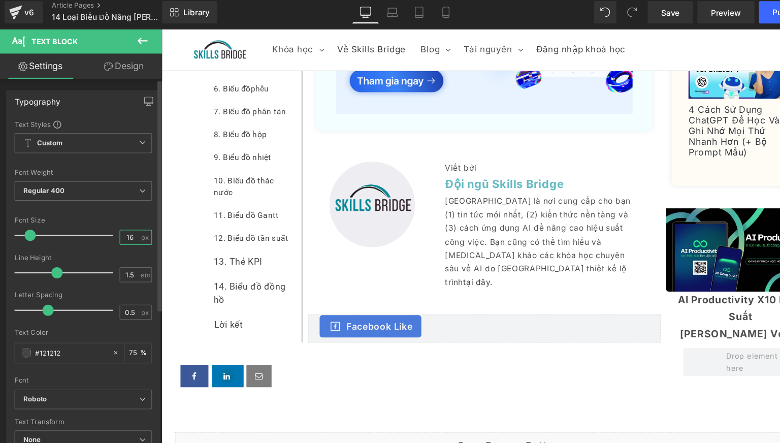
click at [121, 218] on input "16" at bounding box center [118, 219] width 18 height 13
type input "14"
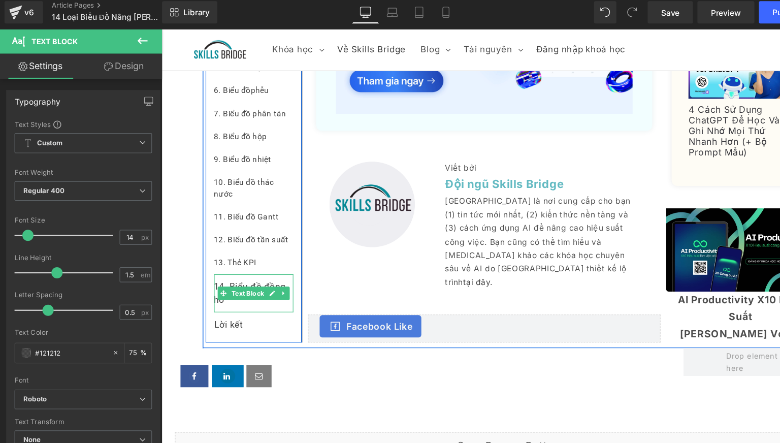
click at [232, 283] on div "14. Biểu đồ đồng hồ" at bounding box center [245, 269] width 72 height 35
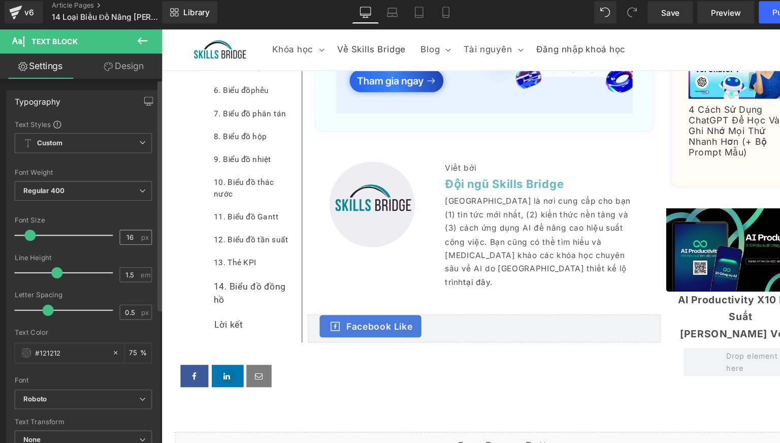
click at [123, 217] on div "16 px" at bounding box center [123, 220] width 29 height 14
click at [122, 222] on input "16" at bounding box center [118, 219] width 18 height 13
type input "14"
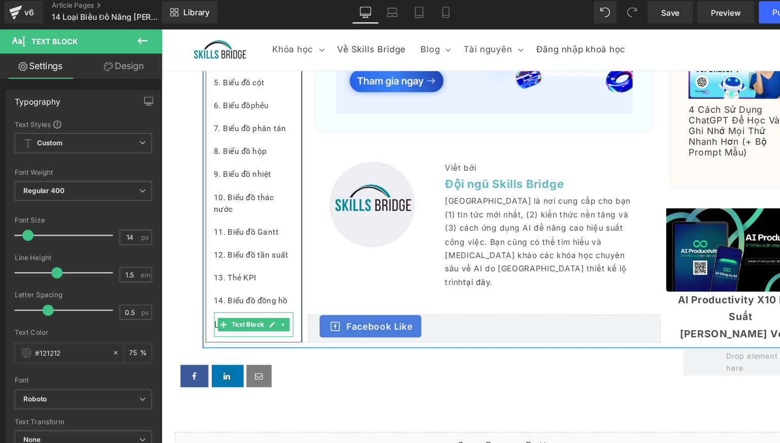
click at [239, 308] on div "Lời kết" at bounding box center [245, 298] width 72 height 22
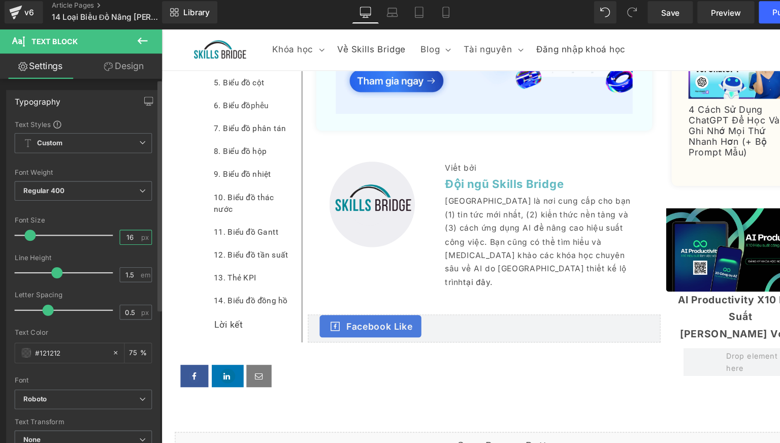
click at [117, 220] on input "16" at bounding box center [118, 219] width 18 height 13
type input "14"
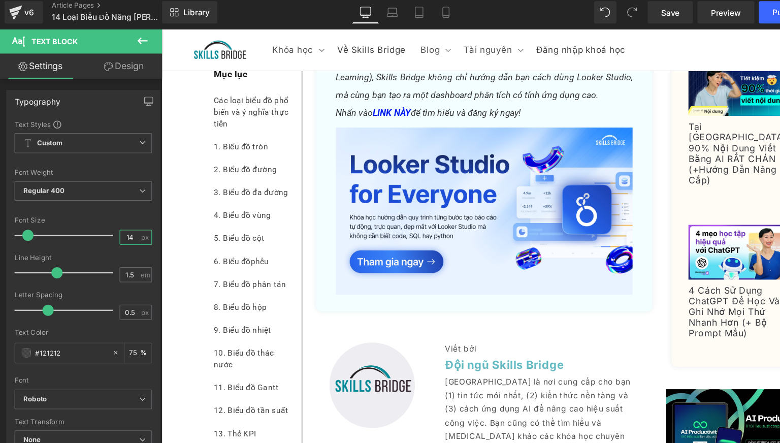
scroll to position [5919, 0]
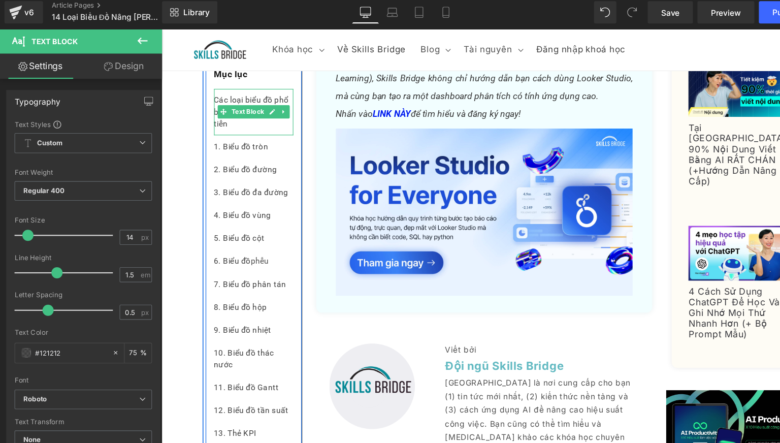
click at [226, 120] on div "Các loại biểu đồ phổ biến và ý nghĩa thực tiễn" at bounding box center [245, 104] width 72 height 42
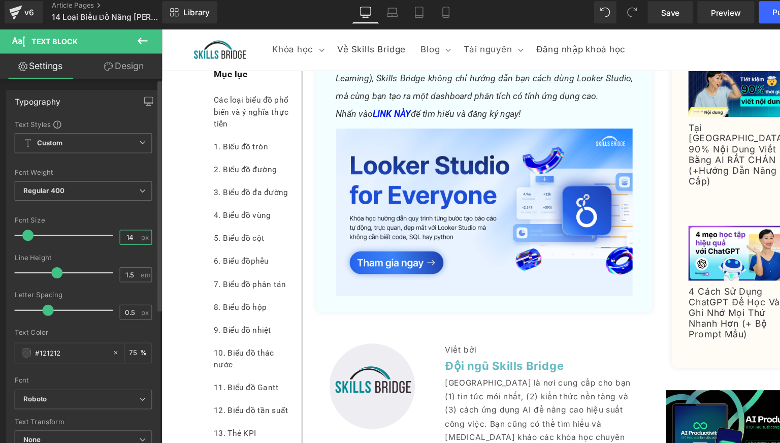
click at [120, 216] on input "14" at bounding box center [118, 219] width 18 height 13
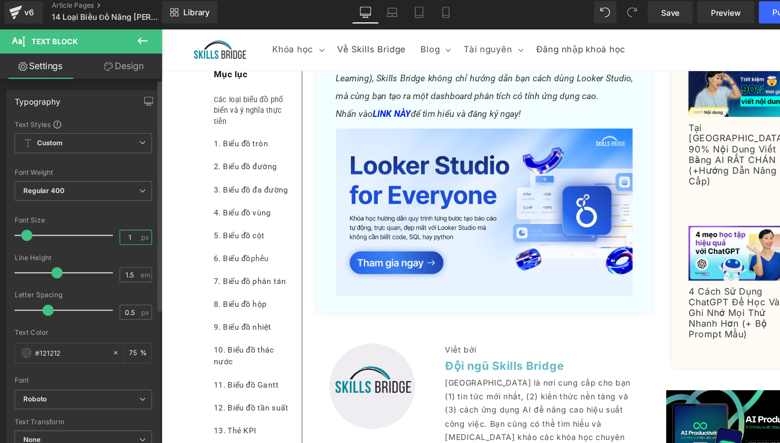
type input "12"
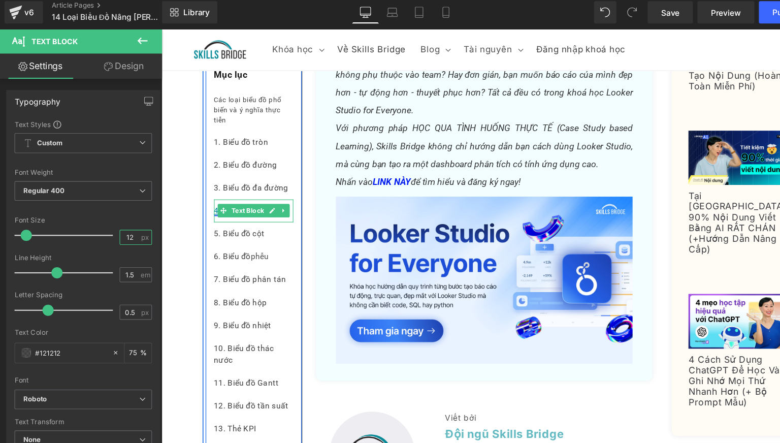
scroll to position [5858, 0]
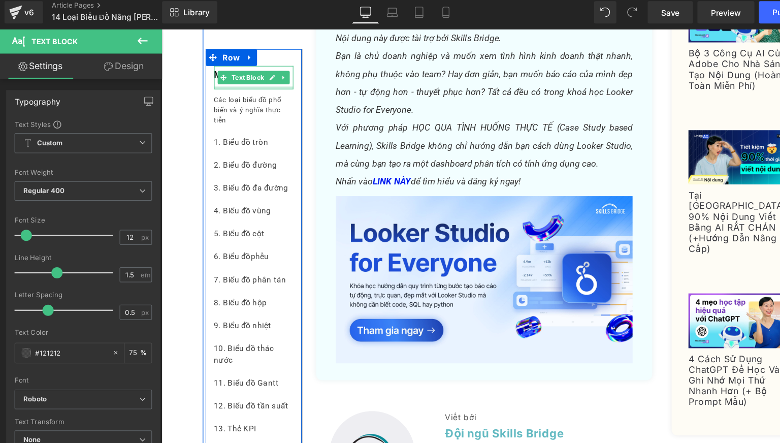
click at [233, 81] on div at bounding box center [245, 82] width 72 height 3
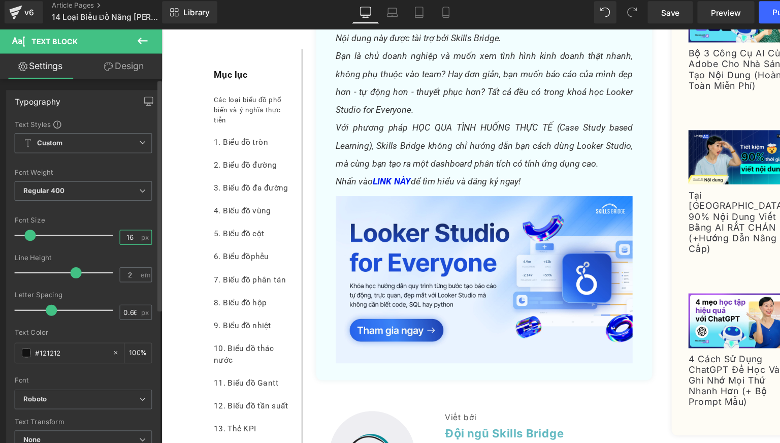
click at [121, 222] on input "16" at bounding box center [118, 219] width 18 height 13
type input "14"
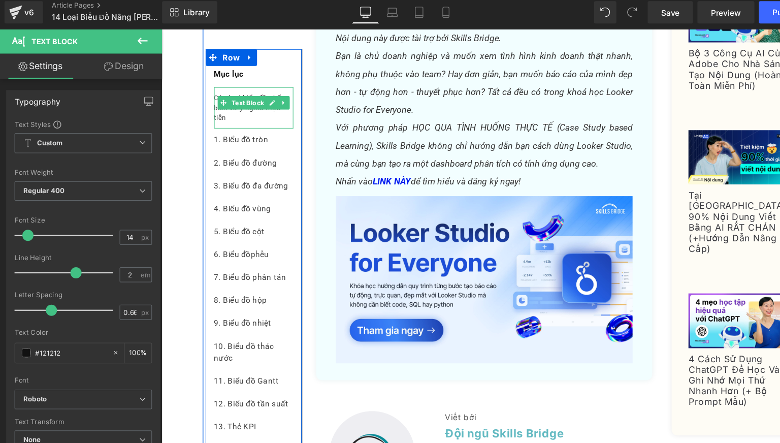
click at [272, 106] on div "Các loại biểu đồ phổ biến và ý nghĩa thực tiễn" at bounding box center [245, 100] width 72 height 38
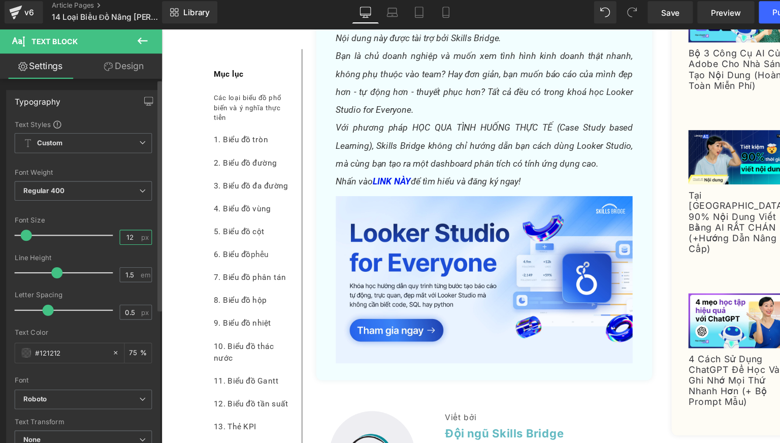
click at [116, 223] on input "12" at bounding box center [118, 219] width 18 height 13
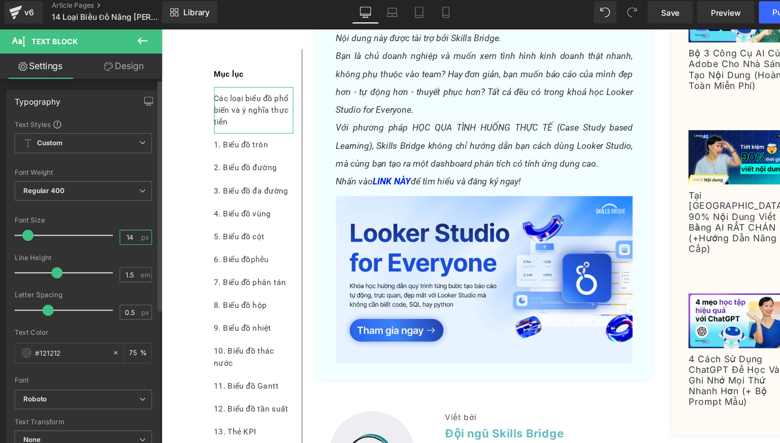
type input "14"
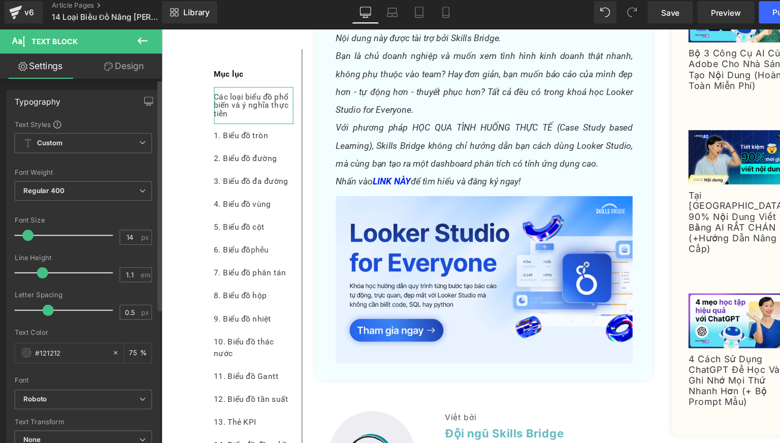
drag, startPoint x: 44, startPoint y: 250, endPoint x: 38, endPoint y: 245, distance: 7.9
click at [38, 245] on div at bounding box center [60, 252] width 84 height 20
type input "1.2"
drag, startPoint x: 36, startPoint y: 258, endPoint x: 42, endPoint y: 259, distance: 6.2
click at [42, 259] on div at bounding box center [60, 252] width 84 height 20
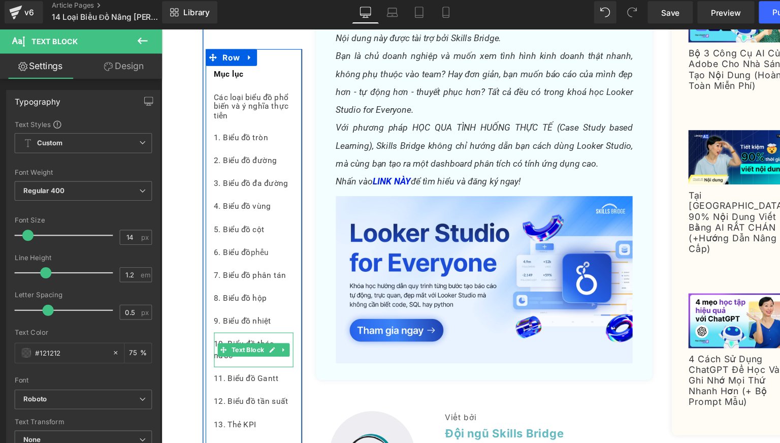
click at [244, 332] on div "10. Biểu đồ thác nước" at bounding box center [245, 319] width 72 height 31
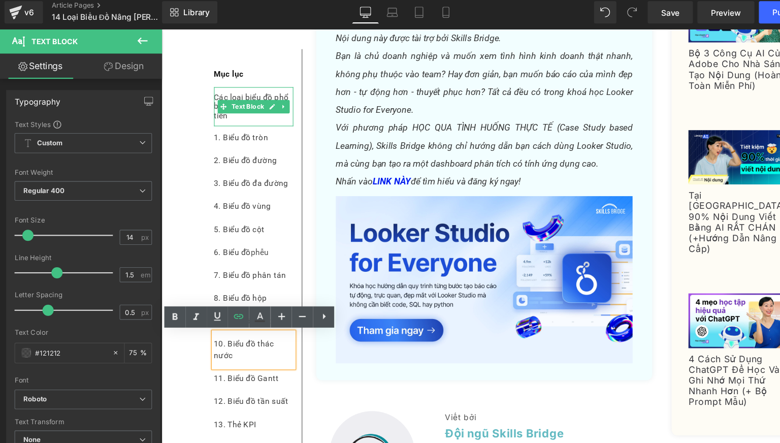
click at [228, 113] on div "Các loại biểu đồ phổ biến và ý nghĩa thực tiễn" at bounding box center [245, 99] width 72 height 36
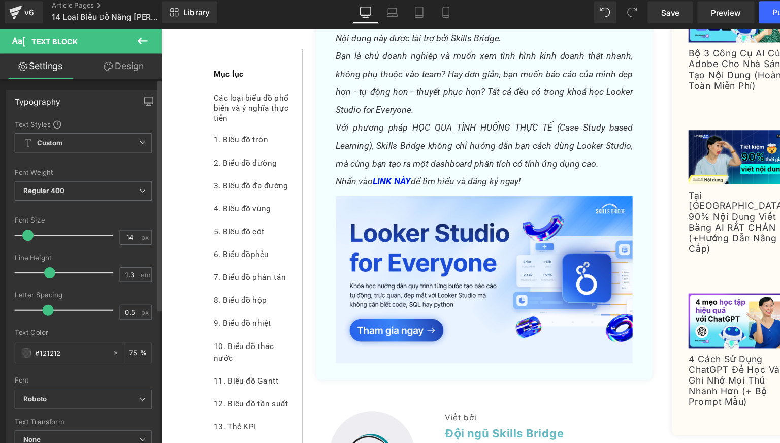
click at [42, 250] on span at bounding box center [45, 252] width 10 height 10
type input "1.5"
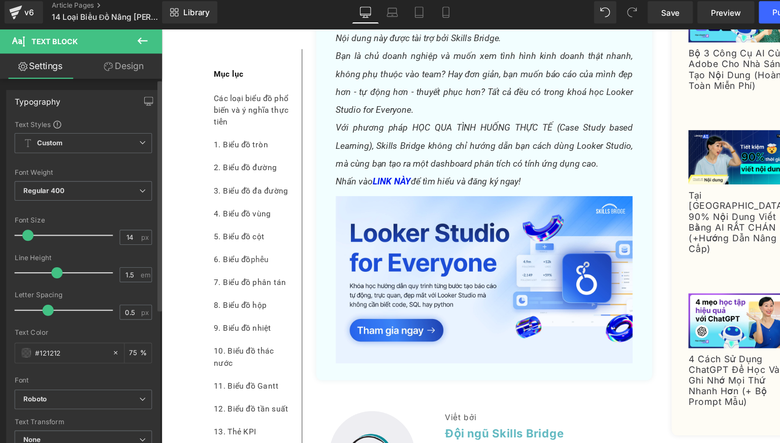
drag, startPoint x: 45, startPoint y: 251, endPoint x: 52, endPoint y: 254, distance: 7.6
click at [52, 254] on span at bounding box center [52, 252] width 10 height 10
type input "0.6"
click at [45, 288] on span at bounding box center [44, 286] width 10 height 10
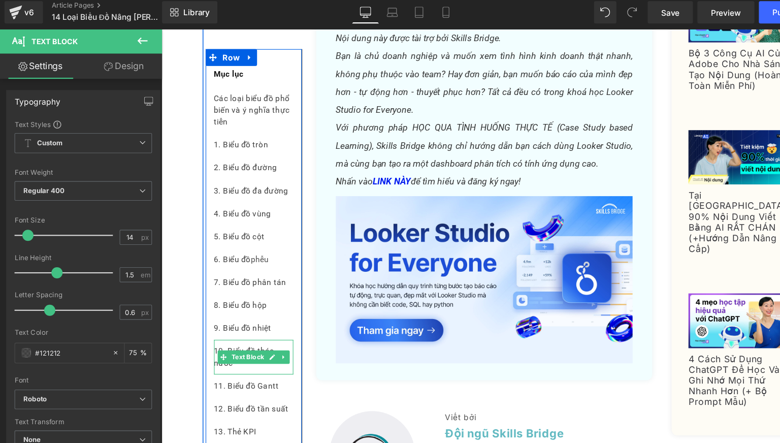
click at [236, 336] on div "10. Biểu đồ thác nước" at bounding box center [245, 326] width 72 height 31
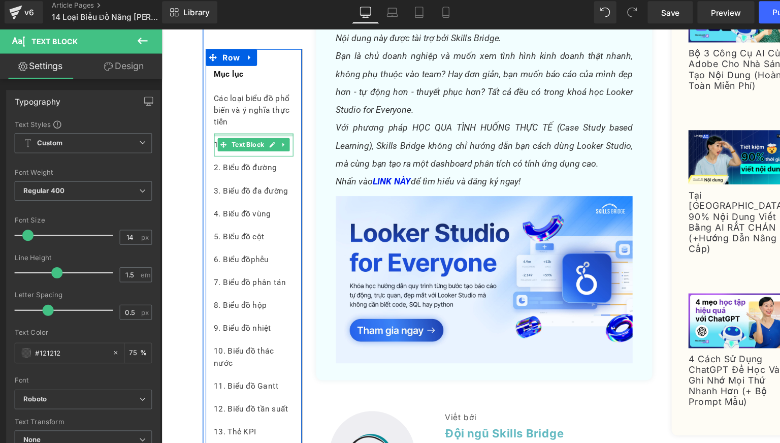
click at [238, 119] on div "Các loại biểu đồ phổ biến và ý nghĩa thực tiễn" at bounding box center [245, 102] width 72 height 42
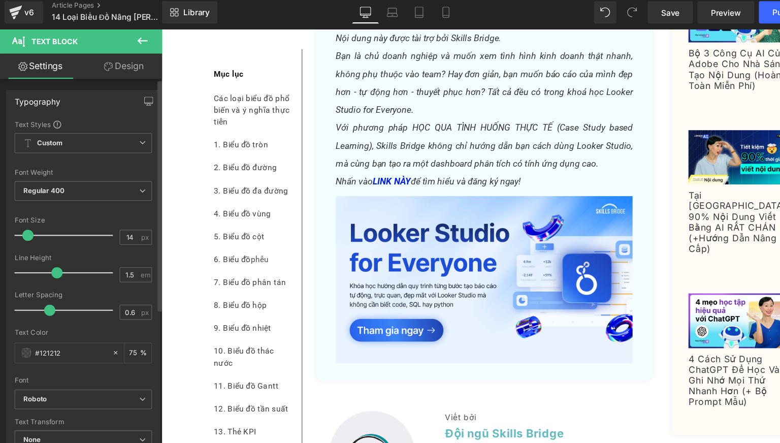
type input "0.5"
click at [40, 287] on span at bounding box center [44, 286] width 10 height 10
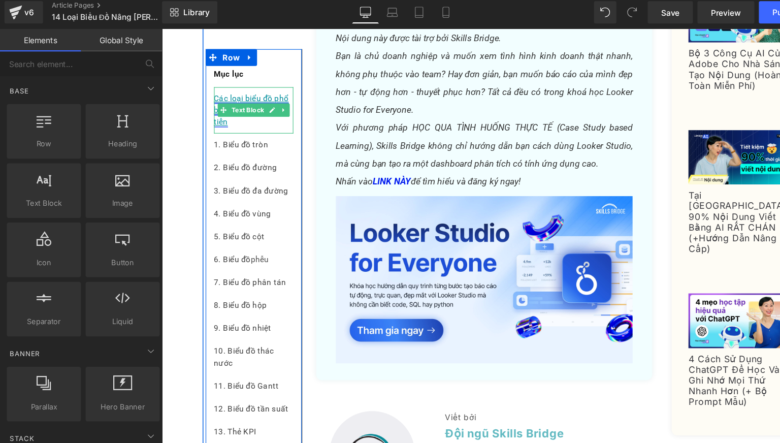
click at [219, 88] on link "Các loại biểu đồ phổ biến và ý nghĩa thực tiễn" at bounding box center [243, 101] width 68 height 29
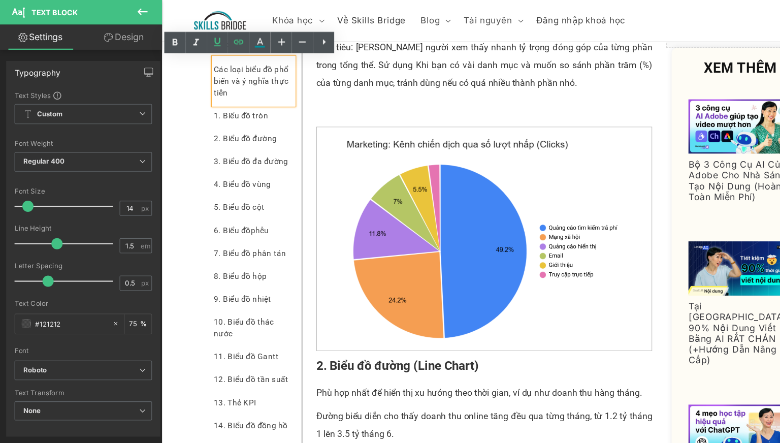
scroll to position [442, 0]
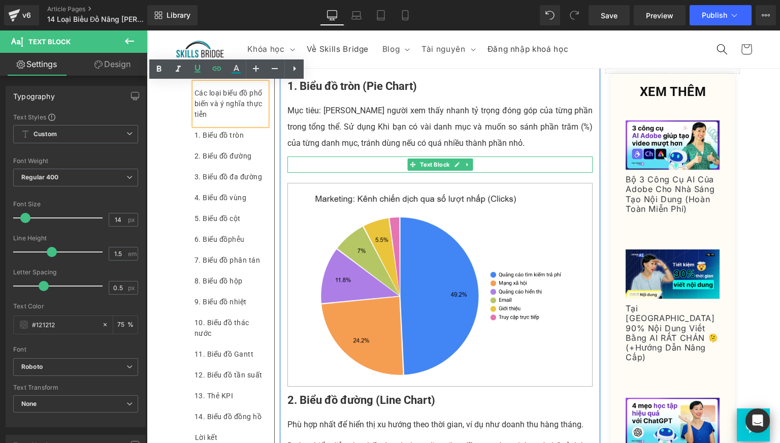
click at [303, 173] on p at bounding box center [441, 164] width 306 height 16
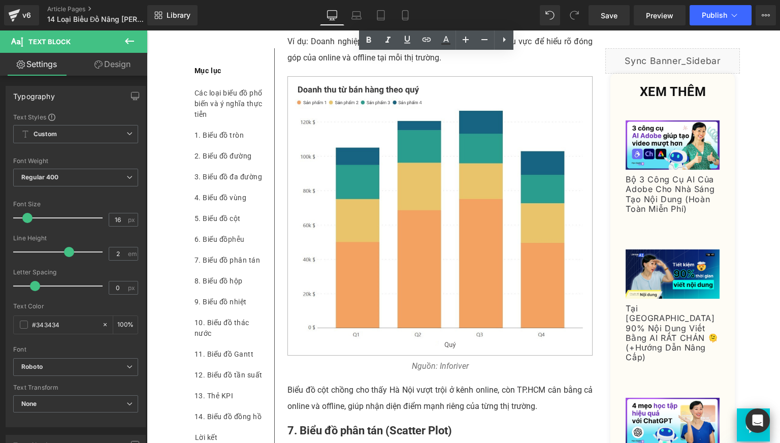
scroll to position [2336, 0]
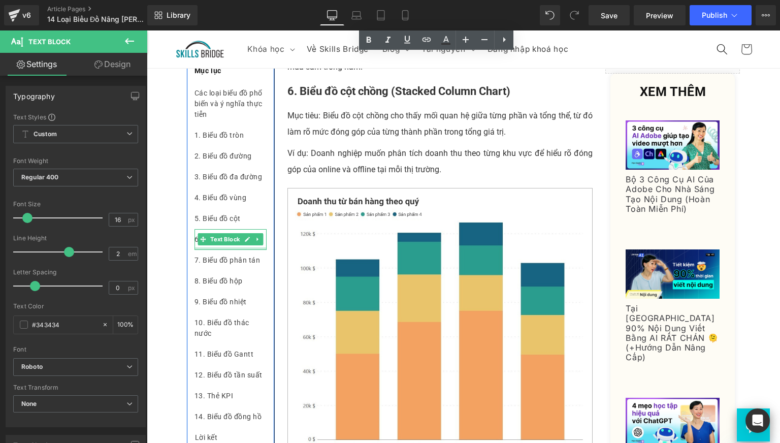
click at [256, 249] on div at bounding box center [231, 248] width 72 height 3
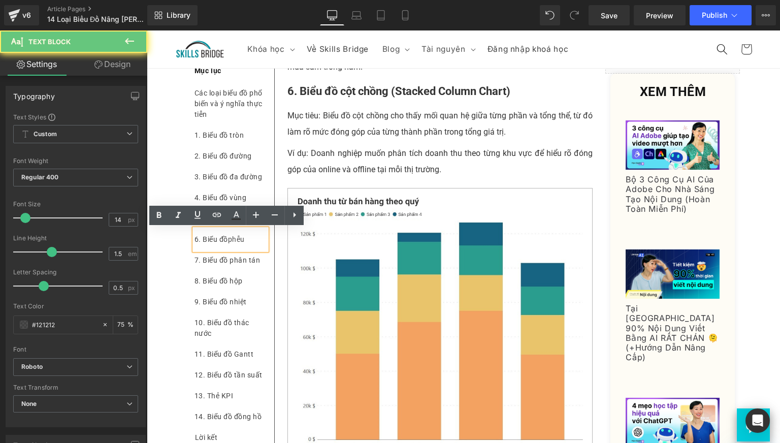
click at [255, 240] on div "6. Biểu đồ phễu" at bounding box center [231, 239] width 72 height 21
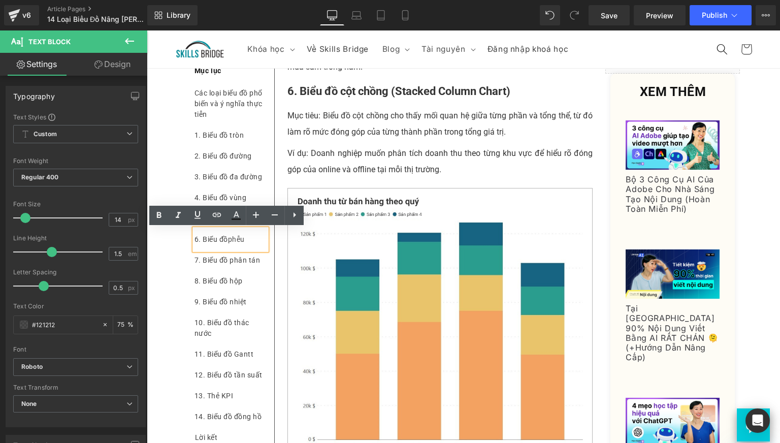
click at [255, 240] on div "6. Biểu đồ phễu" at bounding box center [231, 239] width 72 height 21
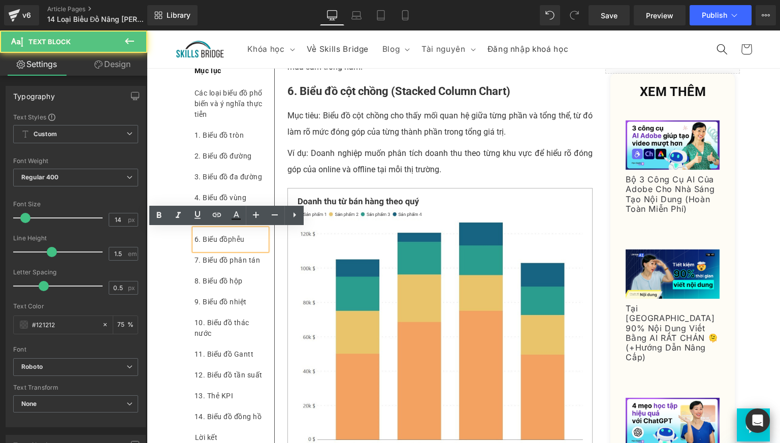
click at [255, 240] on div "6. Biểu đồ phễu" at bounding box center [231, 239] width 72 height 21
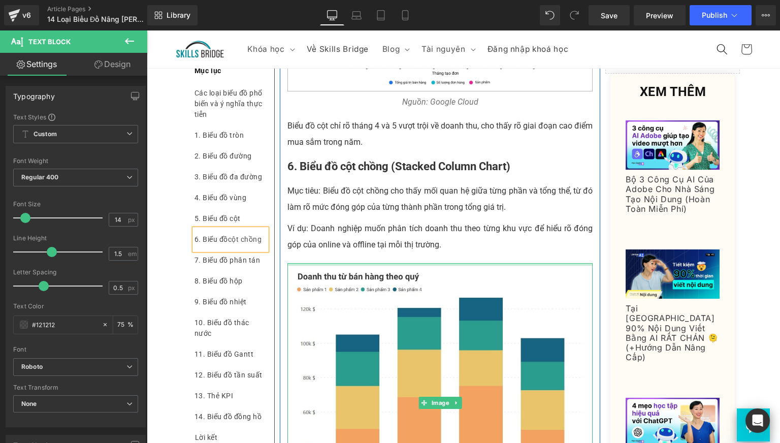
scroll to position [2260, 0]
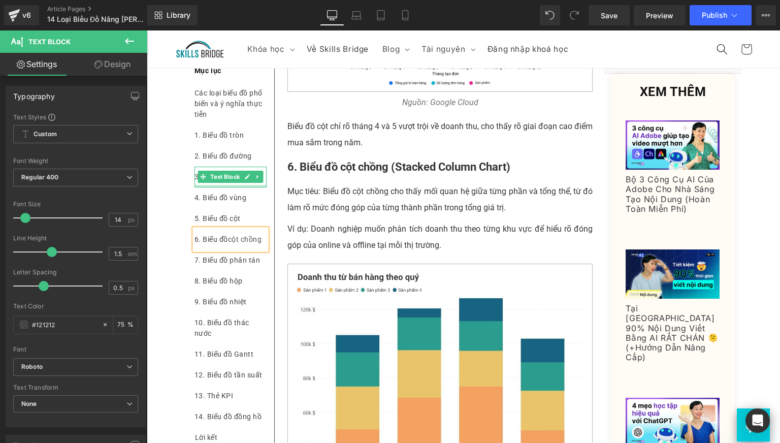
drag, startPoint x: 258, startPoint y: 185, endPoint x: 253, endPoint y: 185, distance: 5.1
click at [258, 185] on div at bounding box center [231, 186] width 72 height 3
click at [258, 185] on div "3. Biểu đồ đa đường" at bounding box center [231, 177] width 72 height 21
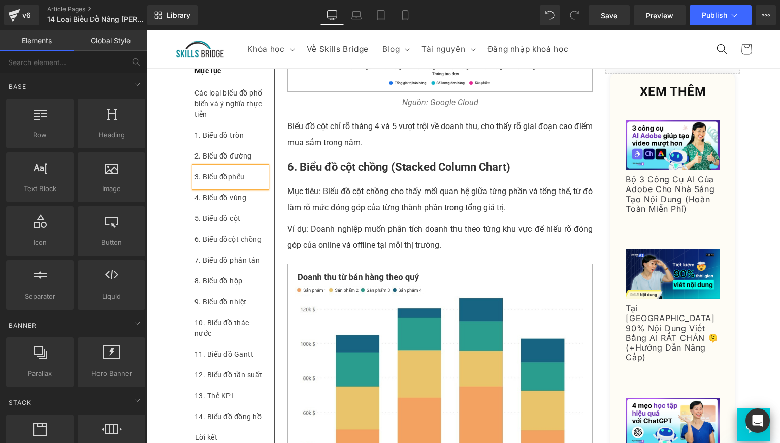
click at [609, 13] on span "Save" at bounding box center [609, 15] width 17 height 11
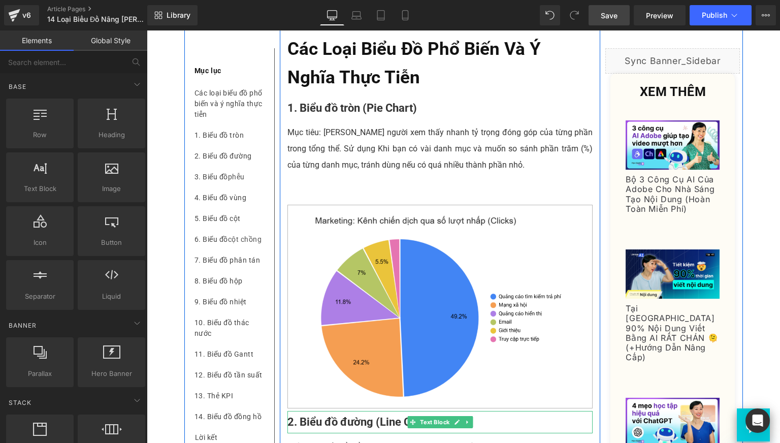
scroll to position [431, 0]
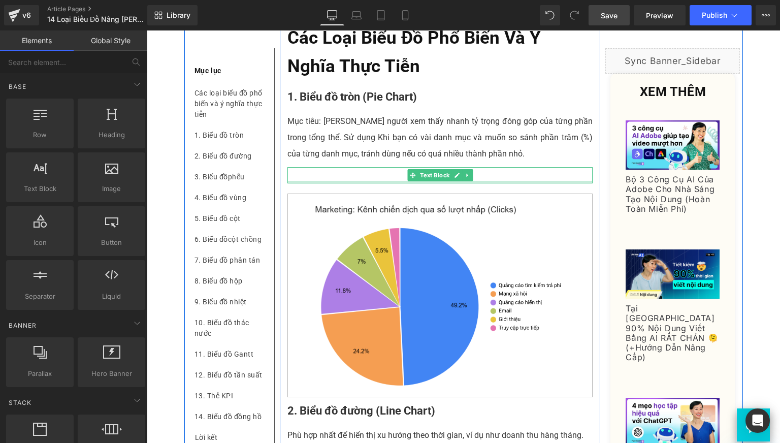
click at [320, 183] on div "Text Block" at bounding box center [441, 175] width 306 height 16
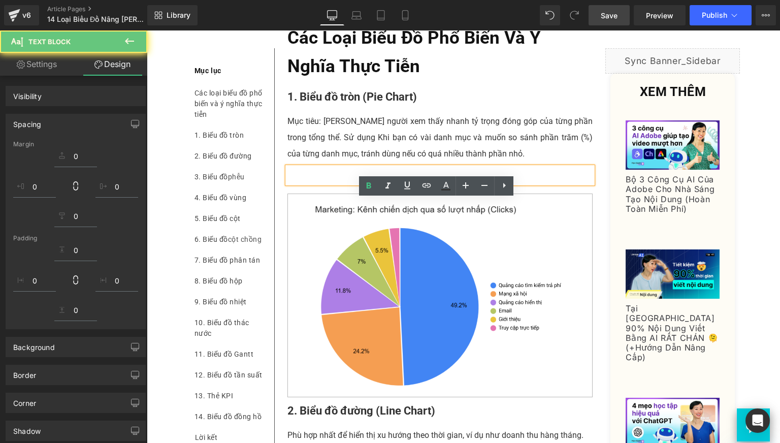
click at [314, 183] on p at bounding box center [441, 175] width 306 height 16
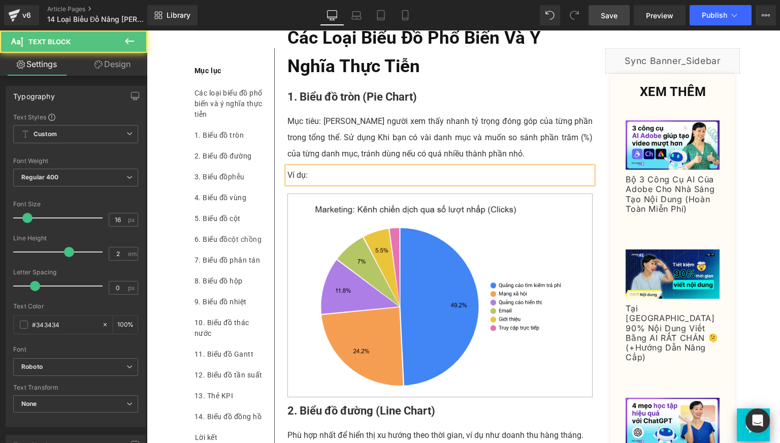
click at [378, 183] on p "Ví dụ:" at bounding box center [441, 175] width 306 height 16
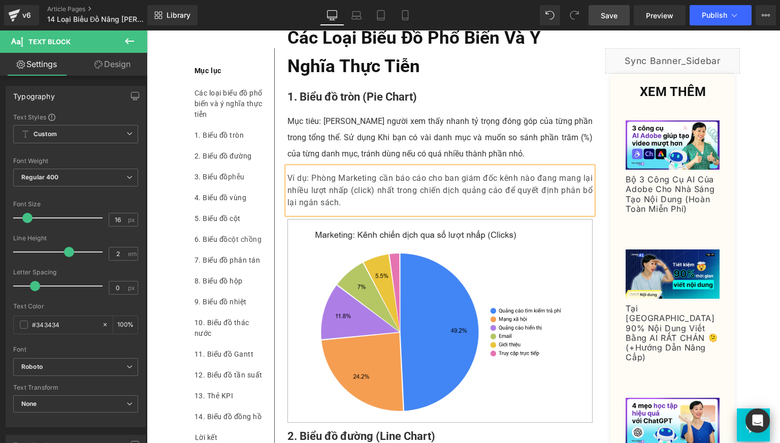
click at [273, 211] on div "Mục lục Text Block Các loại biểu đồ phổ biến và ý nghĩa thực tiễn Text Block 1.…" at bounding box center [230, 250] width 93 height 405
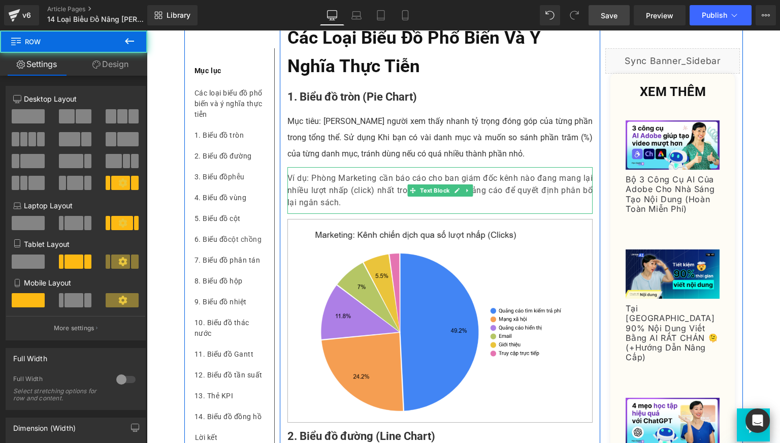
click at [310, 209] on p "Ví dụ: Phòng Marketing cần báo cáo cho ban giám đốc kênh nào đang mang lại nhiề…" at bounding box center [441, 190] width 306 height 37
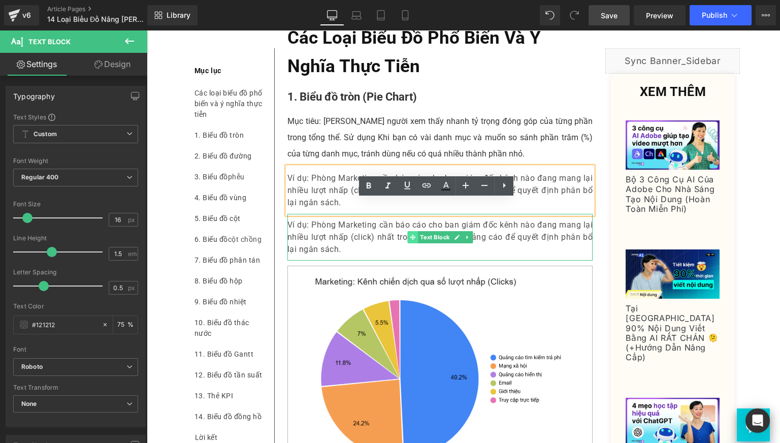
click at [410, 240] on icon at bounding box center [413, 237] width 6 height 6
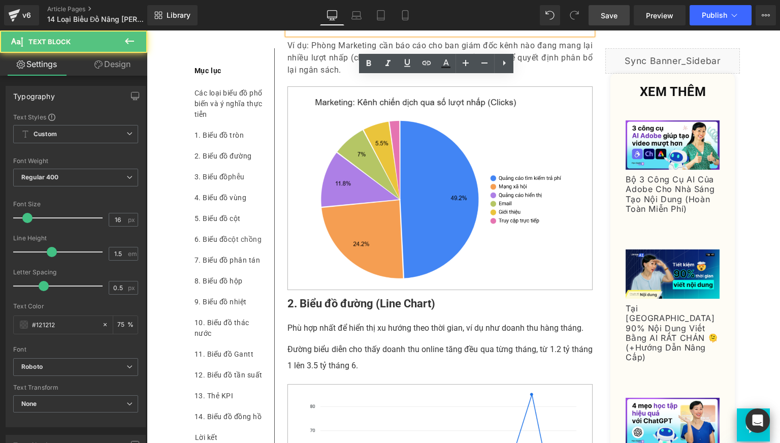
scroll to position [611, 0]
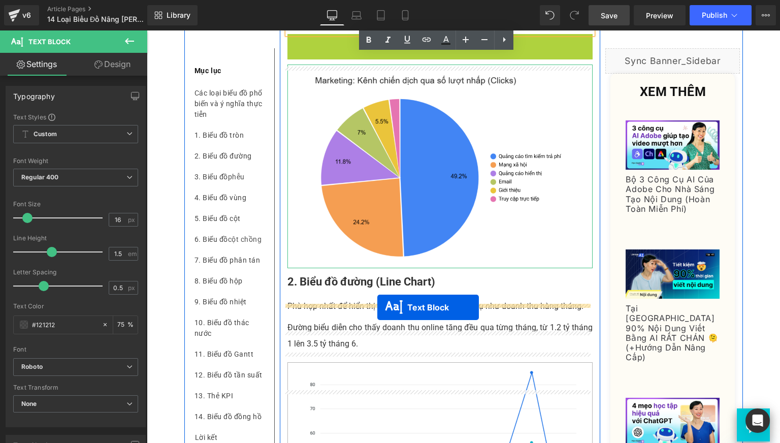
drag, startPoint x: 409, startPoint y: 89, endPoint x: 377, endPoint y: 307, distance: 220.3
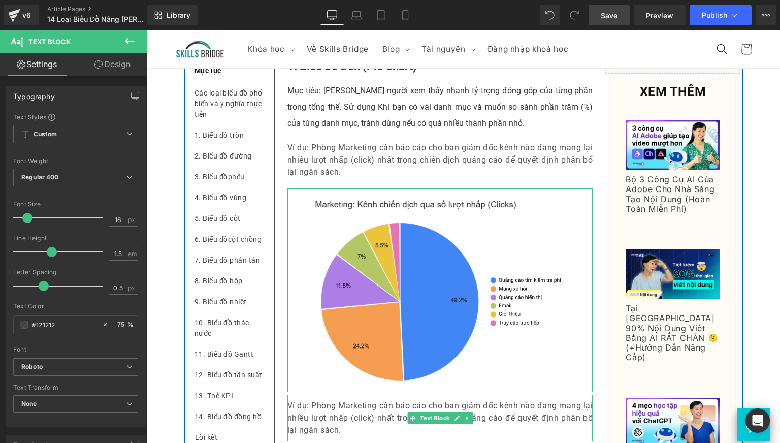
scroll to position [461, 0]
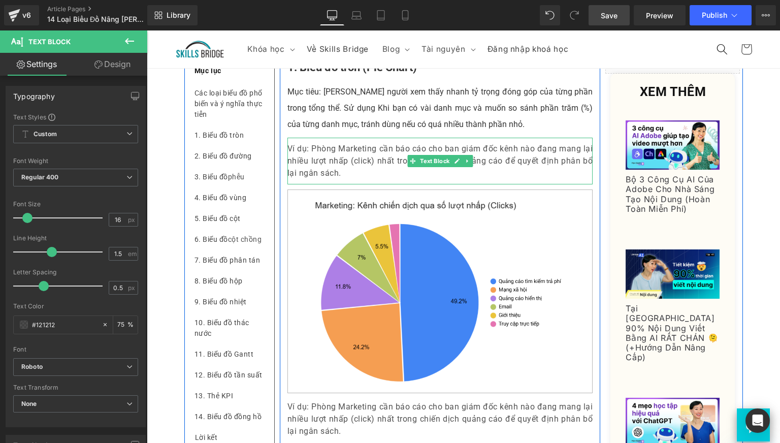
click at [368, 179] on p "Ví dụ: Phòng Marketing cần báo cáo cho ban giám đốc kênh nào đang mang lại nhiề…" at bounding box center [441, 161] width 306 height 37
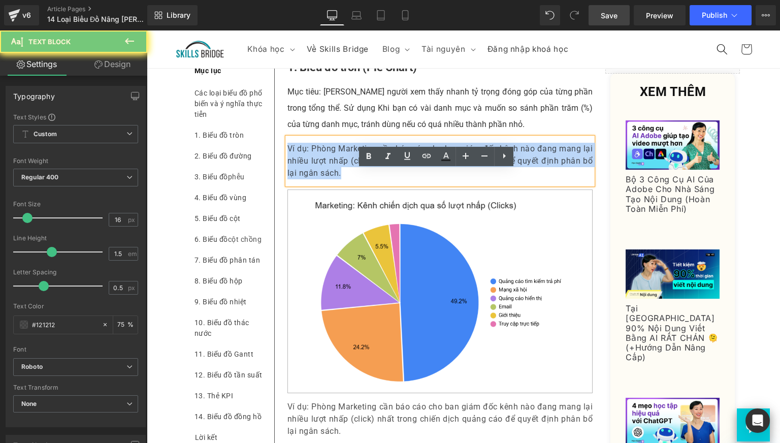
click at [368, 179] on p "Ví dụ: Phòng Marketing cần báo cáo cho ban giám đốc kênh nào đang mang lại nhiề…" at bounding box center [441, 161] width 306 height 37
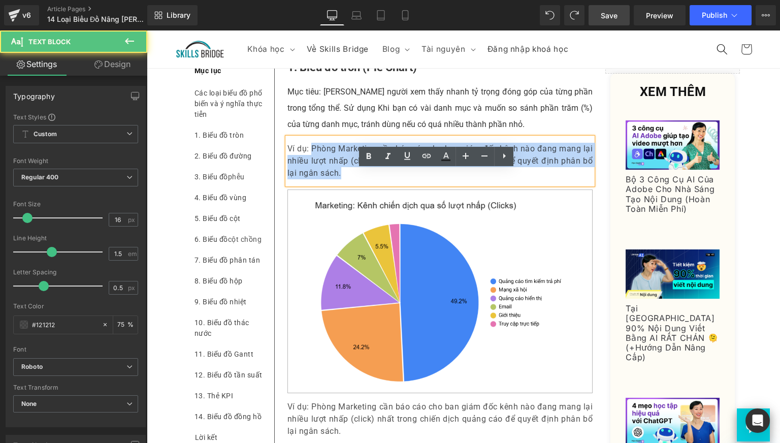
drag, startPoint x: 342, startPoint y: 214, endPoint x: 310, endPoint y: 178, distance: 48.6
click at [310, 178] on div "Ví dụ: Phòng Marketing cần báo cáo cho ban giám đốc kênh nào đang mang lại nhiề…" at bounding box center [441, 161] width 306 height 47
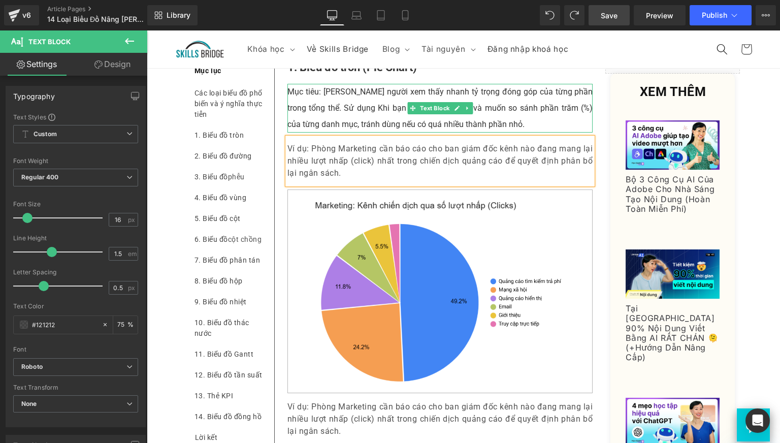
click at [342, 126] on p "Mục tiêu: [PERSON_NAME] người xem thấy nhanh tỷ trọng đóng góp của từng phần tr…" at bounding box center [441, 108] width 306 height 49
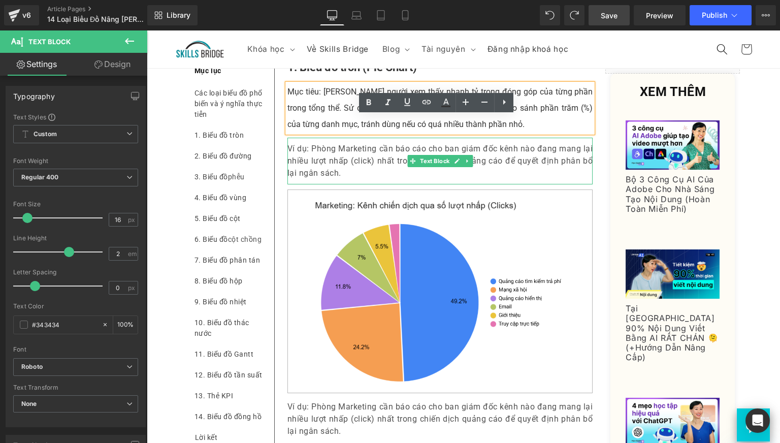
click at [340, 179] on p "Ví dụ: Phòng Marketing cần báo cáo cho ban giám đốc kênh nào đang mang lại nhiề…" at bounding box center [441, 161] width 306 height 37
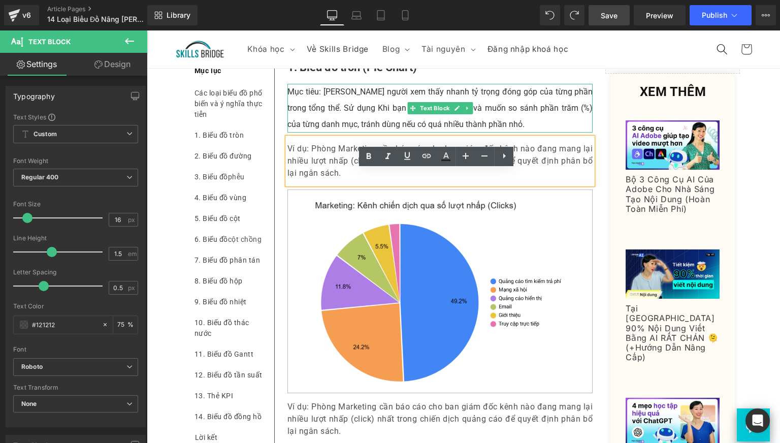
click at [325, 133] on p "Mục tiêu: [PERSON_NAME] người xem thấy nhanh tỷ trọng đóng góp của từng phần tr…" at bounding box center [441, 108] width 306 height 49
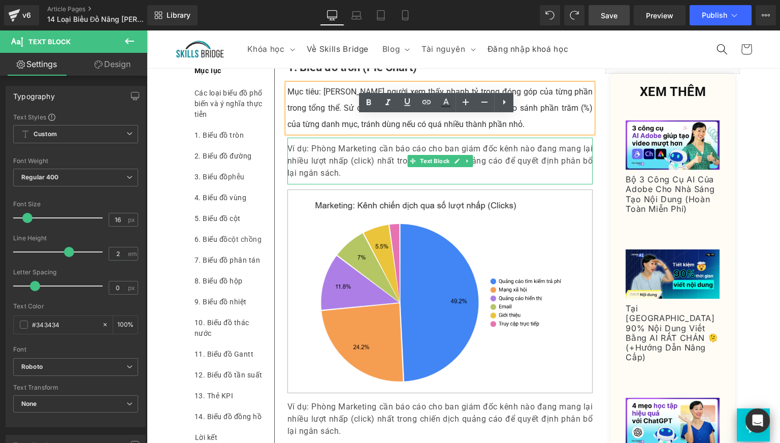
click at [333, 179] on p "Ví dụ: Phòng Marketing cần báo cáo cho ban giám đốc kênh nào đang mang lại nhiề…" at bounding box center [441, 161] width 306 height 37
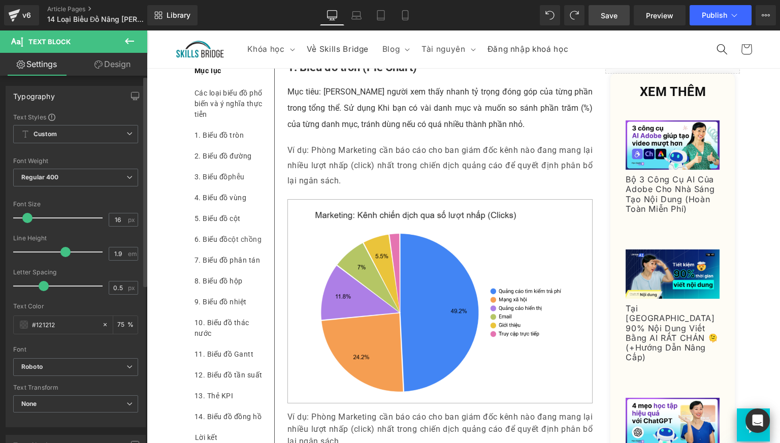
type input "2"
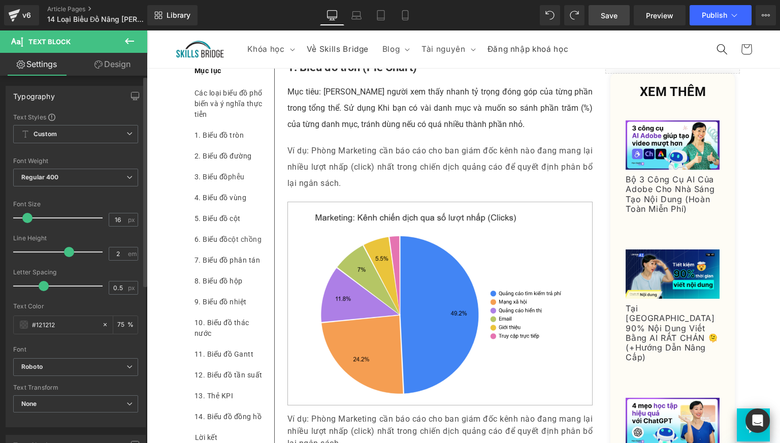
drag, startPoint x: 47, startPoint y: 254, endPoint x: 64, endPoint y: 257, distance: 16.6
click at [64, 257] on div at bounding box center [60, 252] width 84 height 20
type input "0"
drag, startPoint x: 40, startPoint y: 283, endPoint x: 31, endPoint y: 288, distance: 9.8
click at [31, 288] on span at bounding box center [35, 286] width 10 height 10
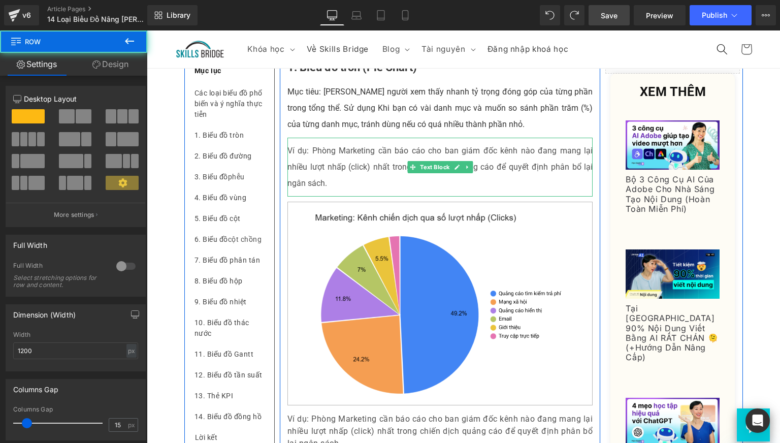
click at [311, 192] on p "Ví dụ: Phòng Marketing cần báo cáo cho ban giám đốc kênh nào đang mang lại nhiề…" at bounding box center [441, 167] width 306 height 49
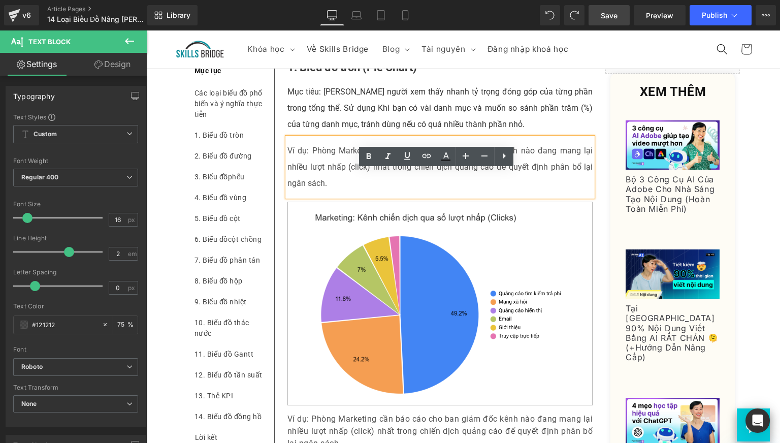
click at [327, 133] on p "Mục tiêu: [PERSON_NAME] người xem thấy nhanh tỷ trọng đóng góp của từng phần tr…" at bounding box center [441, 108] width 306 height 49
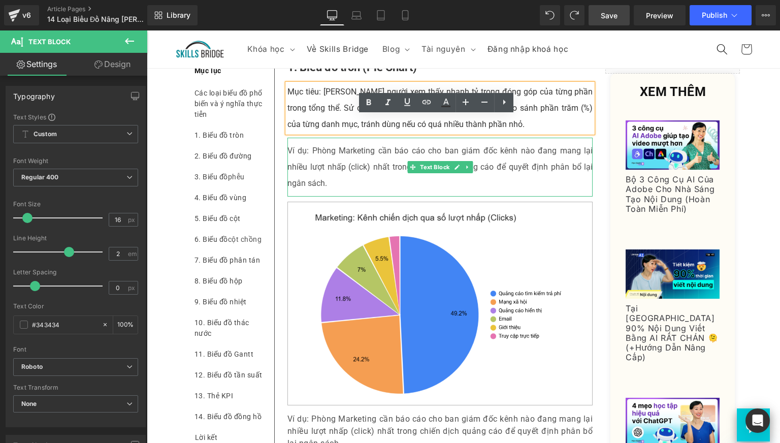
click at [332, 192] on p "Ví dụ: Phòng Marketing cần báo cáo cho ban giám đốc kênh nào đang mang lại nhiề…" at bounding box center [441, 167] width 306 height 49
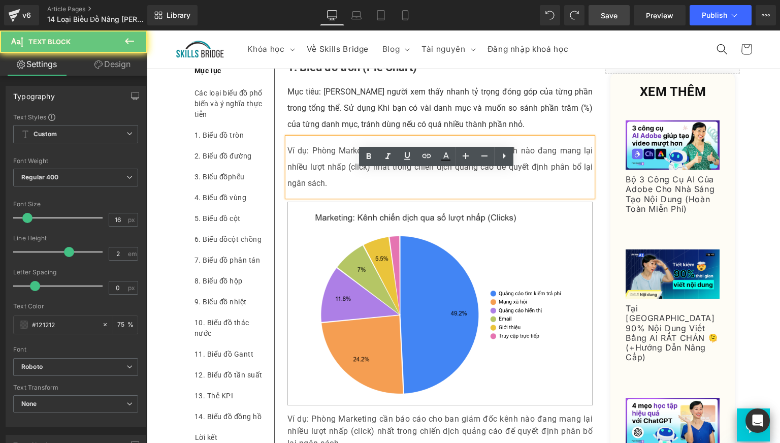
click at [332, 192] on p "Ví dụ: Phòng Marketing cần báo cáo cho ban giám đốc kênh nào đang mang lại nhiề…" at bounding box center [441, 167] width 306 height 49
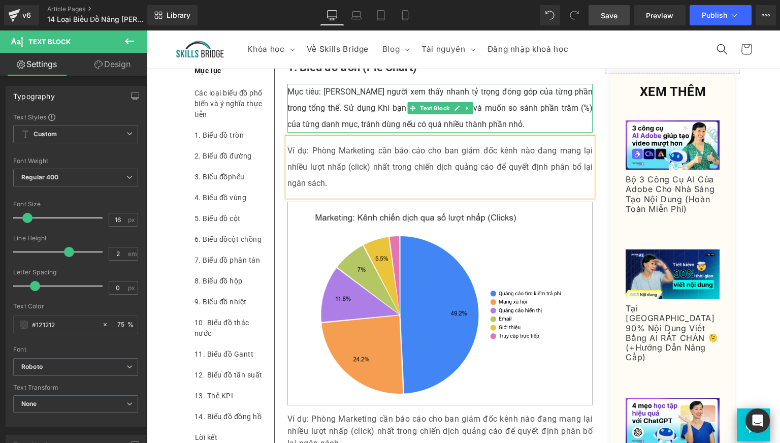
click at [314, 133] on p "Mục tiêu: [PERSON_NAME] người xem thấy nhanh tỷ trọng đóng góp của từng phần tr…" at bounding box center [441, 108] width 306 height 49
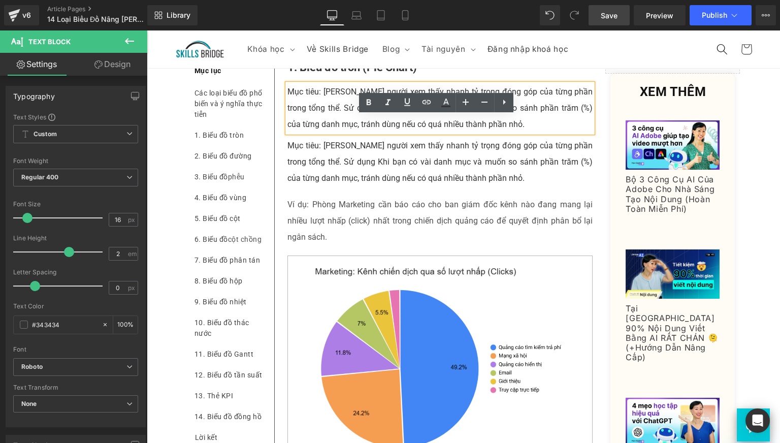
click at [315, 245] on p "Ví dụ: Phòng Marketing cần báo cáo cho ban giám đốc kênh nào đang mang lại nhiề…" at bounding box center [441, 221] width 306 height 49
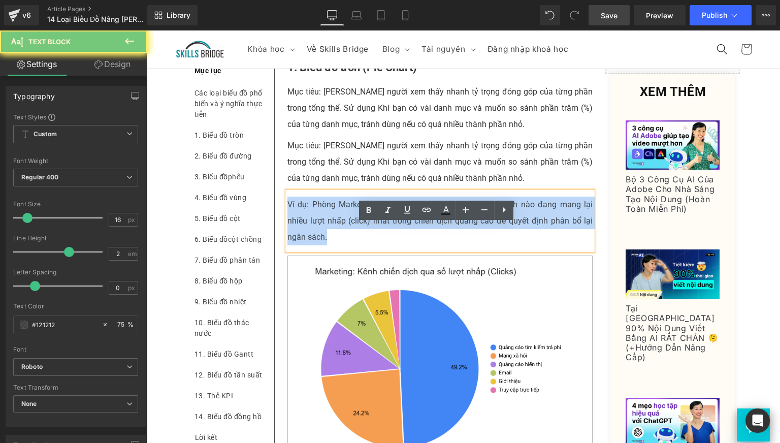
click at [315, 245] on p "Ví dụ: Phòng Marketing cần báo cáo cho ban giám đốc kênh nào đang mang lại nhiề…" at bounding box center [441, 221] width 306 height 49
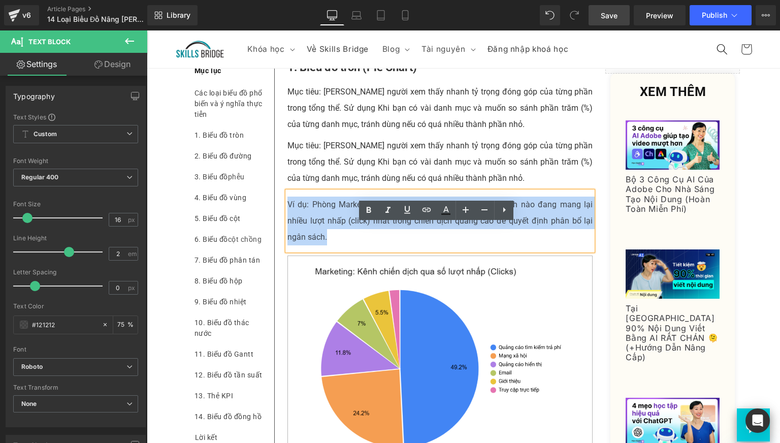
copy p "Ví dụ: Phòng Marketing cần báo cáo cho ban giám đốc kênh nào đang mang lại nhiề…"
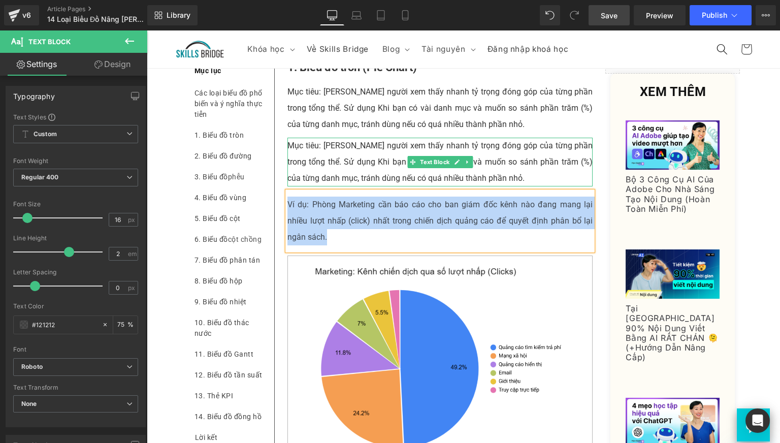
click at [300, 186] on p "Mục tiêu: [PERSON_NAME] người xem thấy nhanh tỷ trọng đóng góp của từng phần tr…" at bounding box center [441, 162] width 306 height 49
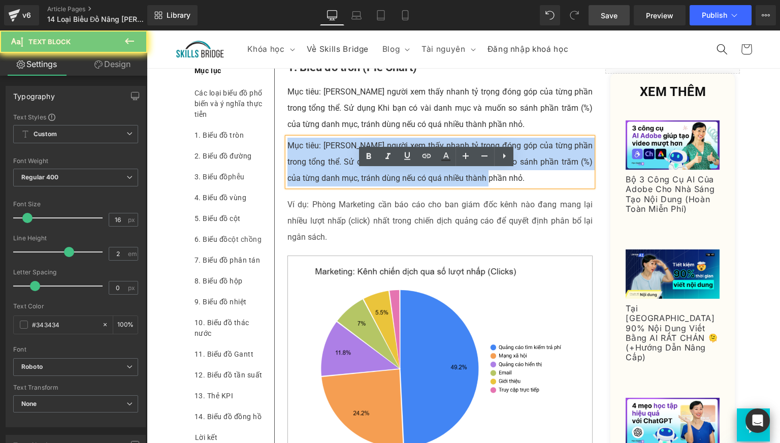
click at [300, 186] on p "Mục tiêu: [PERSON_NAME] người xem thấy nhanh tỷ trọng đóng góp của từng phần tr…" at bounding box center [441, 162] width 306 height 49
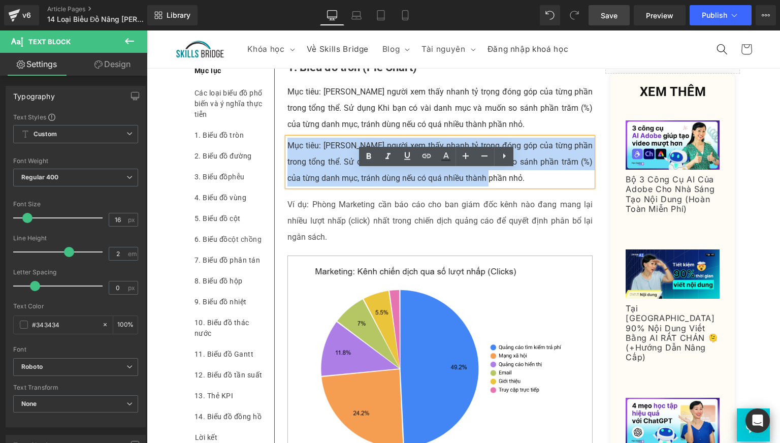
paste div
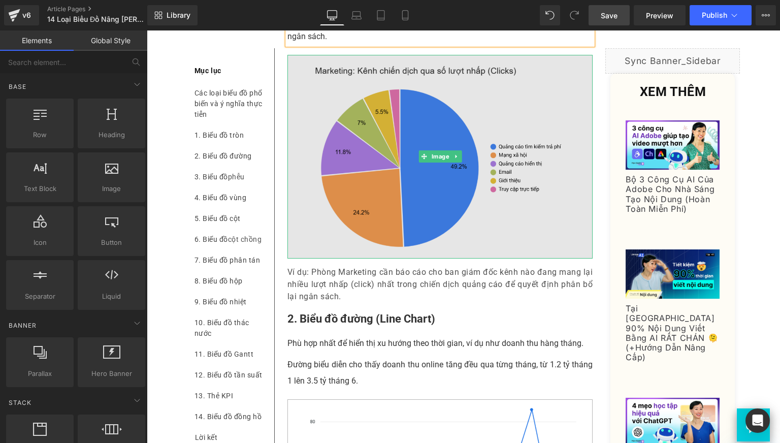
scroll to position [603, 0]
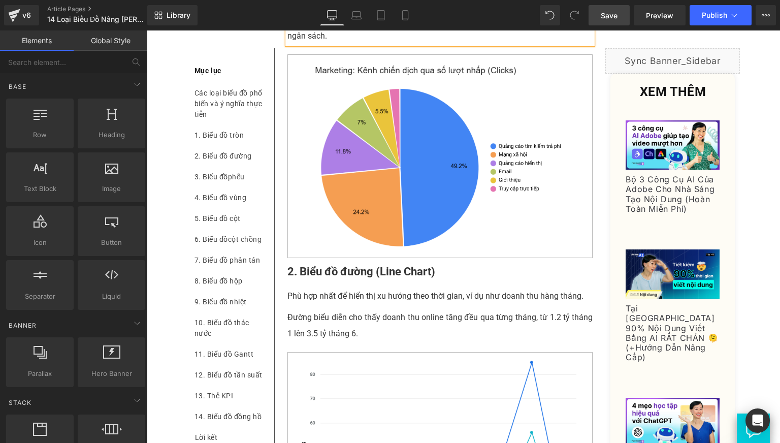
drag, startPoint x: 525, startPoint y: 393, endPoint x: 378, endPoint y: 363, distance: 150.0
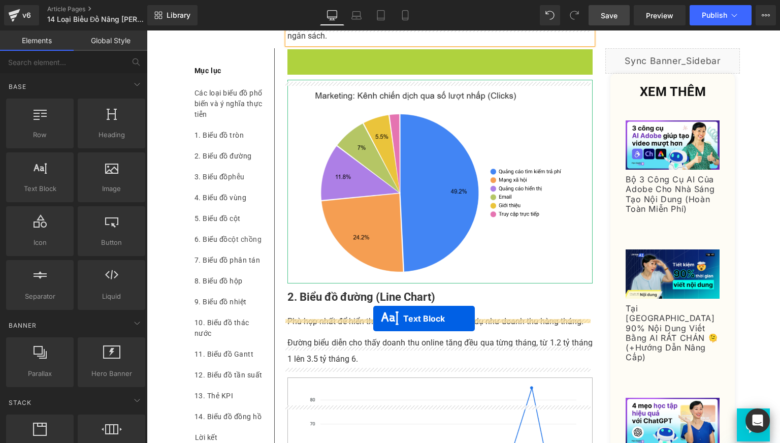
drag, startPoint x: 405, startPoint y: 104, endPoint x: 373, endPoint y: 319, distance: 216.8
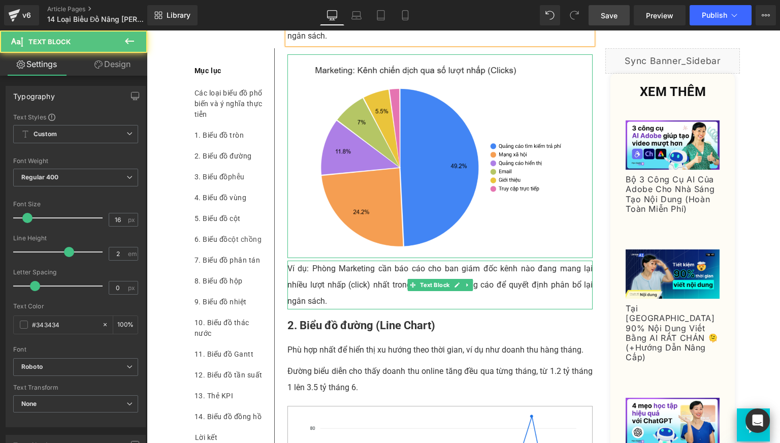
click at [310, 309] on p "Ví dụ: Phòng Marketing cần báo cáo cho ban giám đốc kênh nào đang mang lại nhiề…" at bounding box center [441, 285] width 306 height 49
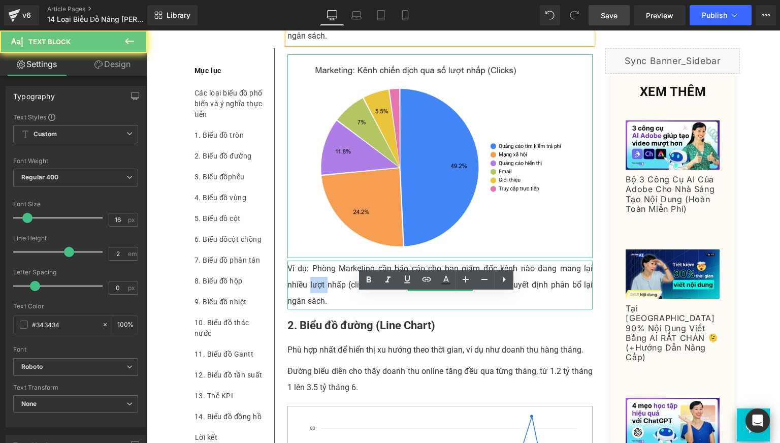
click at [310, 309] on p "Ví dụ: Phòng Marketing cần báo cáo cho ban giám đốc kênh nào đang mang lại nhiề…" at bounding box center [441, 285] width 306 height 49
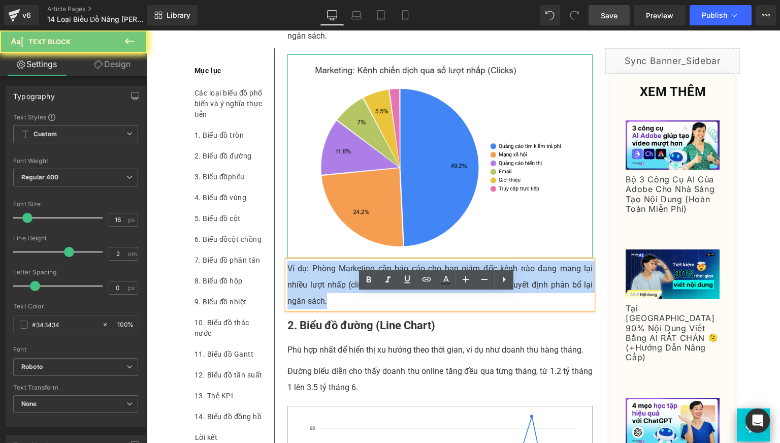
click at [310, 309] on p "Ví dụ: Phòng Marketing cần báo cáo cho ban giám đốc kênh nào đang mang lại nhiề…" at bounding box center [441, 285] width 306 height 49
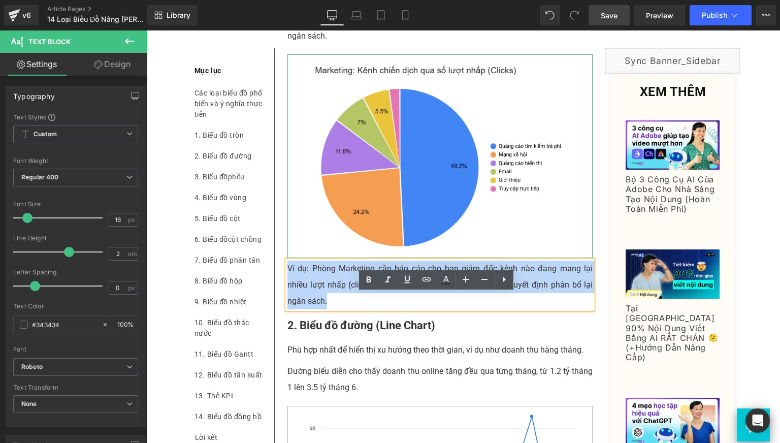
paste div
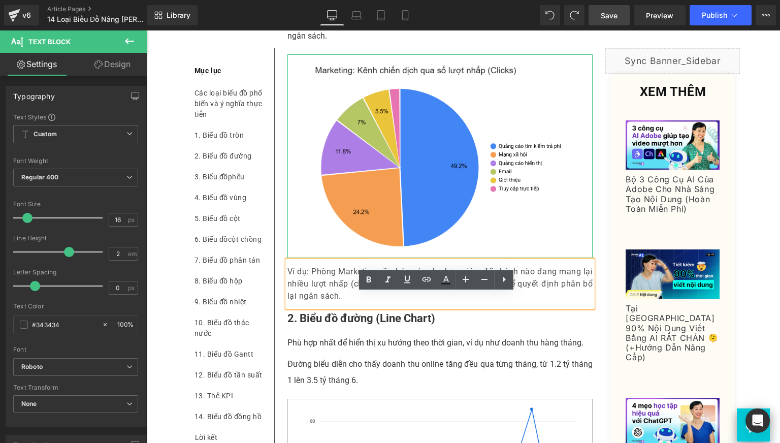
click at [357, 302] on p "Ví dụ: Phòng Marketing cần báo cáo cho ban giám đốc kênh nào đang mang lại nhiề…" at bounding box center [441, 284] width 306 height 37
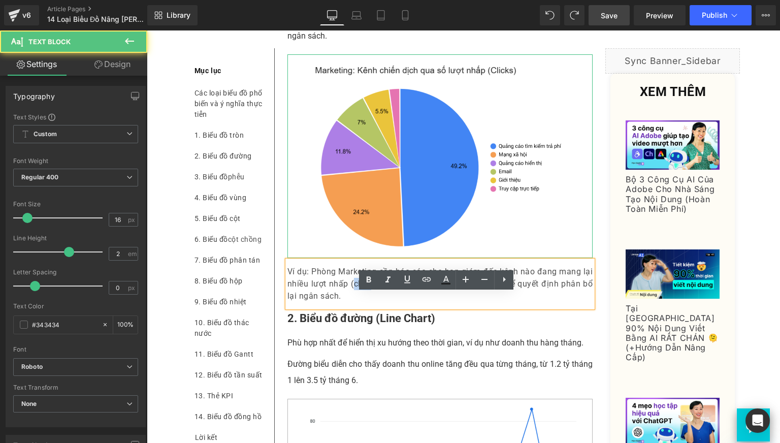
click at [357, 302] on p "Ví dụ: Phòng Marketing cần báo cáo cho ban giám đốc kênh nào đang mang lại nhiề…" at bounding box center [441, 284] width 306 height 37
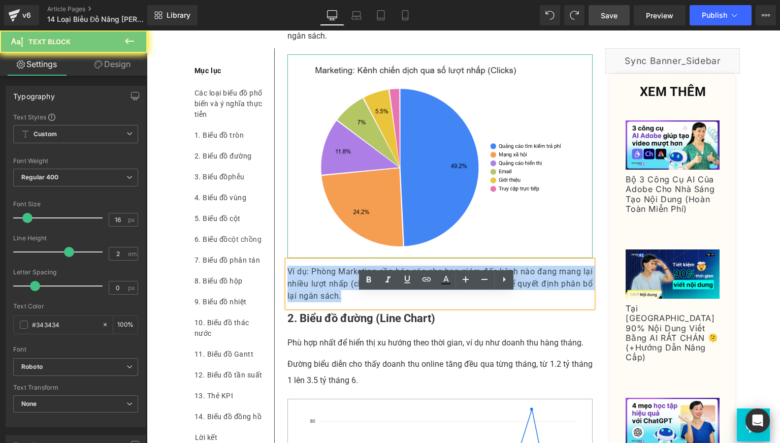
click at [357, 302] on p "Ví dụ: Phòng Marketing cần báo cáo cho ban giám đốc kênh nào đang mang lại nhiề…" at bounding box center [441, 284] width 306 height 37
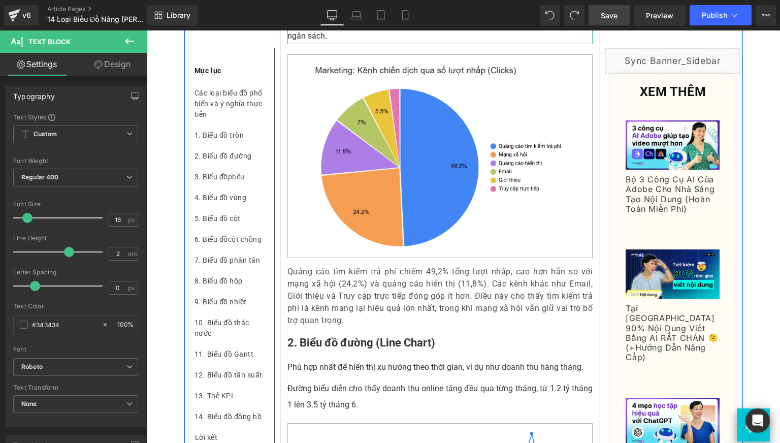
click at [337, 44] on p "Ví dụ: Phòng Marketing cần báo cáo cho ban giám đốc kênh nào đang mang lại nhiề…" at bounding box center [441, 19] width 306 height 49
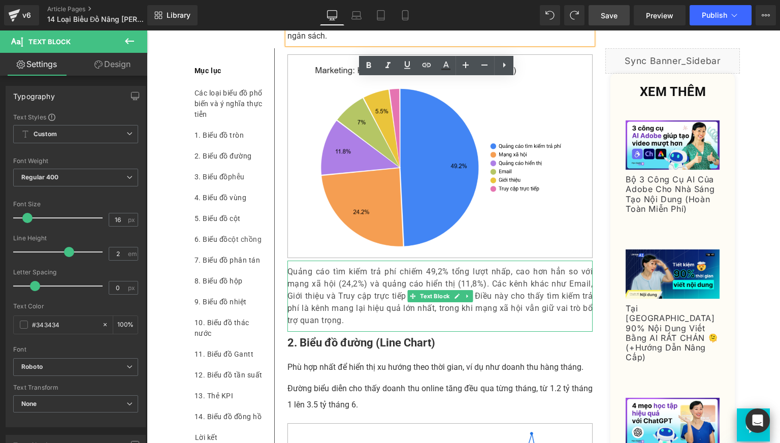
click at [338, 327] on p "Quảng cáo tìm kiếm trả phí chiếm 49,2% tổng lượt nhấp, cao hơn hẳn so với mạng …" at bounding box center [441, 296] width 306 height 61
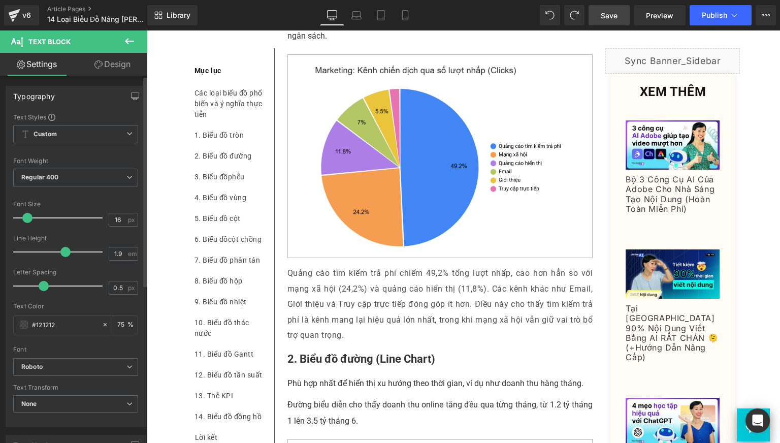
type input "2"
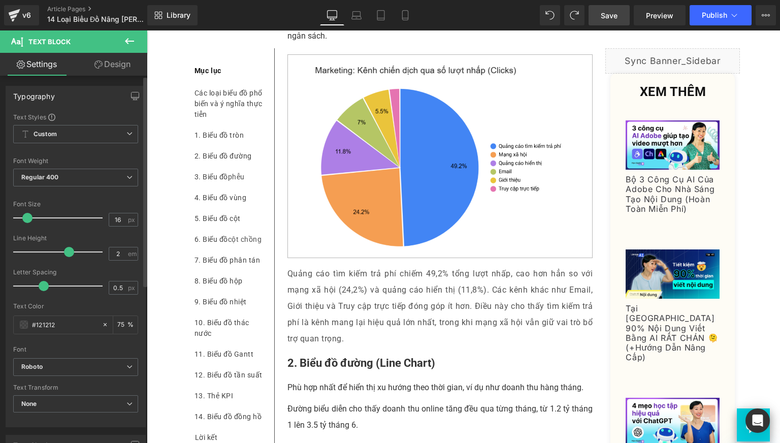
drag, startPoint x: 52, startPoint y: 254, endPoint x: 68, endPoint y: 257, distance: 16.1
click at [68, 257] on div at bounding box center [60, 252] width 84 height 20
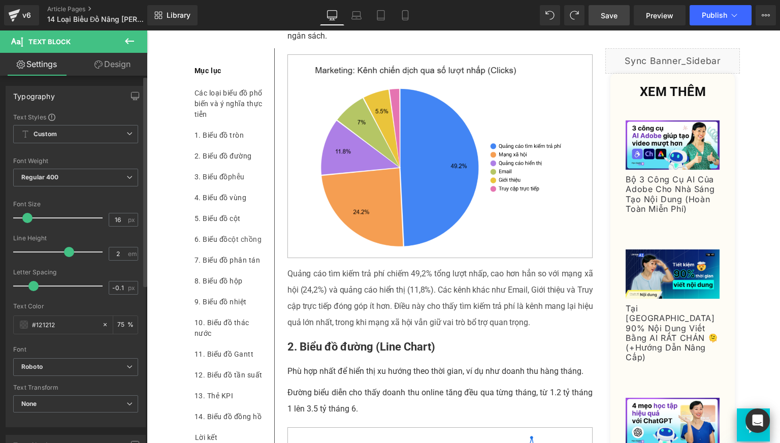
type input "0"
drag, startPoint x: 45, startPoint y: 287, endPoint x: 37, endPoint y: 292, distance: 10.0
click at [37, 292] on div at bounding box center [60, 286] width 84 height 20
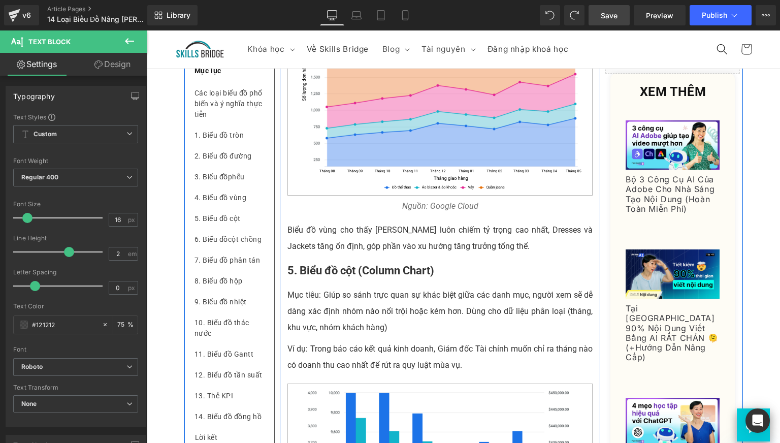
scroll to position [1867, 0]
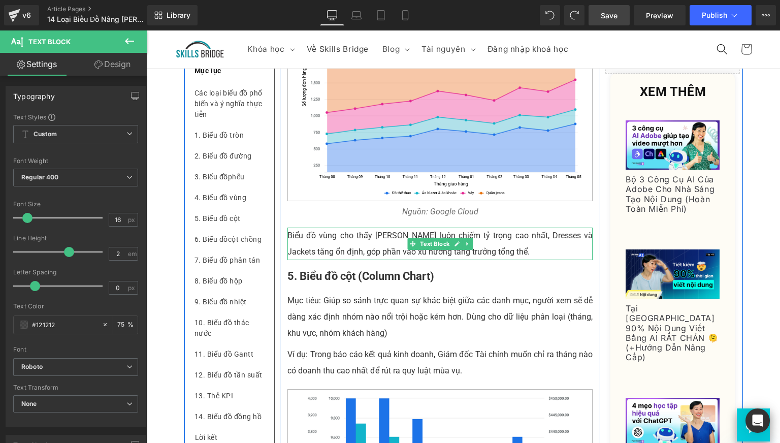
click at [510, 260] on p "Biểu đồ vùng cho thấy [PERSON_NAME] luôn chiếm tỷ trọng cao nhất, Dresses và Ja…" at bounding box center [441, 244] width 306 height 33
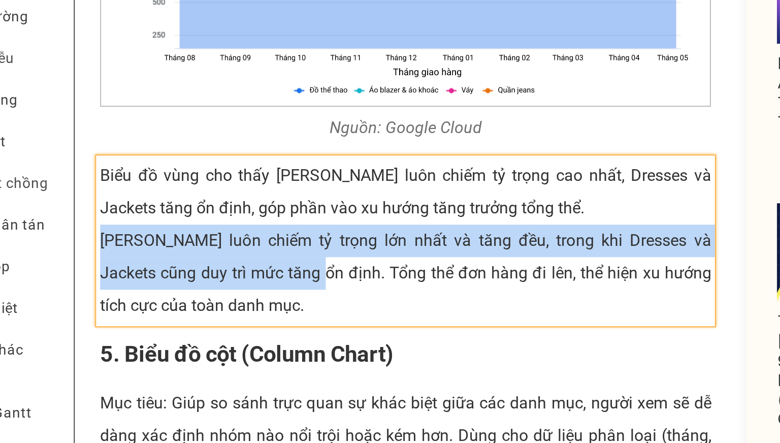
drag, startPoint x: -45, startPoint y: 19, endPoint x: 49, endPoint y: 38, distance: 95.5
click at [49, 38] on p "[PERSON_NAME] luôn chiếm tỷ trọng lớn nhất và tăng đều, trong khi Dresses và Ja…" at bounding box center [112, 19] width 306 height 49
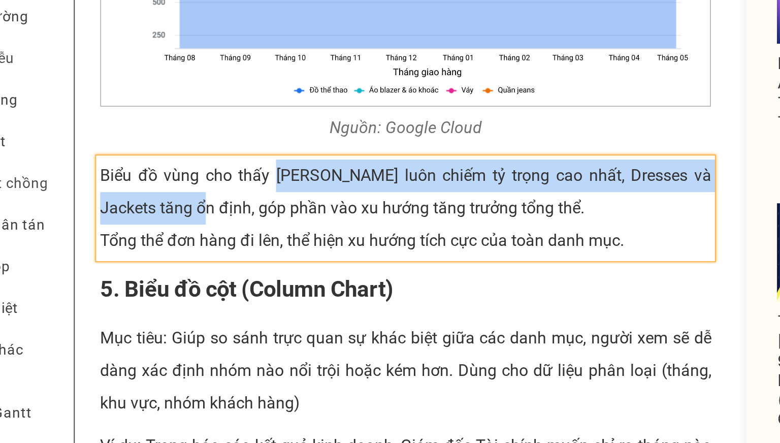
drag, startPoint x: 38, startPoint y: -11, endPoint x: -14, endPoint y: 1, distance: 53.1
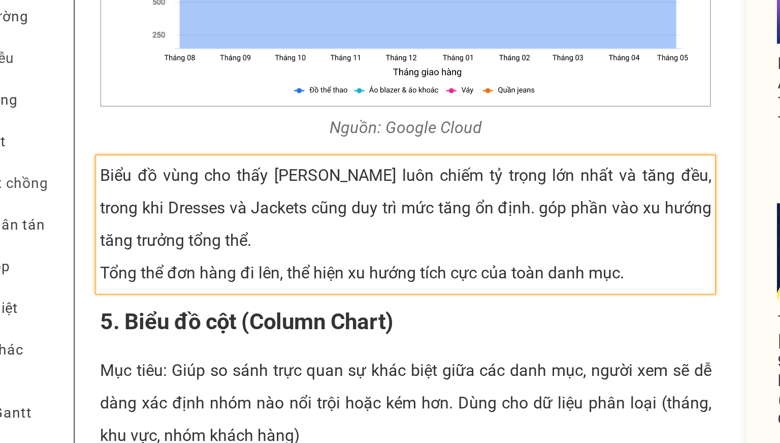
click at [196, 27] on p "Tổng thể đơn hàng đi lên, thể hiện xu hướng tích cực của toàn danh mục." at bounding box center [112, 19] width 306 height 16
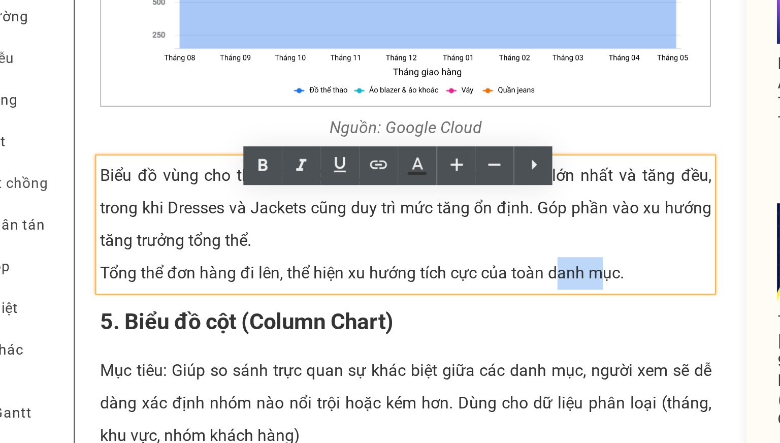
click at [196, 27] on p "Tổng thể đơn hàng đi lên, thể hiện xu hướng tích cực của toàn danh mục." at bounding box center [112, 19] width 306 height 16
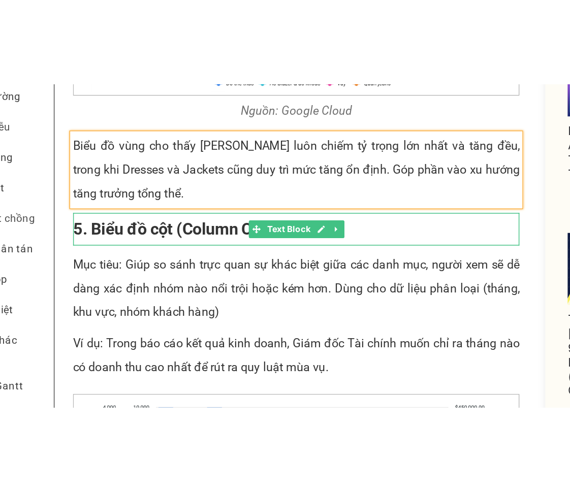
scroll to position [1913, 0]
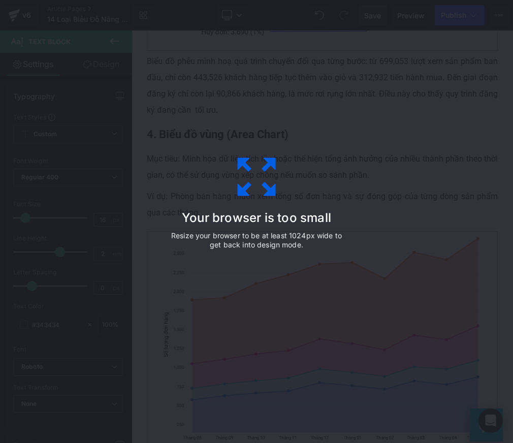
click at [260, 205] on div "Your browser is too small Resize your browser to be at least 1024px wide to get…" at bounding box center [256, 221] width 229 height 203
click at [120, 240] on div "Your browser is too small Resize your browser to be at least 1024px wide to get…" at bounding box center [256, 221] width 513 height 443
click at [195, 245] on p "Resize your browser to be at least 1024px wide to get back into design mode." at bounding box center [257, 240] width 178 height 18
click at [96, 242] on div "Your browser is too small Resize your browser to be at least 1024px wide to get…" at bounding box center [256, 221] width 513 height 443
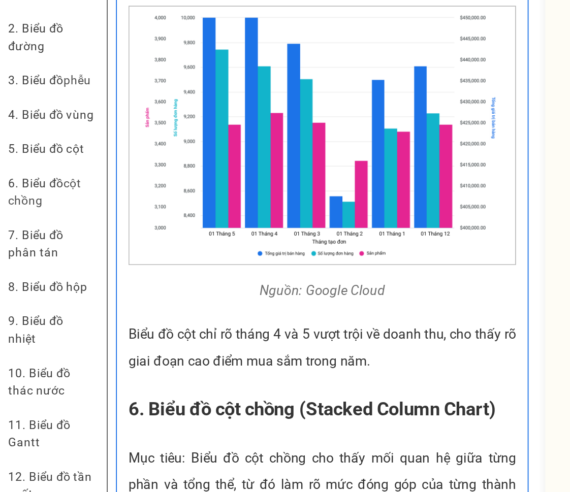
scroll to position [2179, 0]
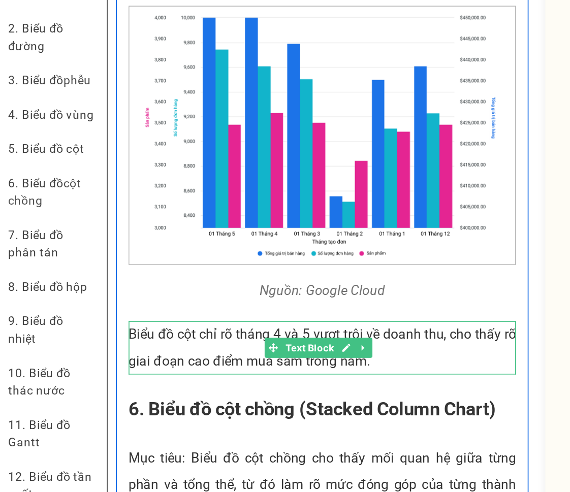
click at [113, 150] on p "Biểu đồ cột chỉ rõ tháng 4 và 5 vượt trội về doanh thu, cho thấy rõ giai đoạn c…" at bounding box center [192, 134] width 235 height 33
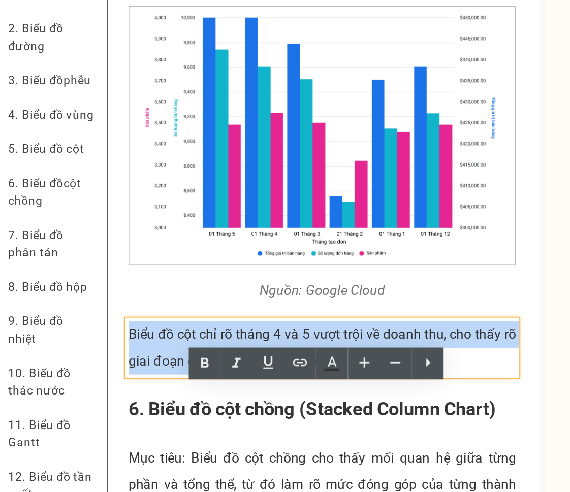
click at [113, 150] on p "Biểu đồ cột chỉ rõ tháng 4 và 5 vượt trội về doanh thu, cho thấy rõ giai đoạn c…" at bounding box center [192, 134] width 235 height 33
drag, startPoint x: 234, startPoint y: 182, endPoint x: 140, endPoint y: 164, distance: 95.7
click at [140, 150] on p "Biểu đồ cột chỉ rõ tháng 4 và 5 vượt trội về doanh thu, cho thấy rõ giai đoạn c…" at bounding box center [192, 134] width 235 height 33
paste div
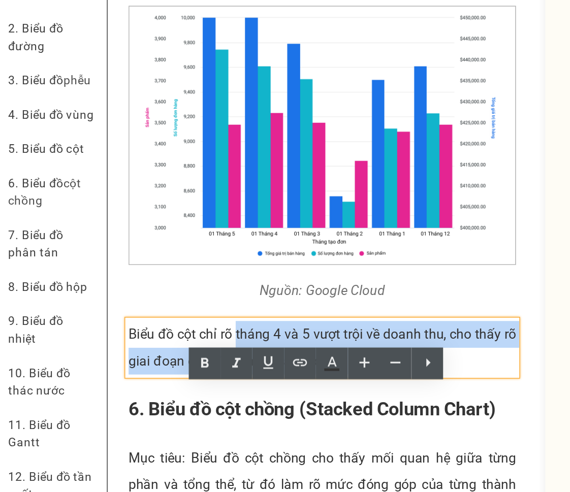
click at [140, 150] on p "Biểu đồ cột chỉ rõ tháng 4 và 5 vượt trội về doanh thu, cho thấy rõ giai đoạn c…" at bounding box center [192, 134] width 235 height 33
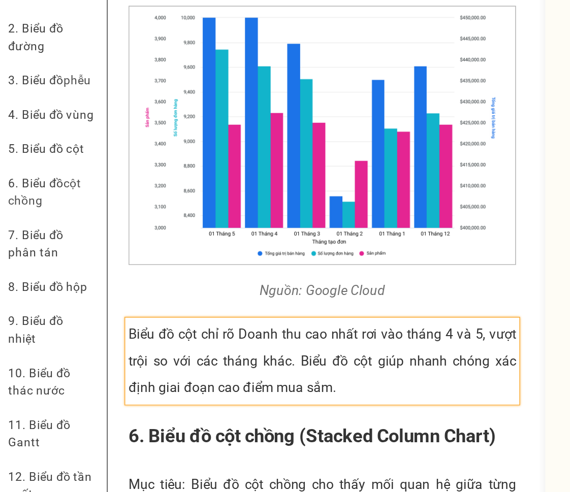
click at [144, 165] on p "Biểu đồ cột chỉ rõ Doanh thu cao nhất rơi vào tháng 4 và 5, vượt trội so với cá…" at bounding box center [192, 142] width 235 height 49
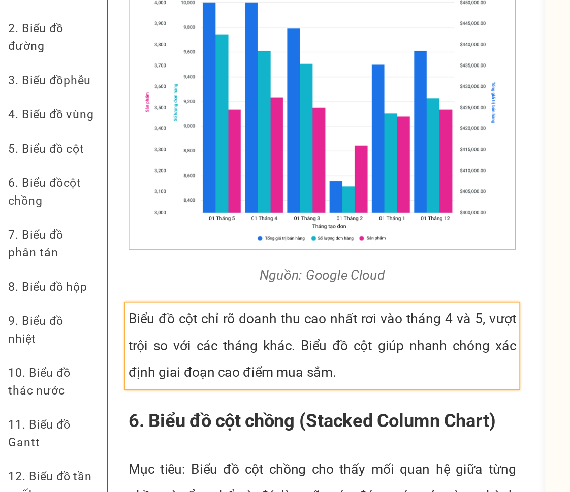
scroll to position [2194, 0]
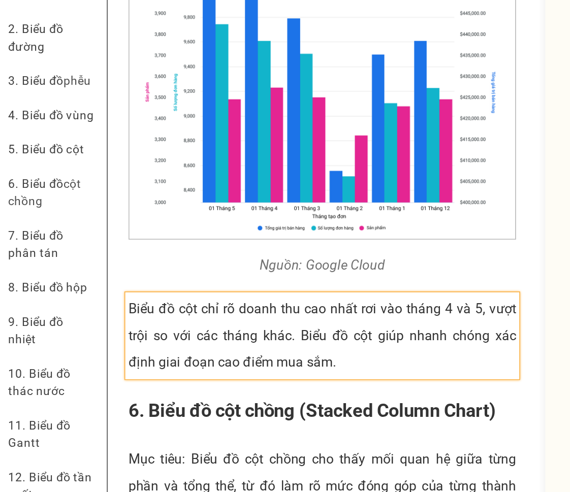
click at [215, 151] on p "Biểu đồ cột chỉ rõ doanh thu cao nhất rơi vào tháng 4 và 5, vượt trội so với cá…" at bounding box center [192, 127] width 235 height 49
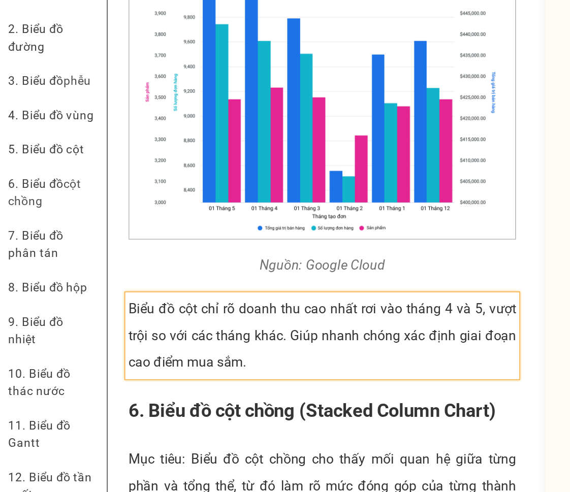
click at [173, 151] on p "Biểu đồ cột chỉ rõ doanh thu cao nhất rơi vào tháng 4 và 5, vượt trội so với cá…" at bounding box center [192, 127] width 235 height 49
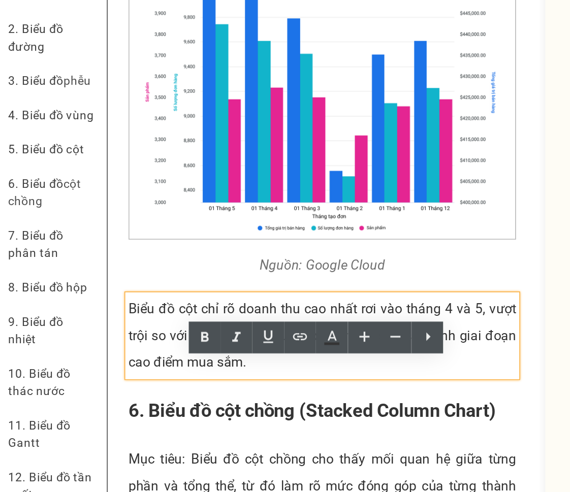
click at [171, 151] on p "Biểu đồ cột chỉ rõ doanh thu cao nhất rơi vào tháng 4 và 5, vượt trội so với cá…" at bounding box center [192, 127] width 235 height 49
click at [187, 151] on p "Biểu đồ cột chỉ rõ doanh thu cao nhất rơi vào tháng 4 và 5, vượt trội so với cá…" at bounding box center [192, 127] width 235 height 49
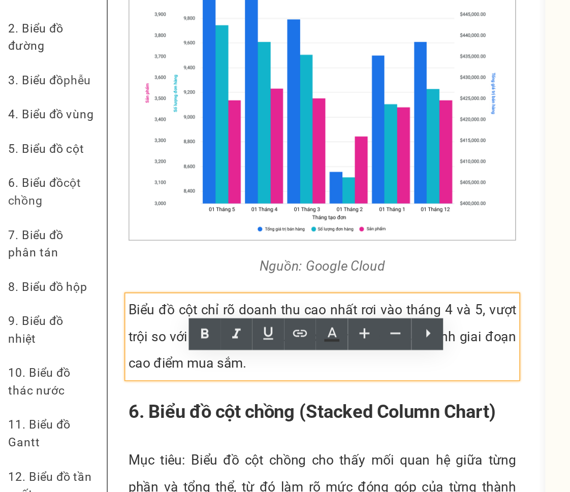
scroll to position [2197, 0]
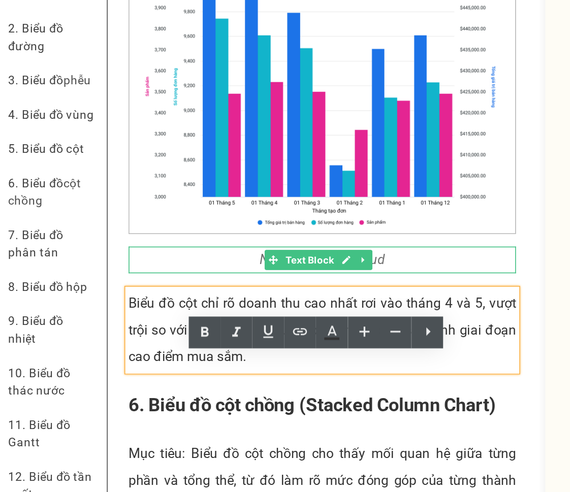
click at [94, 89] on p "Nguồn: Google Cloud" at bounding box center [192, 81] width 235 height 16
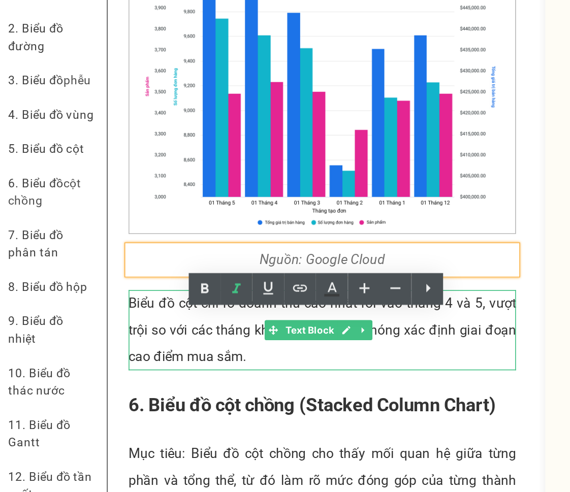
click at [193, 148] on p "Biểu đồ cột chỉ rõ doanh thu cao nhất rơi vào tháng 4 và 5, vượt trội so với cá…" at bounding box center [192, 123] width 235 height 49
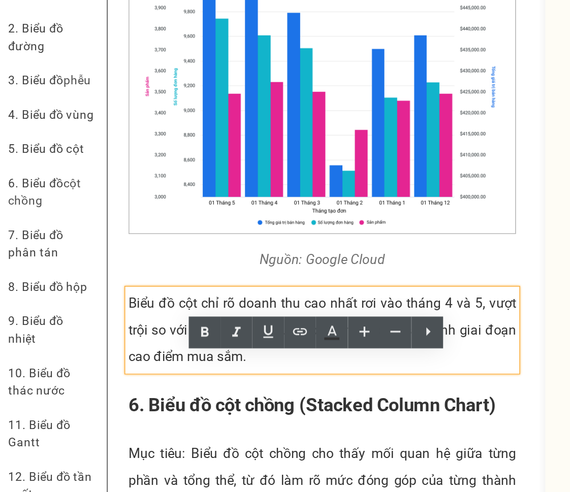
click at [187, 148] on p "Biểu đồ cột chỉ rõ doanh thu cao nhất rơi vào tháng 4 và 5, vượt trội so với cá…" at bounding box center [192, 123] width 235 height 49
click at [179, 148] on p "Biểu đồ cột chỉ rõ doanh thu cao nhất rơi vào tháng 4 và 5, vượt trội so với cá…" at bounding box center [192, 123] width 235 height 49
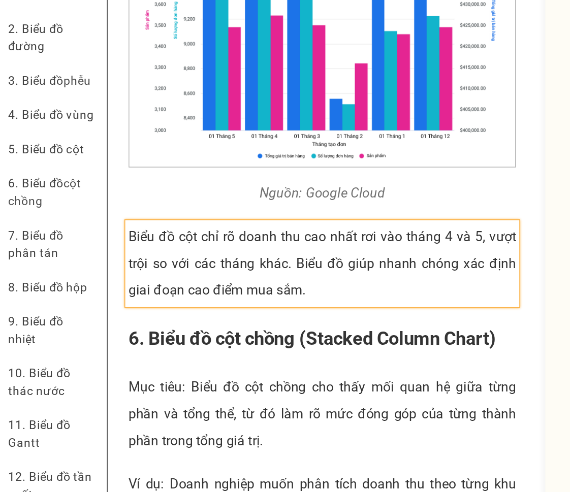
scroll to position [2238, 0]
click at [142, 107] on p "Biểu đồ cột chỉ rõ doanh thu cao nhất rơi vào tháng 4 và 5, vượt trội so với cá…" at bounding box center [192, 82] width 235 height 49
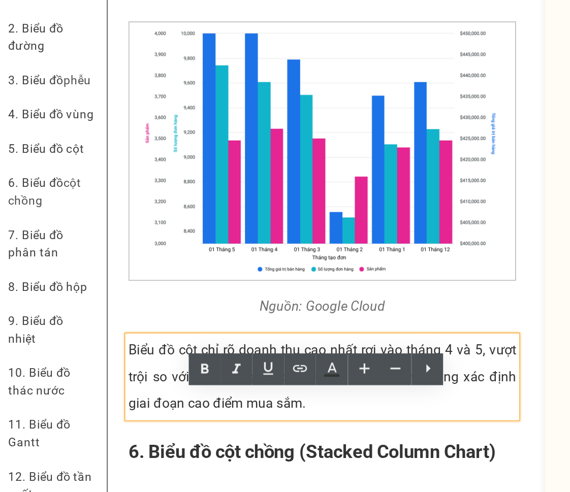
scroll to position [2179, 0]
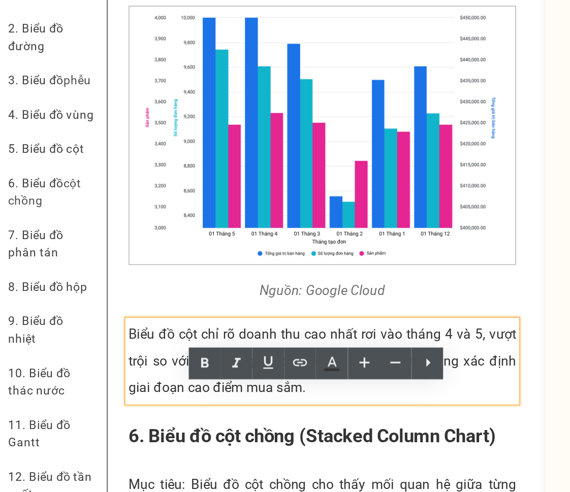
click at [201, 167] on p "Biểu đồ cột chỉ rõ doanh thu cao nhất rơi vào tháng 4 và 5, vượt trội so với cá…" at bounding box center [192, 142] width 235 height 49
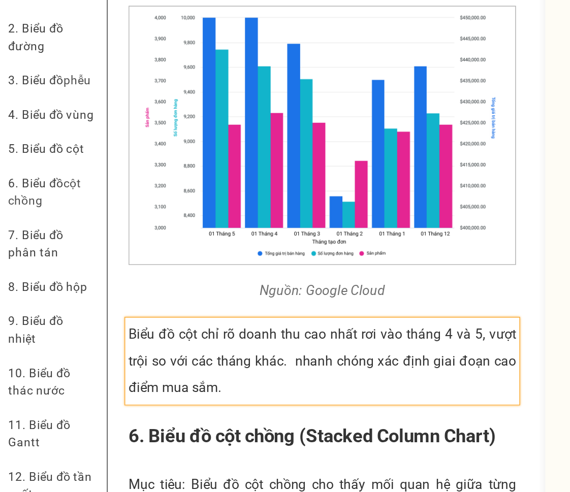
click at [142, 166] on p "Biểu đồ cột chỉ rõ doanh thu cao nhất rơi vào tháng 4 và 5, vượt trội so với cá…" at bounding box center [192, 142] width 235 height 49
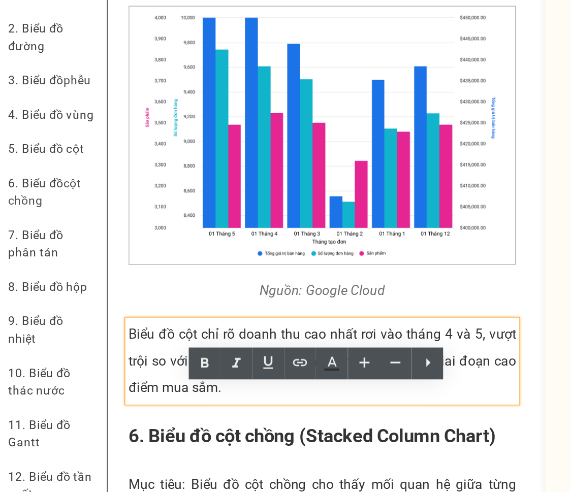
click at [171, 167] on p "Biểu đồ cột chỉ rõ doanh thu cao nhất rơi vào tháng 4 và 5, vượt trội so với cá…" at bounding box center [192, 142] width 235 height 49
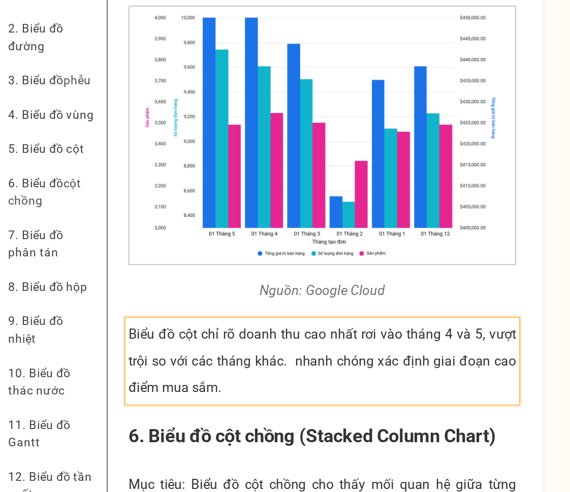
click at [139, 165] on p "Biểu đồ cột chỉ rõ doanh thu cao nhất rơi vào tháng 4 và 5, vượt trội so với cá…" at bounding box center [192, 142] width 235 height 49
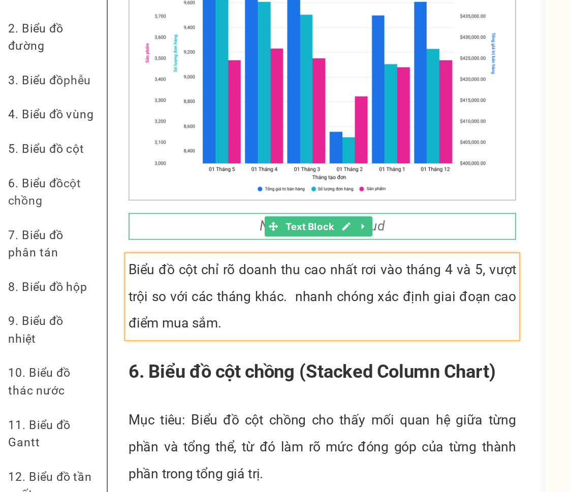
scroll to position [2224, 0]
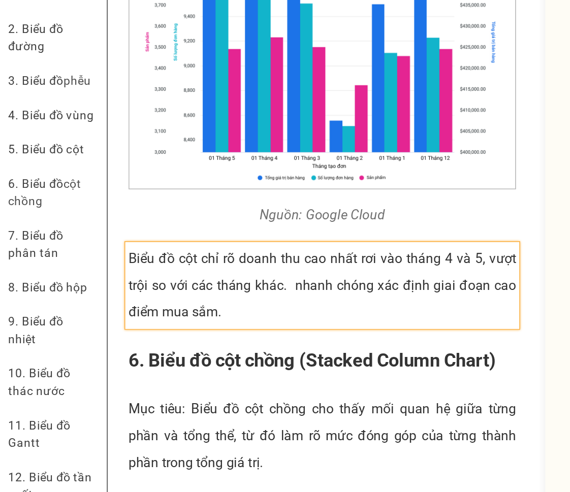
click at [171, 121] on p "Biểu đồ cột chỉ rõ doanh thu cao nhất rơi vào tháng 4 và 5, vượt trội so với cá…" at bounding box center [192, 96] width 235 height 49
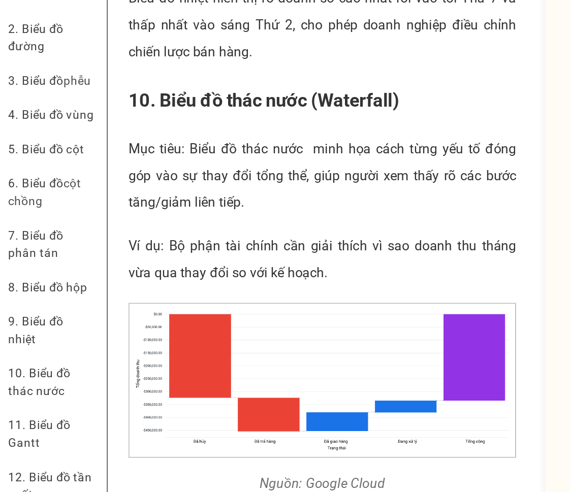
scroll to position [3946, 0]
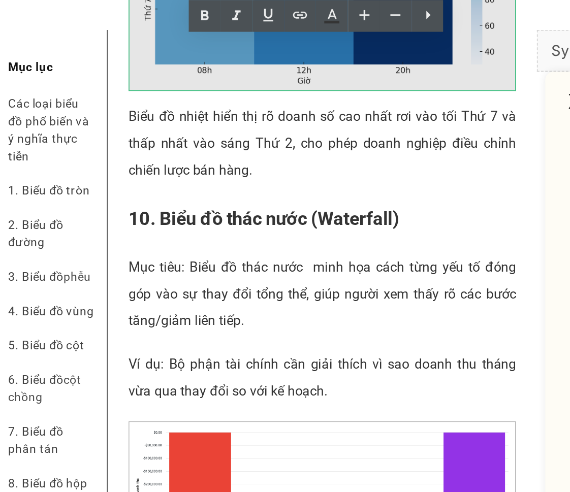
scroll to position [4093, 0]
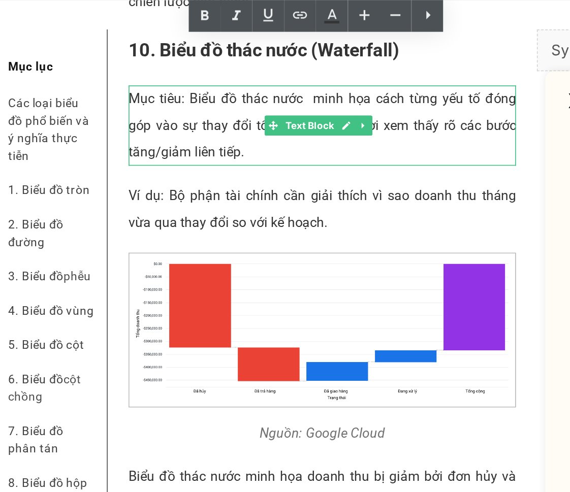
click at [181, 85] on p "Mục tiêu: Biểu đồ thác nước minh họa cách từng yếu tố đóng góp vào sự thay đổi …" at bounding box center [192, 76] width 235 height 49
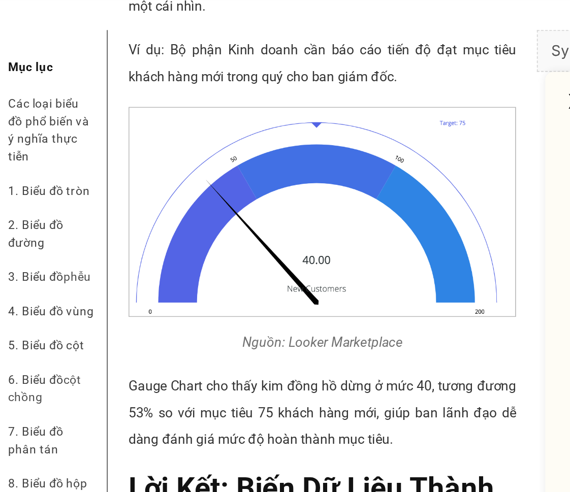
scroll to position [5536, 0]
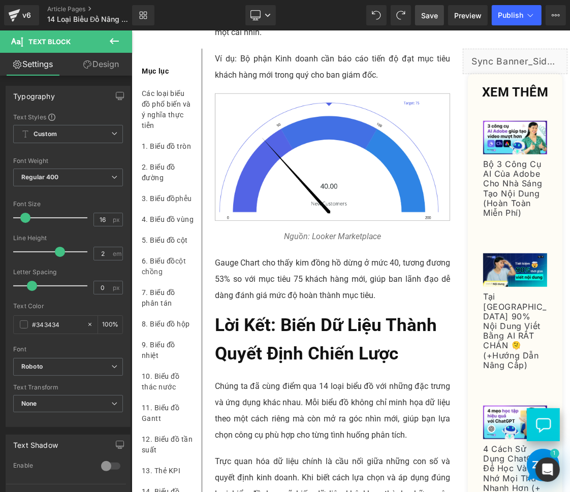
drag, startPoint x: 427, startPoint y: 13, endPoint x: 183, endPoint y: 267, distance: 352.9
click at [427, 13] on span "Save" at bounding box center [429, 15] width 17 height 11
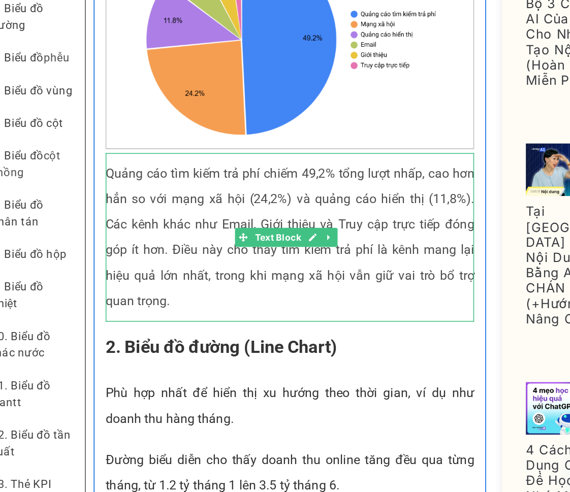
scroll to position [637, 0]
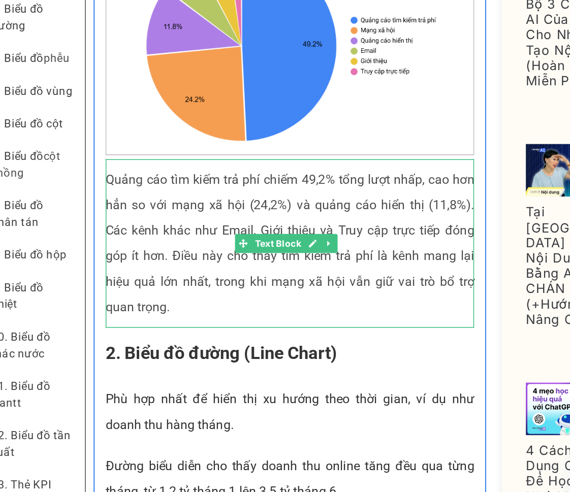
click at [63, 78] on p "Quảng cáo tìm kiếm trả phí chiếm 49,2% tổng lượt nhấp, cao hơn hẳn so với mạng …" at bounding box center [176, 82] width 235 height 98
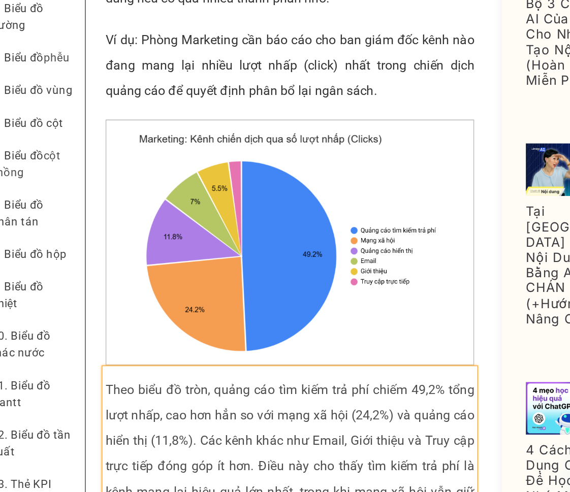
scroll to position [536, 0]
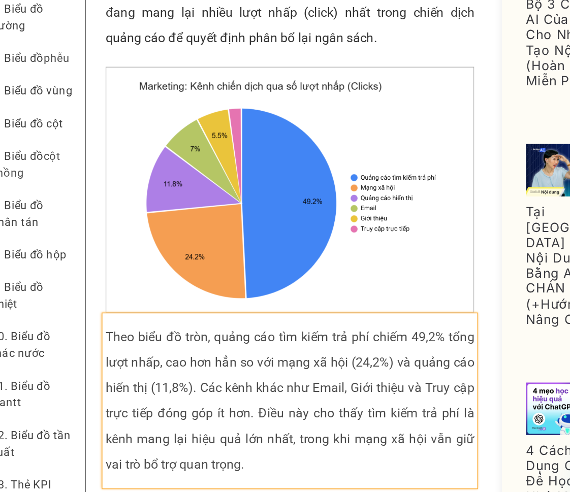
click at [83, 181] on p "Theo biểu đồ tròn, quảng cáo tìm kiếm trả phí chiếm 49,2% tổng lượt nhấp, cao h…" at bounding box center [176, 183] width 235 height 98
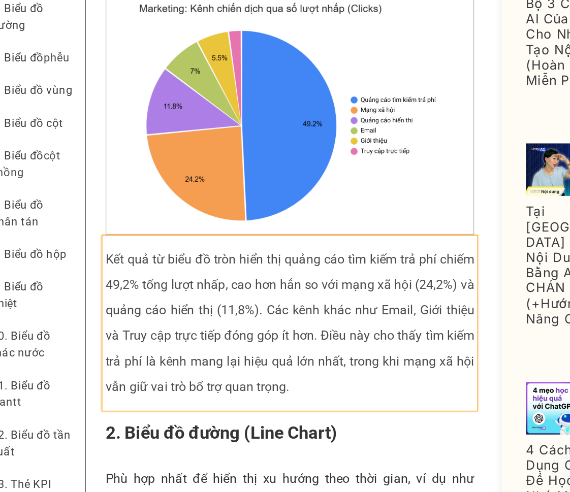
scroll to position [607, 0]
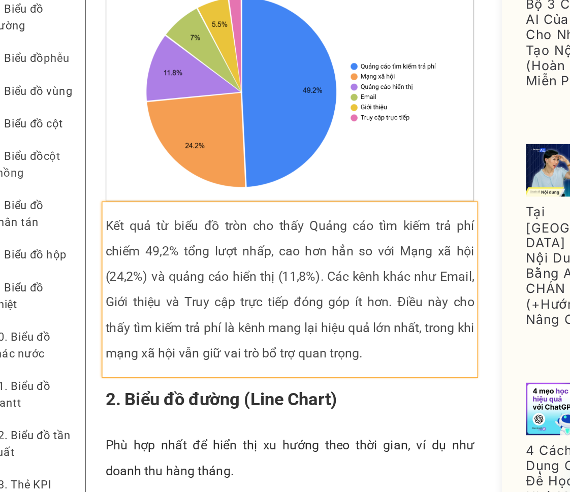
click at [104, 143] on p "Kết quả từ biểu đồ tròn cho thấy Quảng cáo tìm kiếm trả phí chiếm 49,2% tổng lư…" at bounding box center [176, 111] width 235 height 98
click at [265, 160] on p "Kết quả từ biểu đồ tròn cho thấy Quảng cáo tìm kiếm trả phí chiếm 49,2% tổng lư…" at bounding box center [176, 111] width 235 height 98
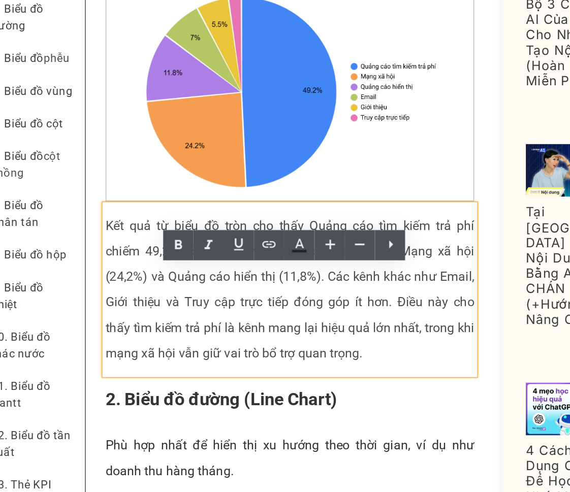
click at [103, 110] on p "Kết quả từ biểu đồ tròn cho thấy Quảng cáo tìm kiếm trả phí chiếm 49,2% tổng lư…" at bounding box center [176, 111] width 235 height 98
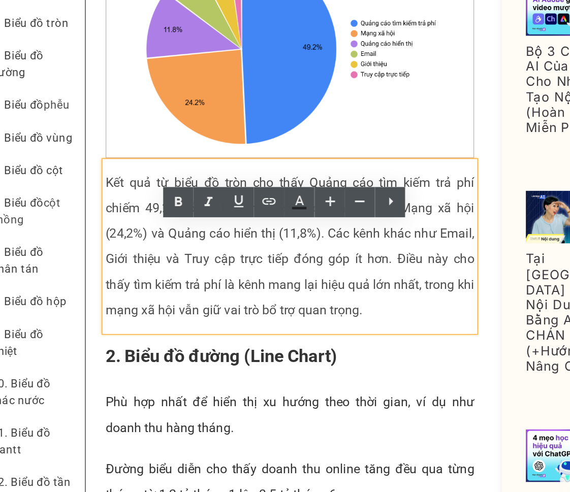
scroll to position [665, 0]
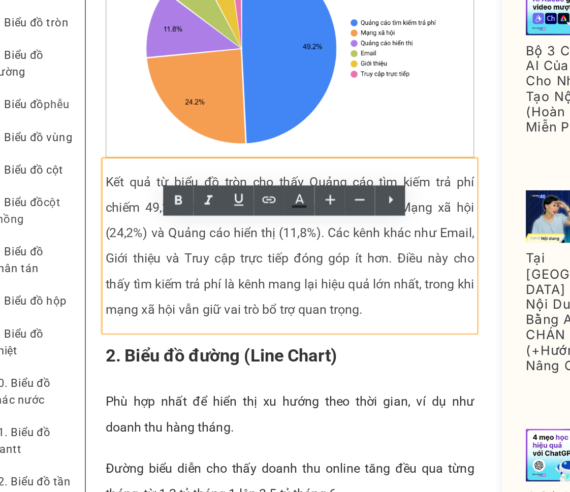
click at [94, 149] on p "Kết quả từ biểu đồ tròn cho thấy Quảng cáo tìm kiếm trả phí chiếm 49,2% tổng lư…" at bounding box center [176, 100] width 235 height 98
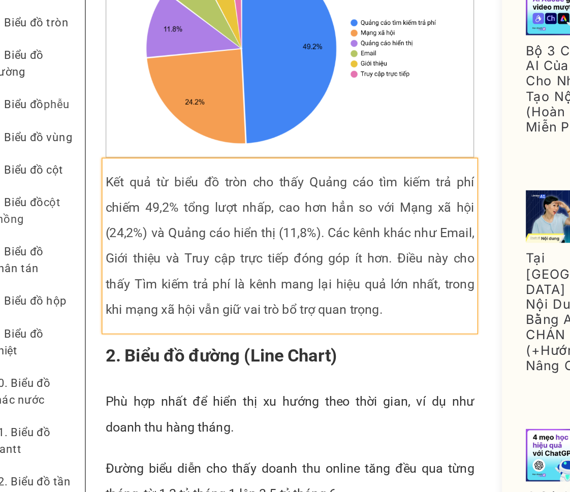
click at [262, 149] on p "Kết quả từ biểu đồ tròn cho thấy Quảng cáo tìm kiếm trả phí chiếm 49,2% tổng lư…" at bounding box center [176, 100] width 235 height 98
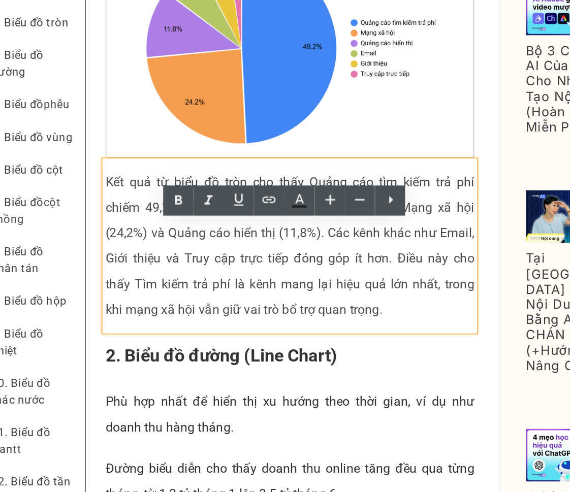
click at [98, 149] on p "Kết quả từ biểu đồ tròn cho thấy Quảng cáo tìm kiếm trả phí chiếm 49,2% tổng lư…" at bounding box center [176, 100] width 235 height 98
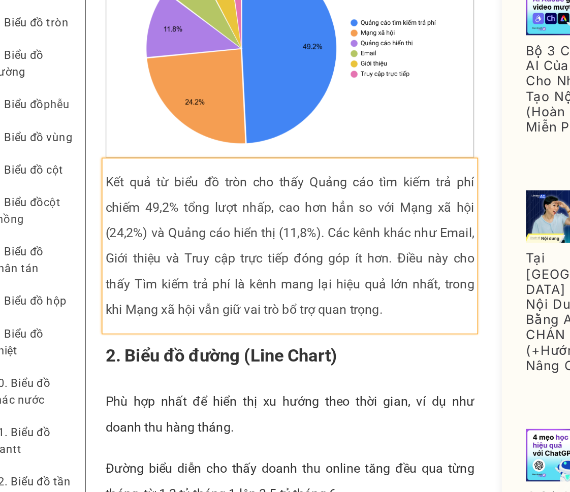
click at [260, 149] on p "Kết quả từ biểu đồ tròn cho thấy Quảng cáo tìm kiếm trả phí chiếm 49,2% tổng lư…" at bounding box center [176, 100] width 235 height 98
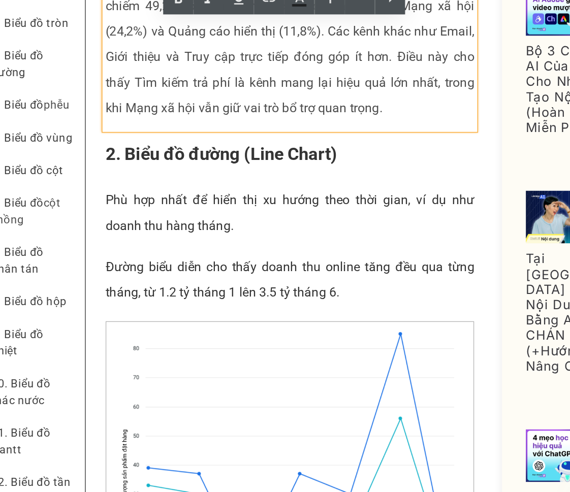
scroll to position [794, 0]
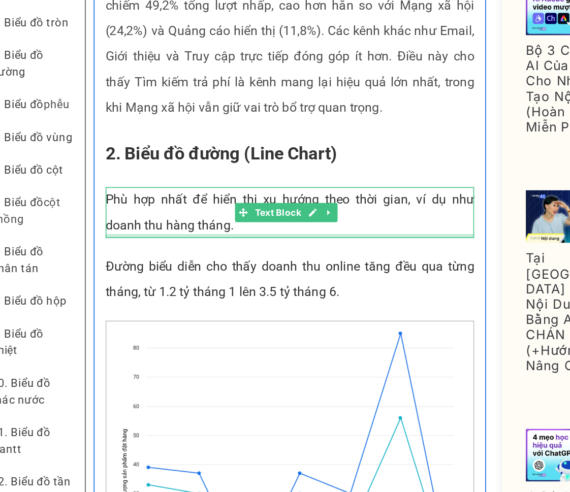
click at [113, 95] on div at bounding box center [176, 93] width 235 height 3
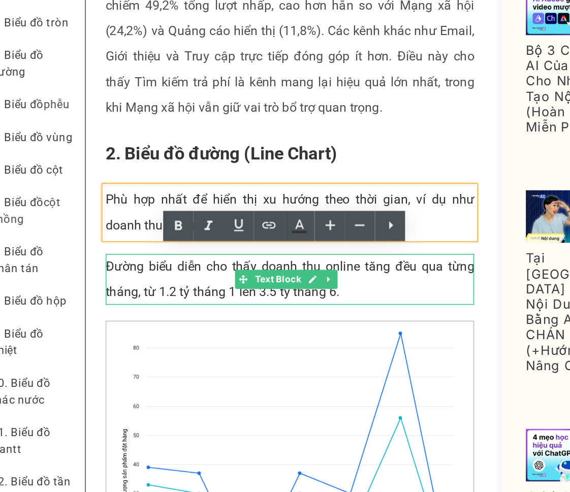
click at [111, 138] on p "Đường biểu diễn cho thấy doanh thu online tăng đều qua từng tháng, từ 1.2 tỷ th…" at bounding box center [176, 121] width 235 height 33
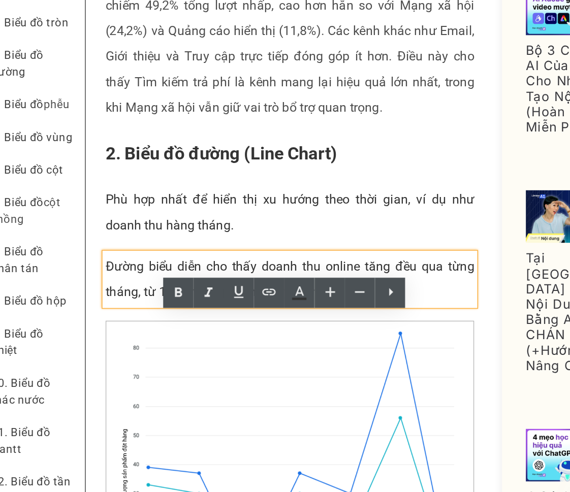
click at [79, 95] on p "Phù hợp nhất để hiển thị xu hướng theo thời gian, ví dụ như doanh thu hàng thán…" at bounding box center [176, 78] width 235 height 33
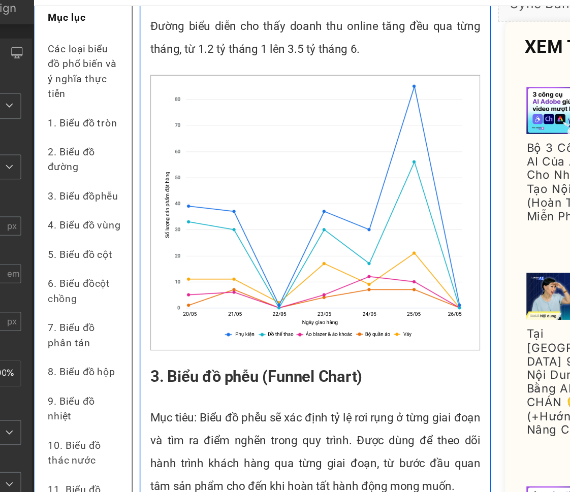
scroll to position [1018, 0]
click at [162, 33] on p "Đường biểu diễn cho thấy doanh thu online tăng đều qua từng tháng, từ 1.2 tỷ th…" at bounding box center [233, 16] width 235 height 33
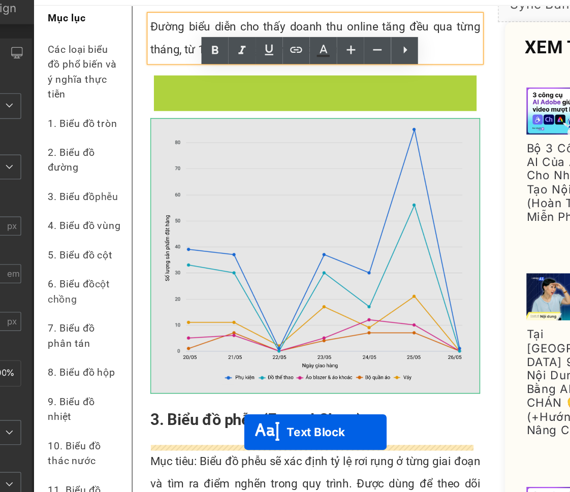
drag, startPoint x: 204, startPoint y: 99, endPoint x: 183, endPoint y: 298, distance: 200.2
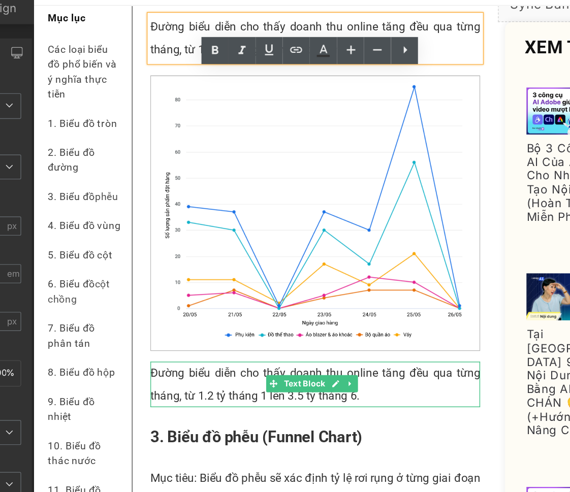
click at [167, 279] on p "Đường biểu diễn cho thấy doanh thu online tăng đều qua từng tháng, từ 1.2 tỷ th…" at bounding box center [233, 263] width 235 height 33
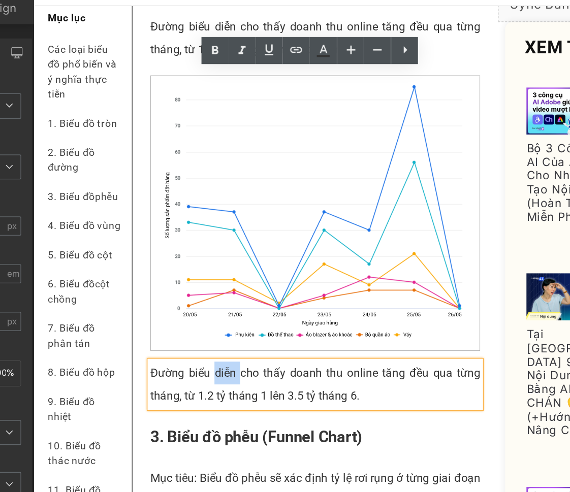
click at [167, 279] on p "Đường biểu diễn cho thấy doanh thu online tăng đều qua từng tháng, từ 1.2 tỷ th…" at bounding box center [233, 263] width 235 height 33
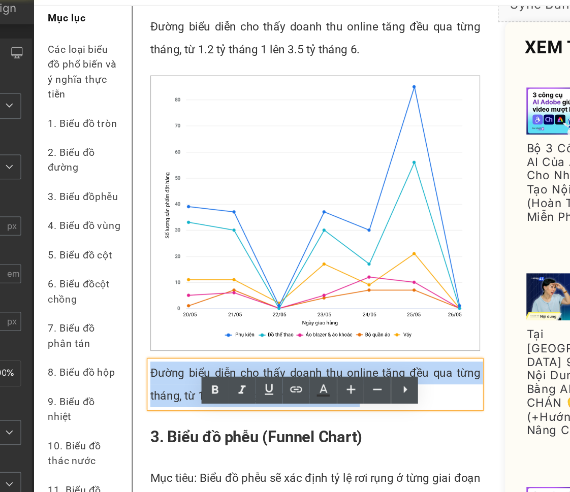
click at [167, 279] on p "Đường biểu diễn cho thấy doanh thu online tăng đều qua từng tháng, từ 1.2 tỷ th…" at bounding box center [233, 263] width 235 height 33
paste div
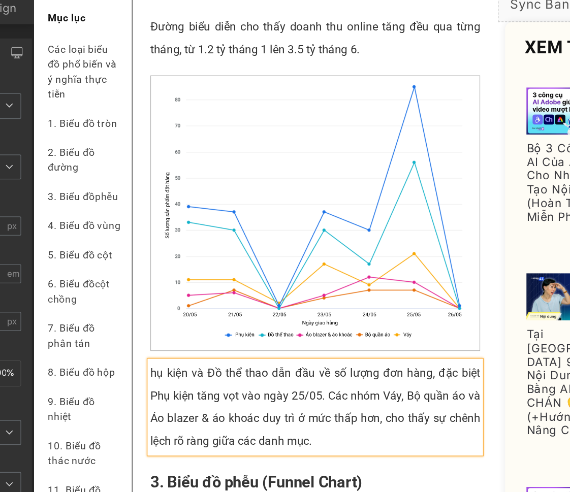
scroll to position [1111, 0]
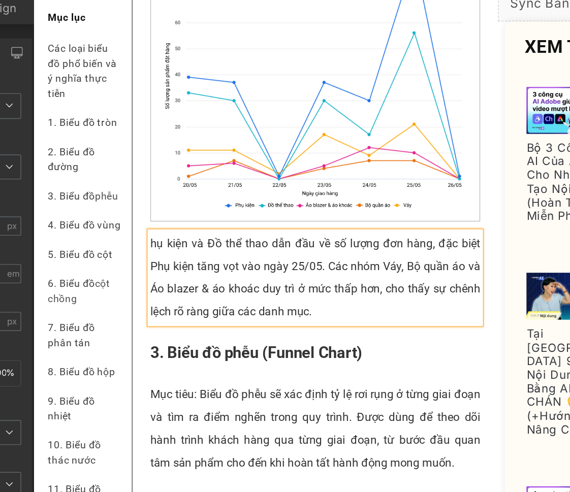
click at [116, 197] on p "hụ kiện và Đồ thể thao dẫn đầu về số lượng đơn hàng, đặc biệt Phụ kiện tăng vọt…" at bounding box center [233, 186] width 235 height 65
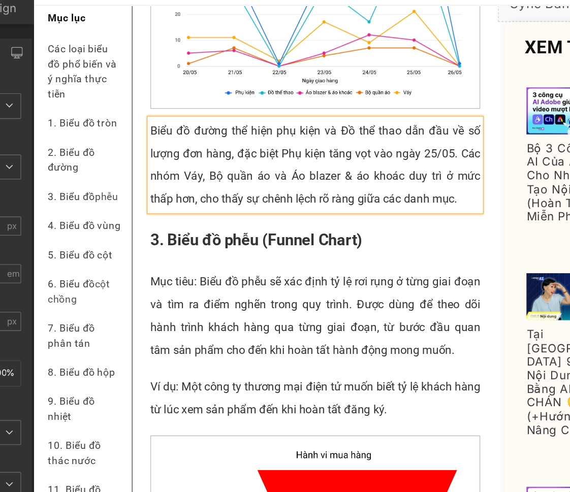
scroll to position [1120, 0]
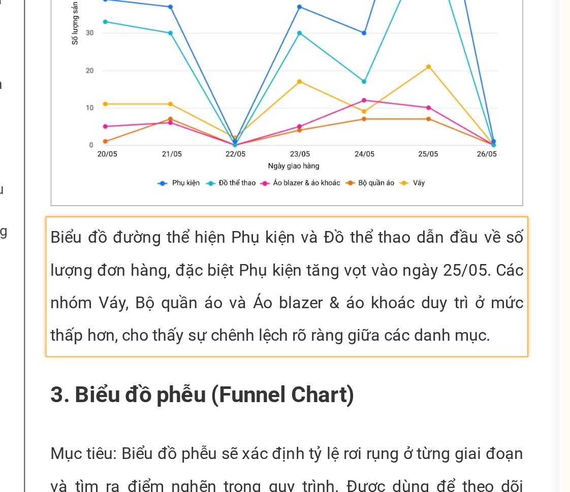
click at [163, 95] on p "Biểu đồ đường thể hiện Phụ kiện và Đồ thể thao dẫn đầu về số lượng đơn hàng, đặ…" at bounding box center [84, 68] width 235 height 65
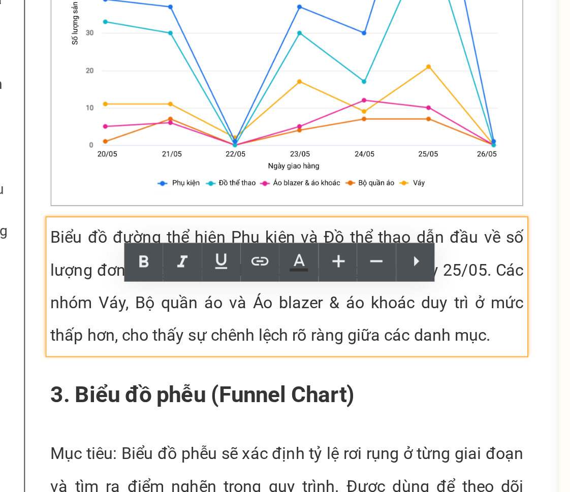
click at [185, 101] on p "Biểu đồ đường thể hiện Phụ kiện và Đồ thể thao dẫn đầu về số lượng đơn hàng, đặ…" at bounding box center [84, 68] width 235 height 65
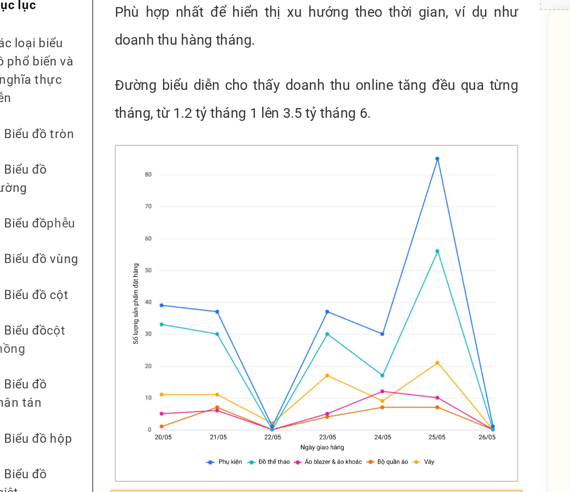
scroll to position [977, 0]
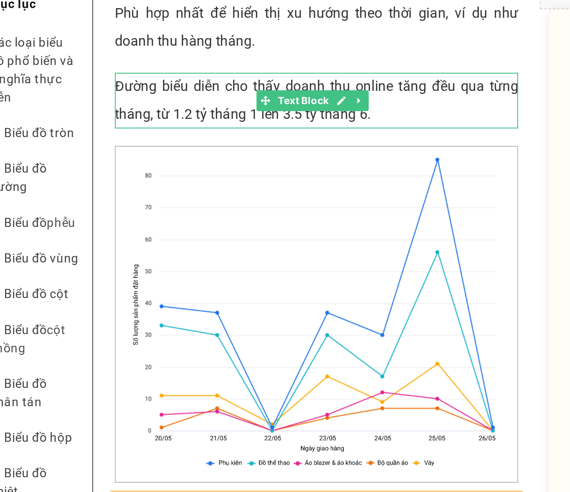
click at [79, 48] on p "Đường biểu diễn cho thấy doanh thu online tăng đều qua từng tháng, từ 1.2 tỷ th…" at bounding box center [172, 32] width 235 height 33
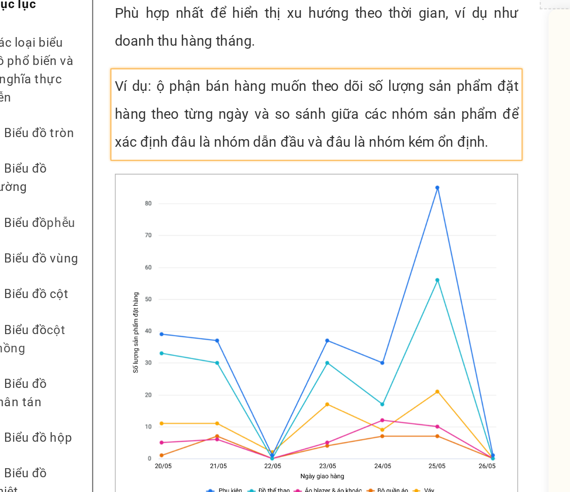
click at [79, 61] on div "Ví dụ: ộ phận bán hàng muốn theo dõi số lượng sản phẩm đặt hàng theo từng ngày …" at bounding box center [172, 40] width 235 height 49
click at [261, 65] on div "Ví dụ: Bộ phận bán hàng muốn theo dõi số lượng sản phẩm đặt hàng theo từng ngày…" at bounding box center [172, 40] width 235 height 49
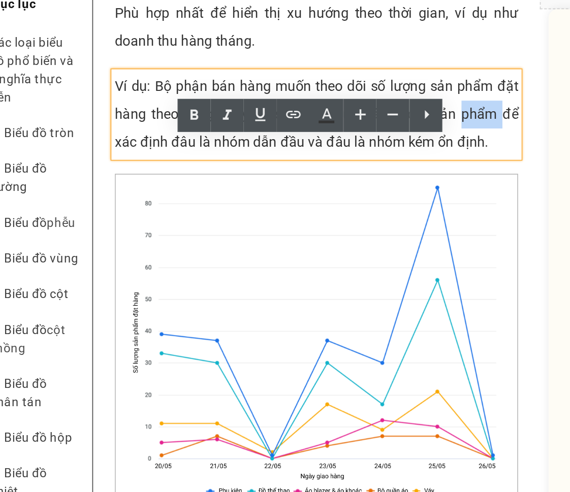
click at [261, 65] on div "Ví dụ: Bộ phận bán hàng muốn theo dõi số lượng sản phẩm đặt hàng theo từng ngày…" at bounding box center [172, 40] width 235 height 49
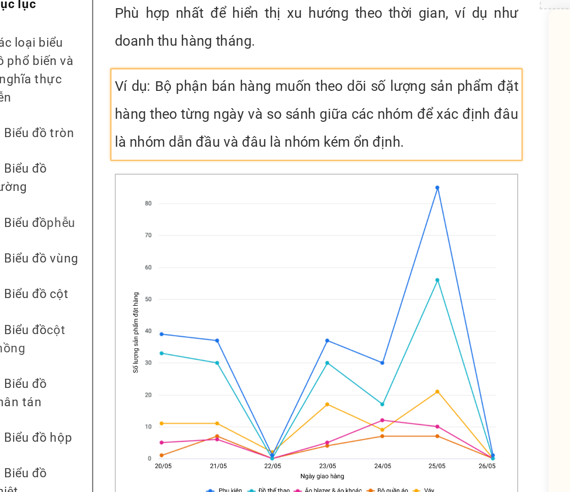
click at [59, 65] on div "Ví dụ: Bộ phận bán hàng muốn theo dõi số lượng sản phẩm đặt hàng theo từng ngày…" at bounding box center [172, 40] width 235 height 49
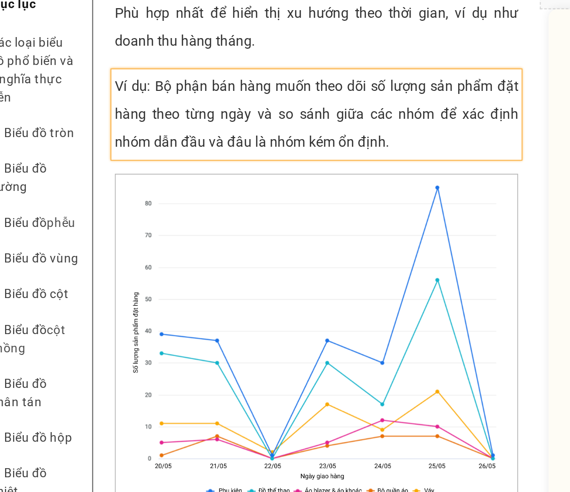
click at [141, 65] on div "Ví dụ: Bộ phận bán hàng muốn theo dõi số lượng sản phẩm đặt hàng theo từng ngày…" at bounding box center [172, 40] width 235 height 49
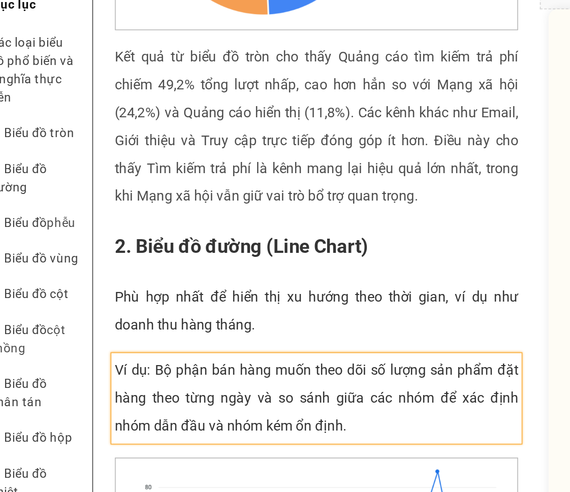
scroll to position [808, 0]
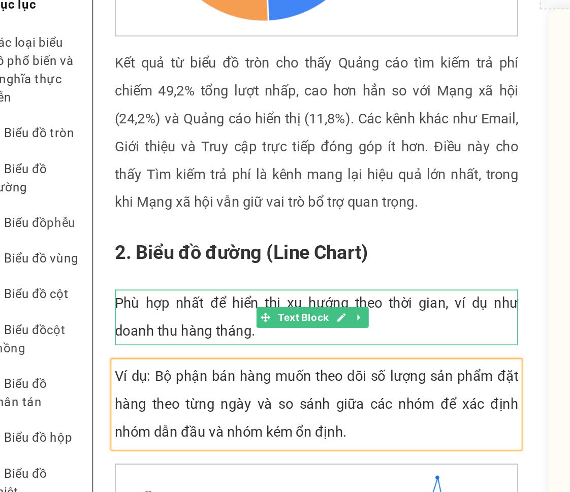
click at [84, 175] on p "Phù hợp nhất để hiển thị xu hướng theo thời gian, ví dụ như doanh thu hàng thán…" at bounding box center [172, 158] width 235 height 33
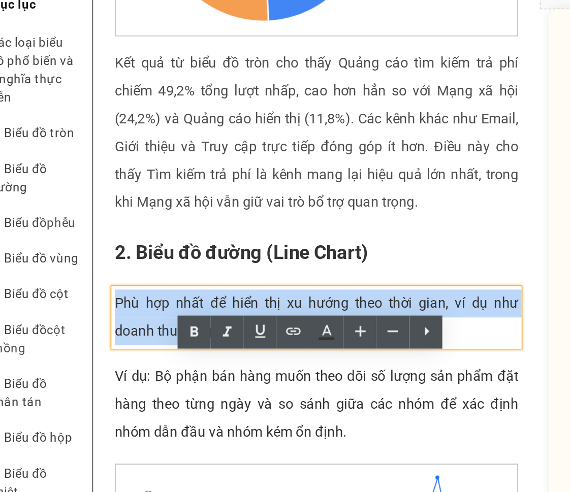
click at [84, 175] on p "Phù hợp nhất để hiển thị xu hướng theo thời gian, ví dụ như doanh thu hàng thán…" at bounding box center [172, 158] width 235 height 33
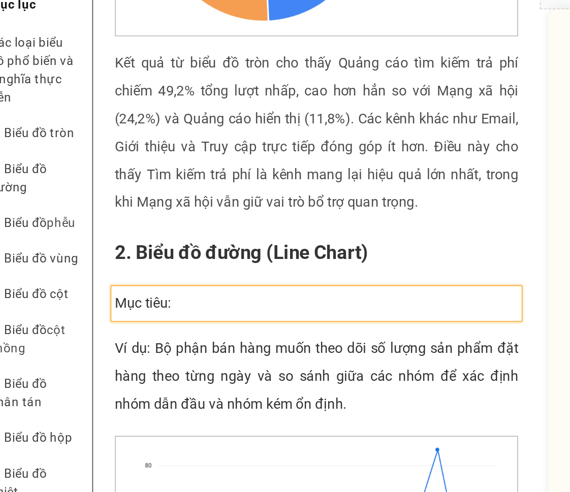
click at [102, 159] on p "Mục tiêu:" at bounding box center [172, 150] width 235 height 16
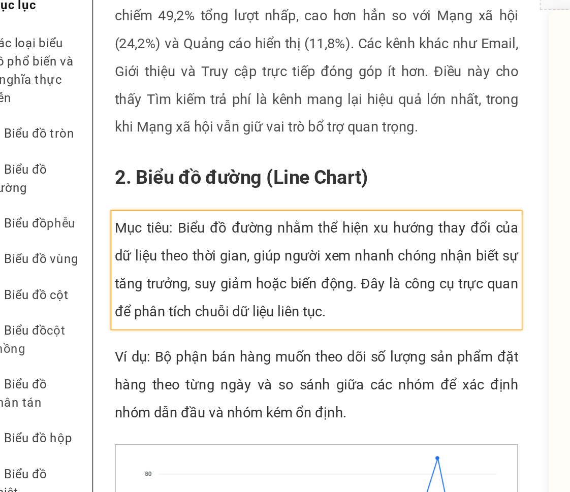
scroll to position [851, 0]
click at [155, 146] on p "Mục tiêu: Biểu đồ đường nhằm thể hiện xu hướng thay đổi của dữ liệu theo thời g…" at bounding box center [172, 131] width 235 height 65
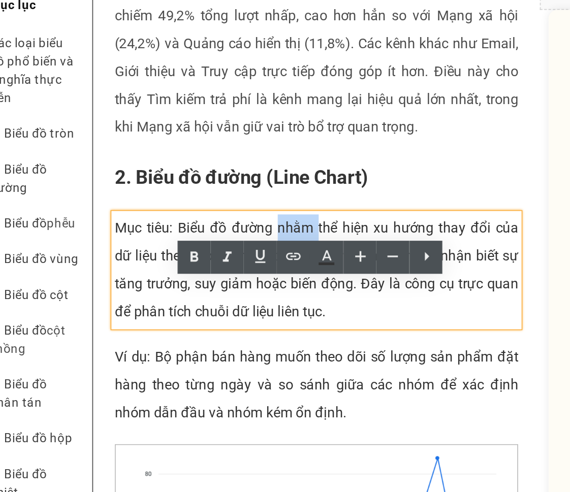
click at [155, 146] on p "Mục tiêu: Biểu đồ đường nhằm thể hiện xu hướng thay đổi của dữ liệu theo thời g…" at bounding box center [172, 131] width 235 height 65
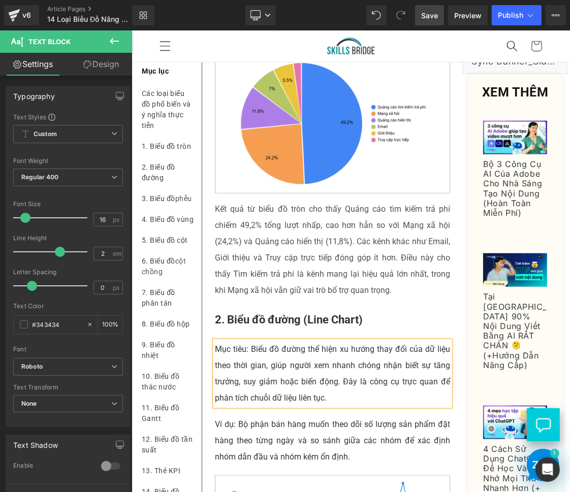
scroll to position [553, 0]
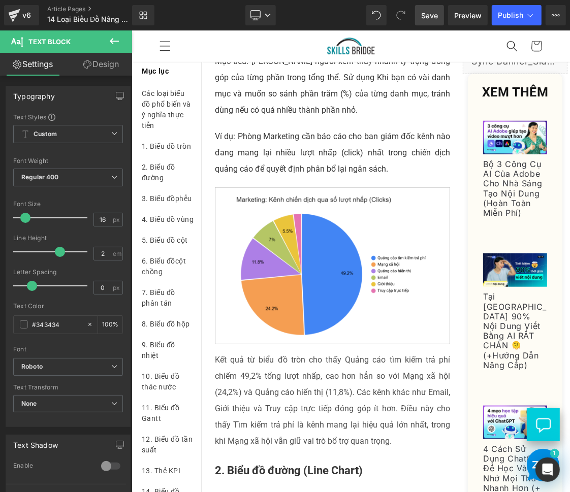
click at [437, 18] on span "Save" at bounding box center [429, 15] width 17 height 11
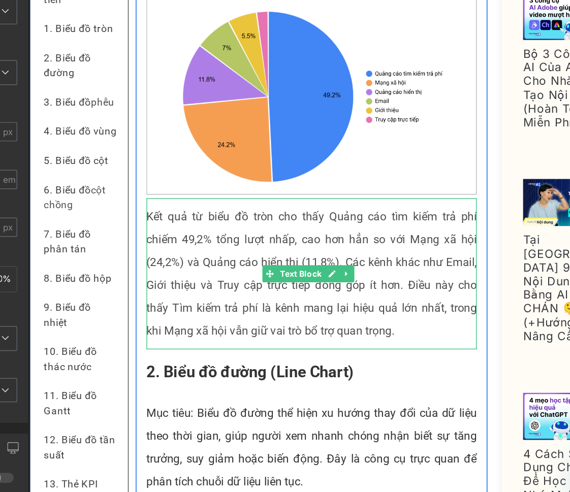
scroll to position [635, 0]
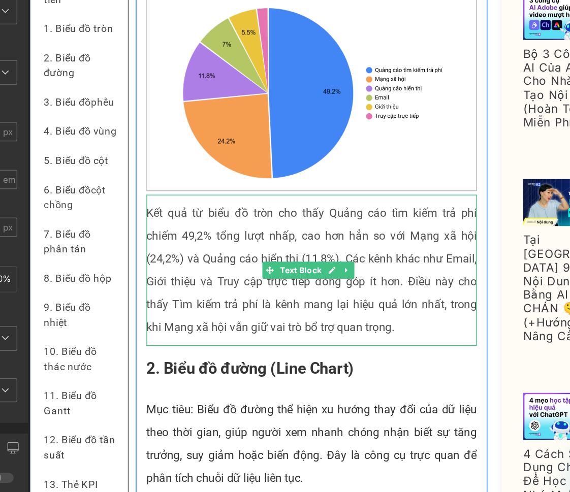
click at [273, 203] on p "Kết quả từ biểu đồ tròn cho thấy Quảng cáo tìm kiếm trả phí chiếm 49,2% tổng lư…" at bounding box center [229, 155] width 235 height 98
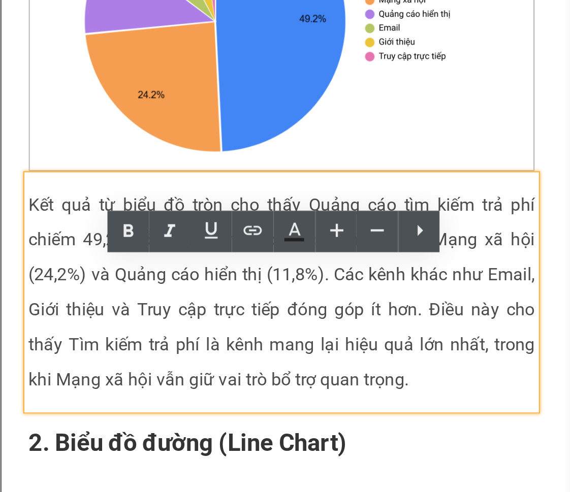
scroll to position [612, 0]
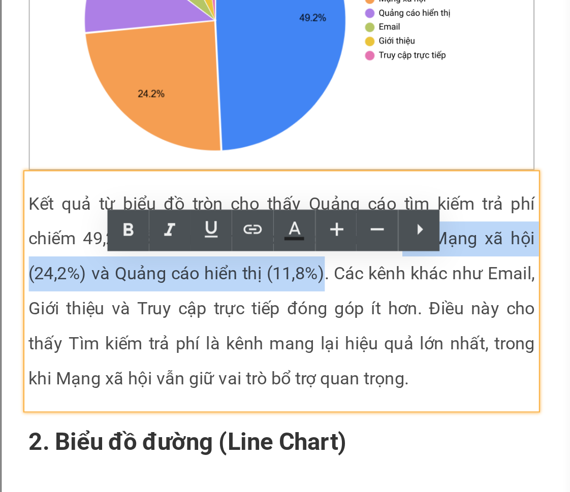
drag, startPoint x: 80, startPoint y: -37, endPoint x: 101, endPoint y: -52, distance: 26.5
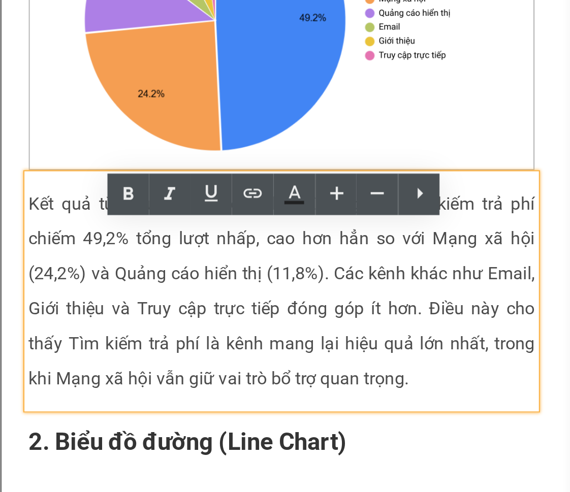
scroll to position [637, 0]
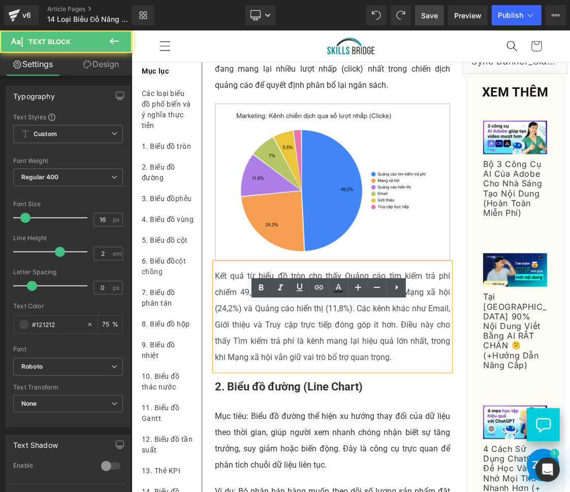
click at [362, 353] on p "Kết quả từ biểu đồ tròn cho thấy Quảng cáo tìm kiếm trả phí chiếm 49,2% tổng lư…" at bounding box center [331, 317] width 235 height 98
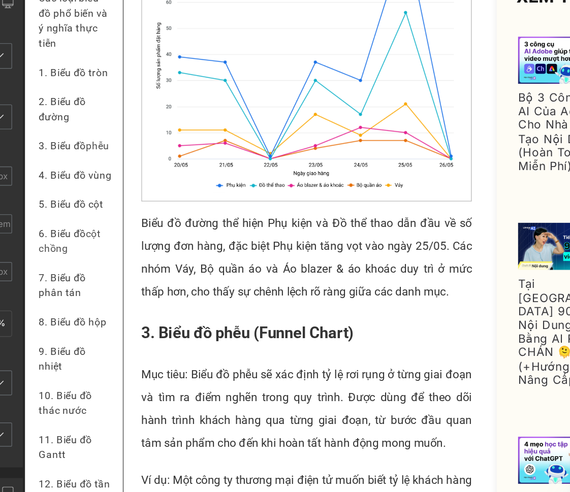
scroll to position [1138, 0]
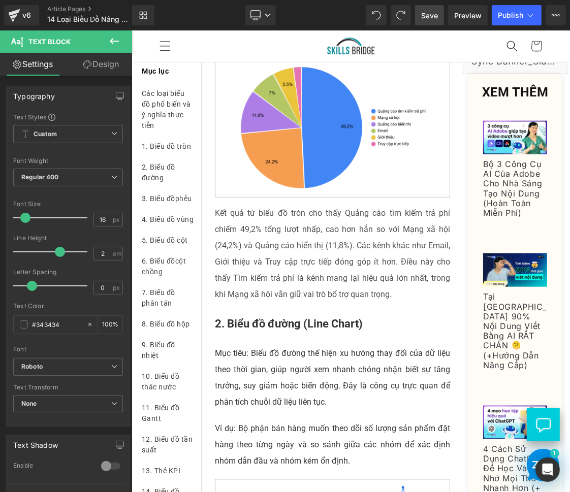
scroll to position [699, 0]
click at [271, 302] on p "Kết quả từ biểu đồ tròn cho thấy Quảng cáo tìm kiếm trả phí chiếm 49,2% tổng lư…" at bounding box center [331, 254] width 235 height 98
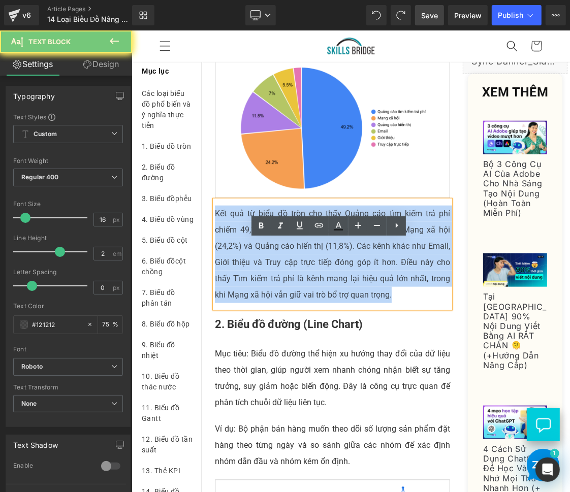
click at [271, 302] on p "Kết quả từ biểu đồ tròn cho thấy Quảng cáo tìm kiếm trả phí chiếm 49,2% tổng lư…" at bounding box center [331, 254] width 235 height 98
copy p "Kết quả từ biểu đồ tròn cho thấy Quảng cáo tìm kiếm trả phí chiếm 49,2% tổng lư…"
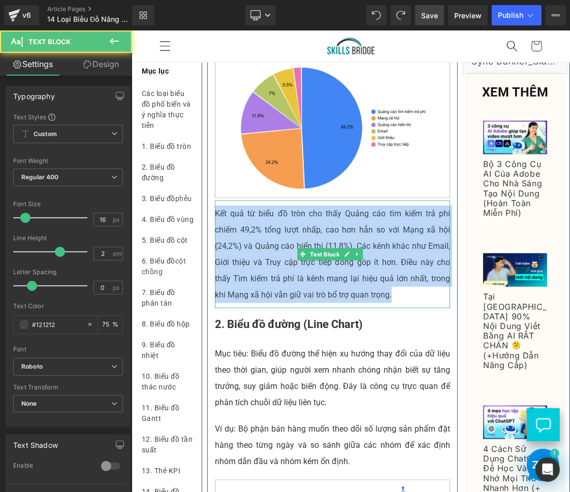
click at [359, 257] on p "Kết quả từ biểu đồ tròn cho thấy Quảng cáo tìm kiếm trả phí chiếm 49,2% tổng lư…" at bounding box center [331, 254] width 235 height 98
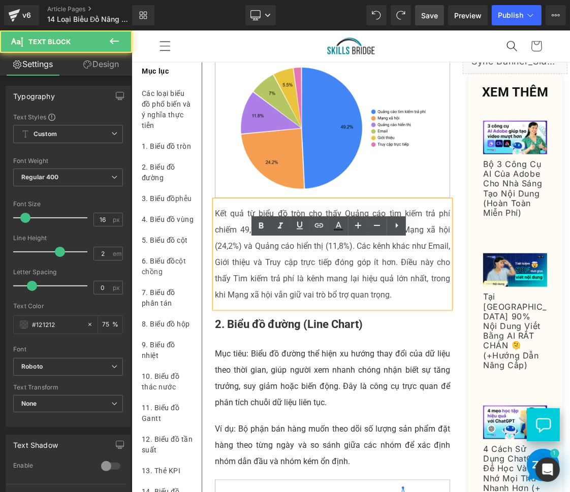
click at [430, 303] on p "Kết quả từ biểu đồ tròn cho thấy Quảng cáo tìm kiếm trả phí chiếm 49,2% tổng lư…" at bounding box center [331, 254] width 235 height 98
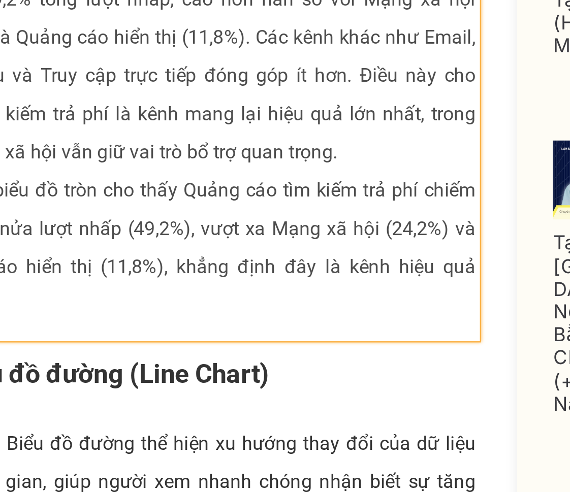
scroll to position [737, 0]
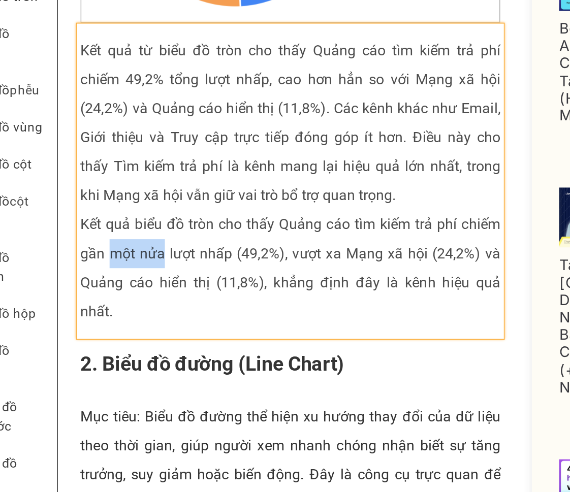
drag, startPoint x: 31, startPoint y: 88, endPoint x: 60, endPoint y: 87, distance: 29.0
click at [60, 87] on p "Kết quả biểu đồ tròn cho thấy Quảng cáo tìm kiếm trả phí chiếm gần một nửa lượt…" at bounding box center [133, 58] width 235 height 65
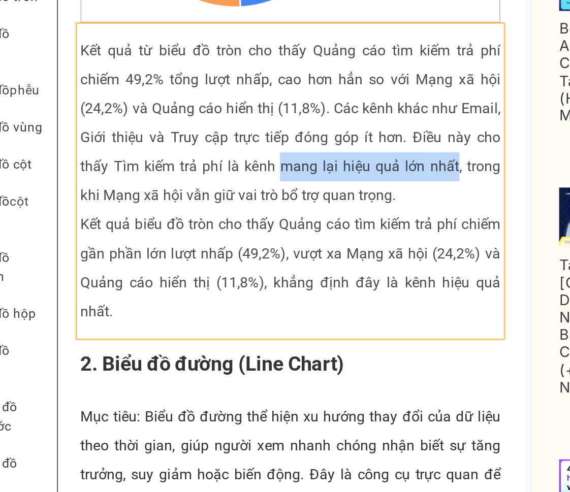
drag, startPoint x: 143, startPoint y: 42, endPoint x: 242, endPoint y: 45, distance: 98.6
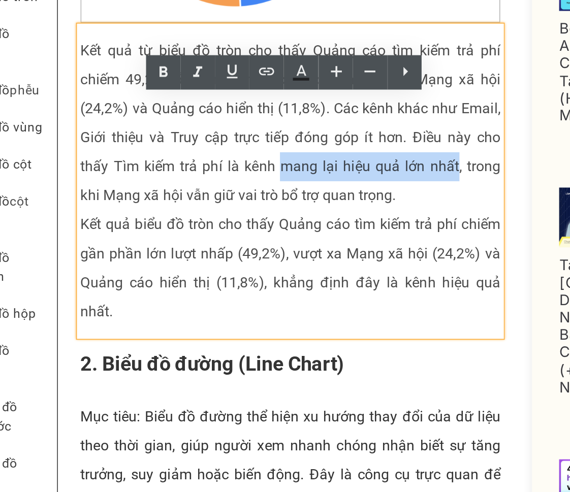
copy p "mang lại hiệu quả lớn nhất"
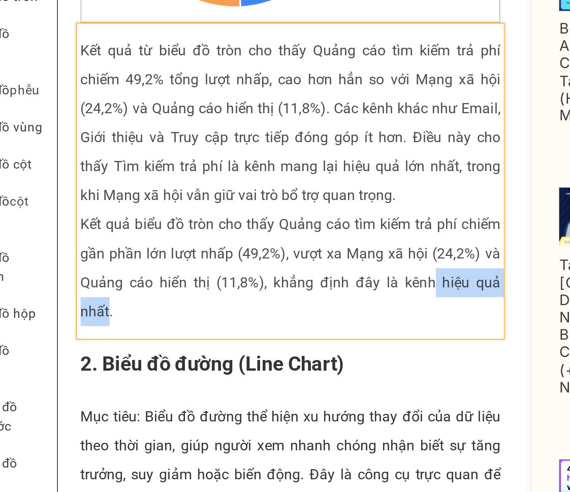
drag, startPoint x: 210, startPoint y: 105, endPoint x: 30, endPoint y: 129, distance: 181.4
click at [30, 91] on p "Kết quả biểu đồ tròn cho thấy Quảng cáo tìm kiếm trả phí chiếm gần phần lớn lượ…" at bounding box center [133, 58] width 235 height 65
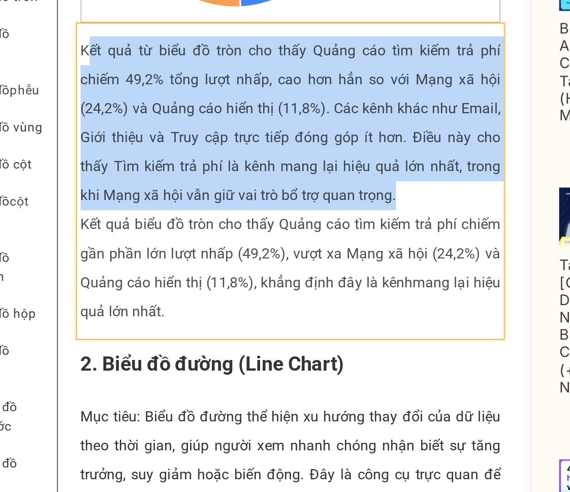
drag, startPoint x: 219, startPoint y: 51, endPoint x: 20, endPoint y: -28, distance: 215.0
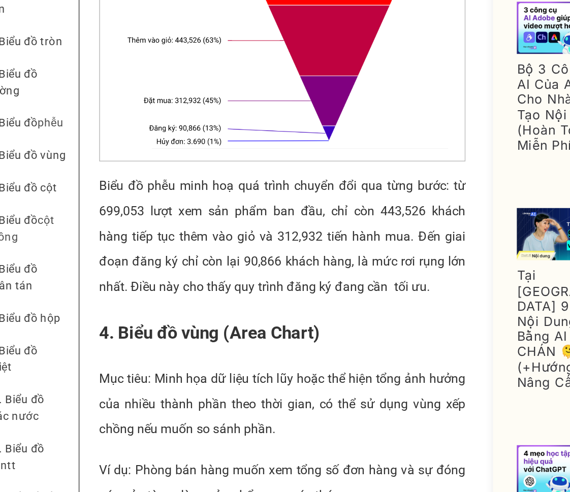
scroll to position [1554, 0]
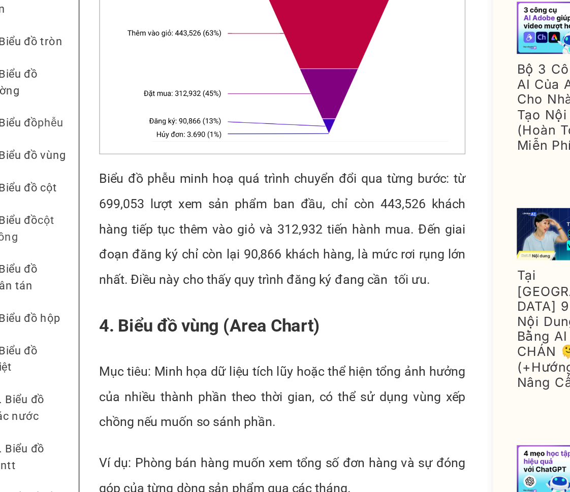
click at [97, 139] on p "Biểu đồ phễu minh hoạ quá trình chuyển đổi qua từng bước: từ 699,053 lượt xem s…" at bounding box center [170, 97] width 235 height 81
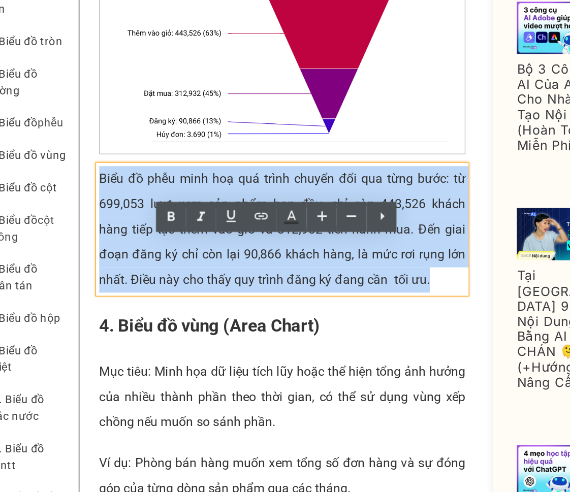
click at [97, 139] on p "Biểu đồ phễu minh hoạ quá trình chuyển đổi qua từng bước: từ 699,053 lượt xem s…" at bounding box center [170, 97] width 235 height 81
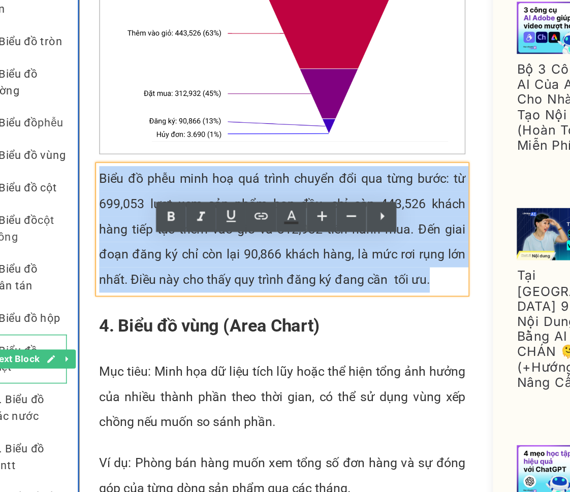
copy p "Biểu đồ phễu minh hoạ quá trình chuyển đổi qua từng bước: từ 699,053 lượt xem s…"
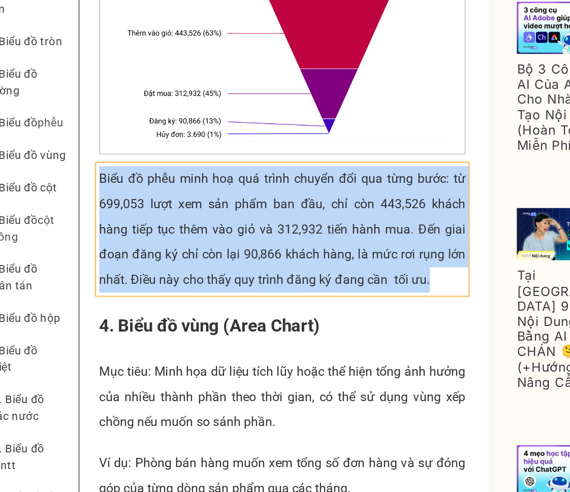
click at [239, 139] on p "Biểu đồ phễu minh hoạ quá trình chuyển đổi qua từng bước: từ 699,053 lượt xem s…" at bounding box center [170, 97] width 235 height 81
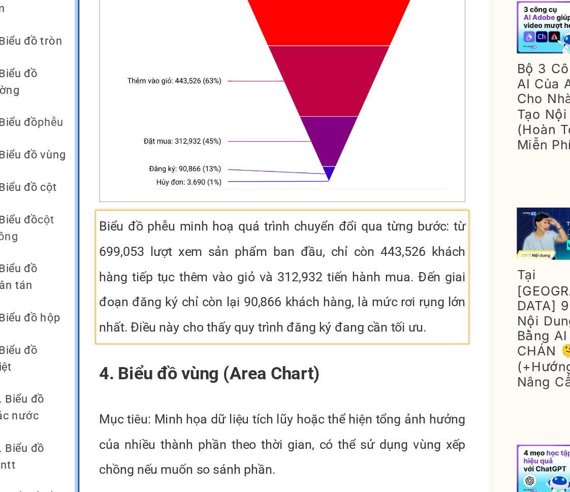
scroll to position [1525, 0]
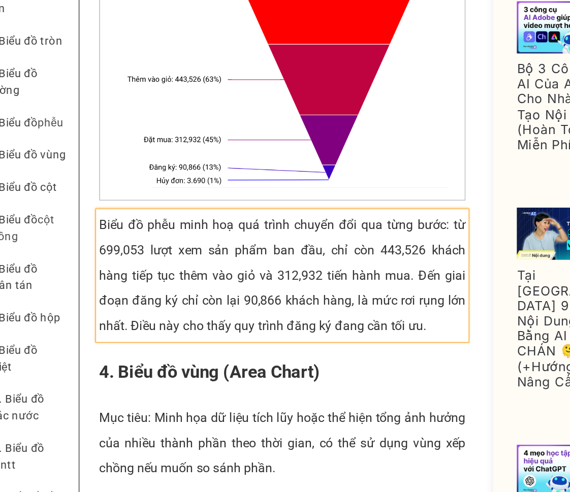
click at [270, 168] on p "Biểu đồ phễu minh hoạ quá trình chuyển đổi qua từng bước: từ 699,053 lượt xem s…" at bounding box center [170, 127] width 235 height 81
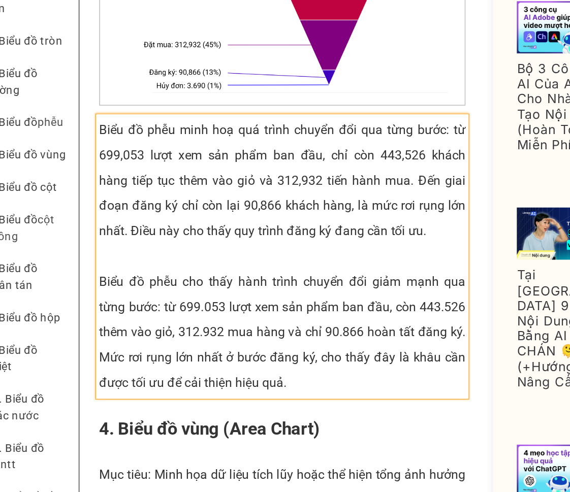
scroll to position [1606, 0]
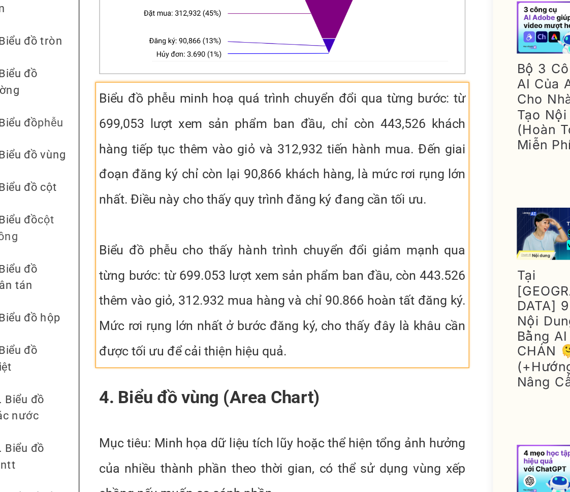
click at [126, 184] on p "Biểu đồ phễu cho thấy hành trình chuyển đổi giảm mạnh qua từng bước: từ 699.053…" at bounding box center [170, 143] width 235 height 81
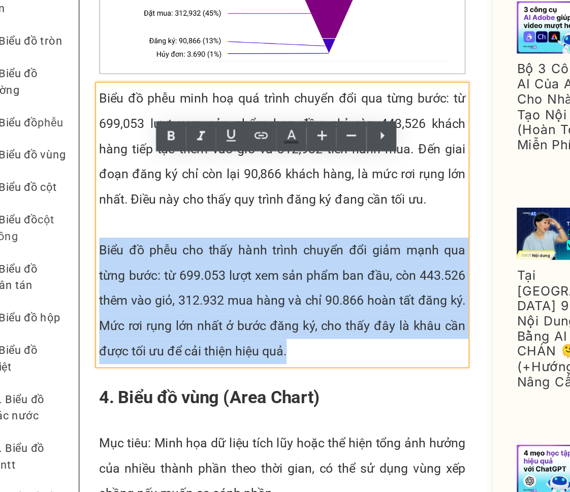
click at [126, 184] on p "Biểu đồ phễu cho thấy hành trình chuyển đổi giảm mạnh qua từng bước: từ 699.053…" at bounding box center [170, 143] width 235 height 81
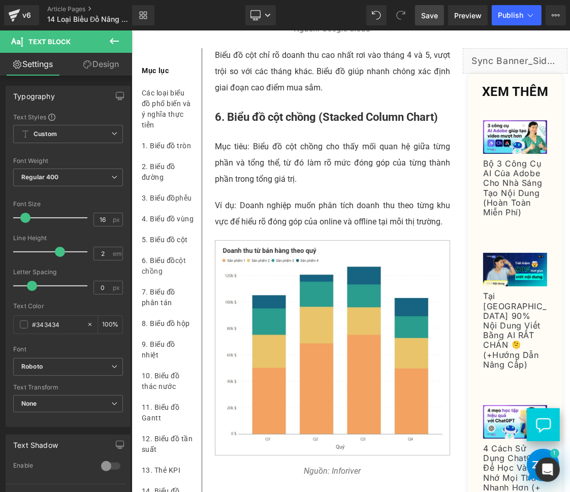
scroll to position [2568, 0]
drag, startPoint x: 428, startPoint y: 19, endPoint x: 158, endPoint y: 258, distance: 360.6
click at [428, 19] on span "Save" at bounding box center [429, 15] width 17 height 11
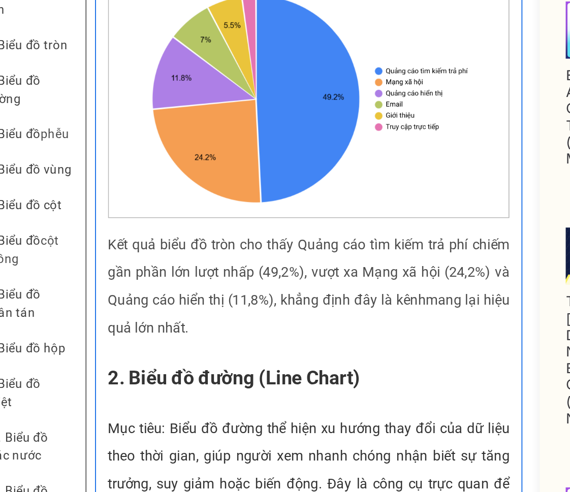
scroll to position [650, 0]
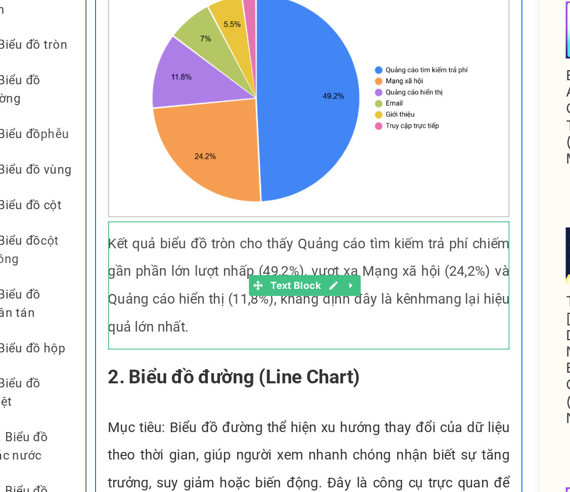
click at [246, 137] on p "Kết quả biểu đồ tròn cho thấy Quảng cáo tìm kiếm trả phí chiếm gần phần lớn lượ…" at bounding box center [166, 104] width 235 height 65
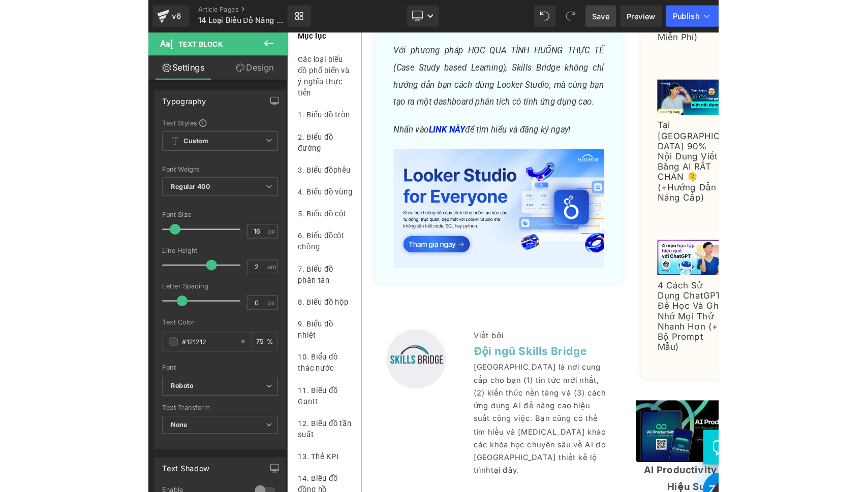
scroll to position [6304, 0]
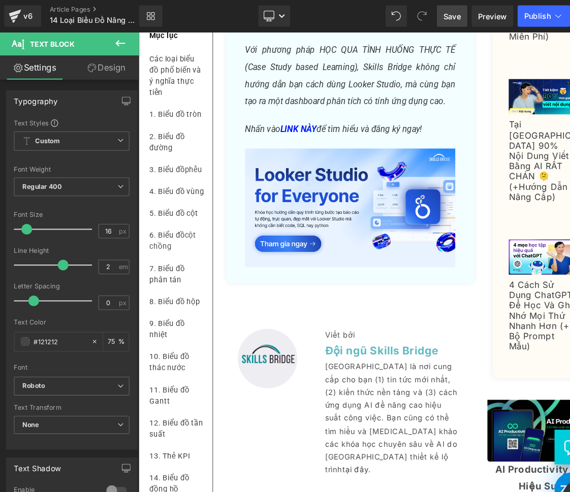
click at [431, 19] on span "Save" at bounding box center [429, 15] width 17 height 11
